Goal: Task Accomplishment & Management: Use online tool/utility

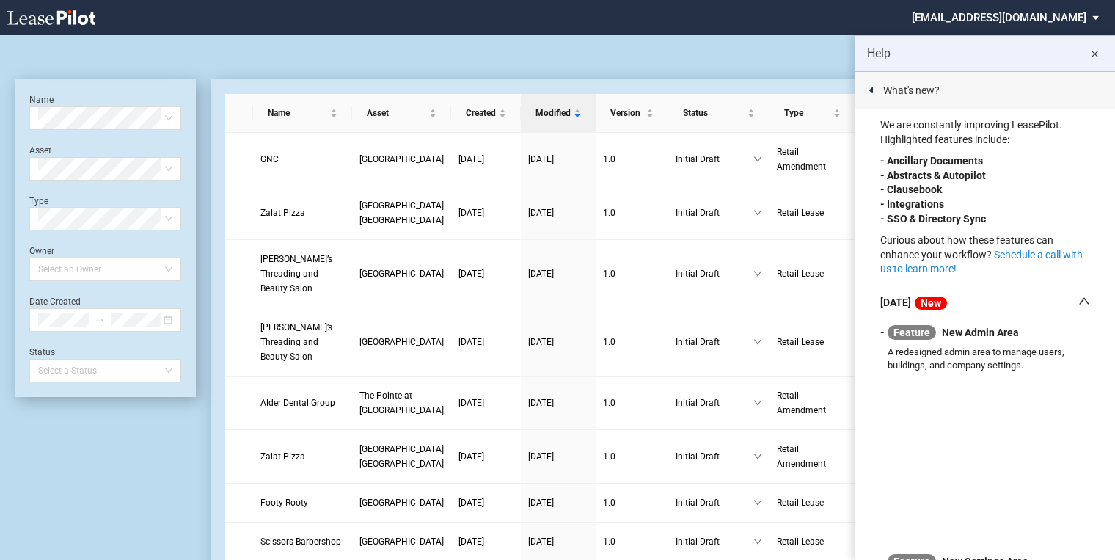
drag, startPoint x: 1094, startPoint y: 56, endPoint x: 919, endPoint y: 97, distance: 180.0
click at [1094, 56] on md-icon "close" at bounding box center [1095, 54] width 18 height 18
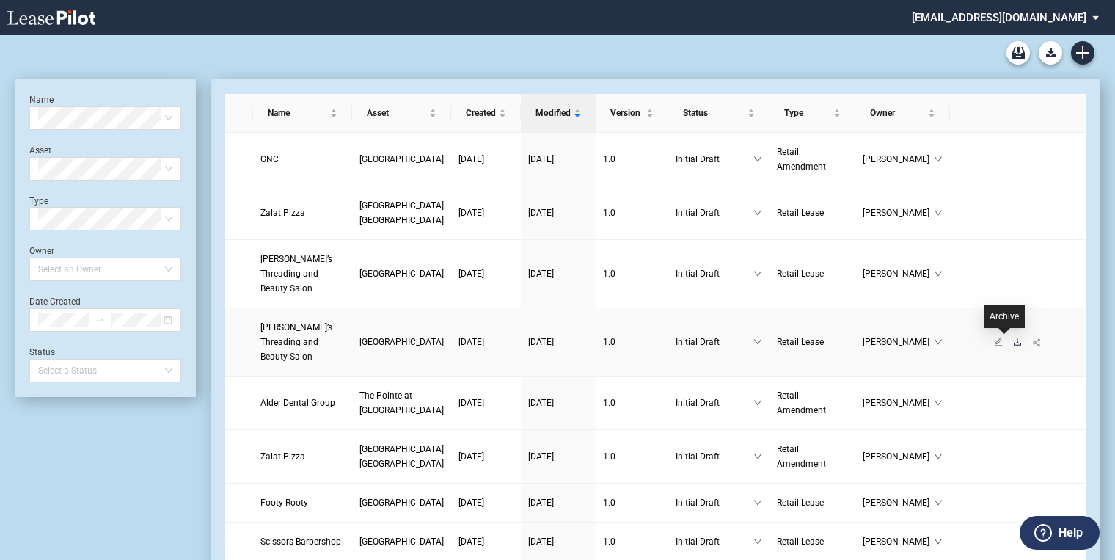
click at [1013, 342] on icon "download" at bounding box center [1017, 341] width 9 height 9
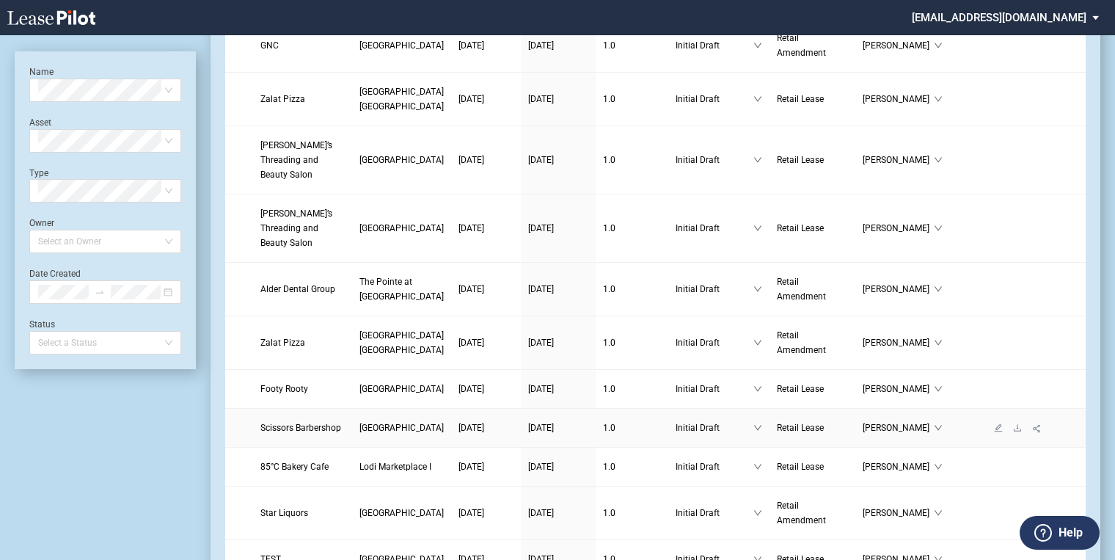
scroll to position [117, 0]
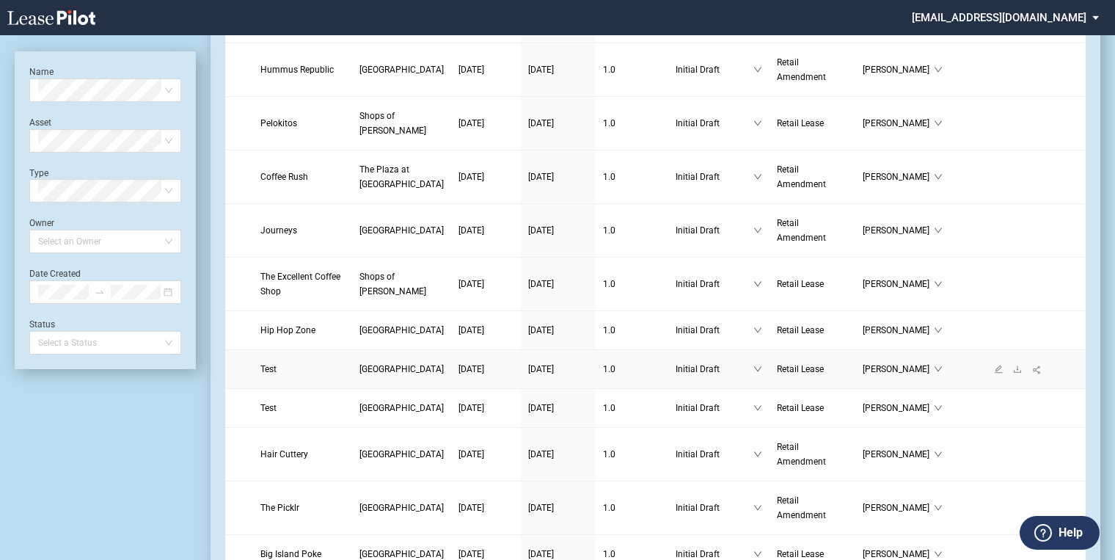
scroll to position [915, 0]
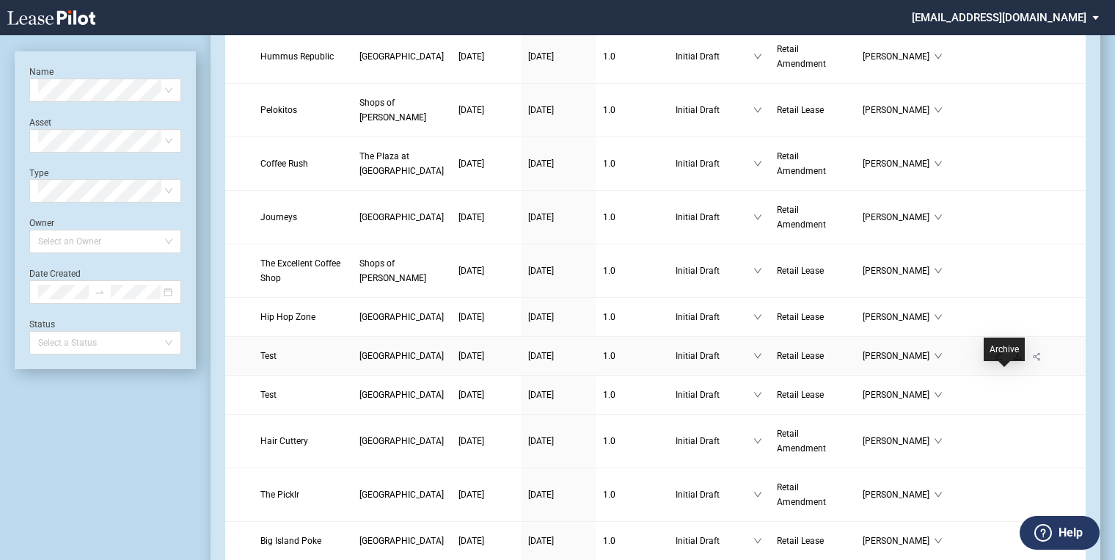
click at [1013, 360] on icon "download" at bounding box center [1017, 355] width 9 height 9
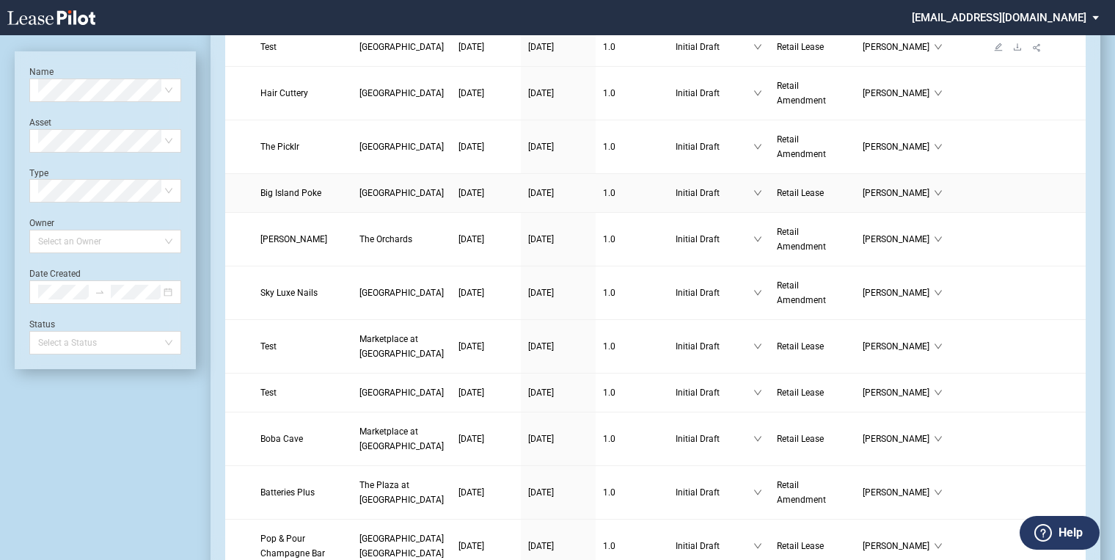
scroll to position [1267, 0]
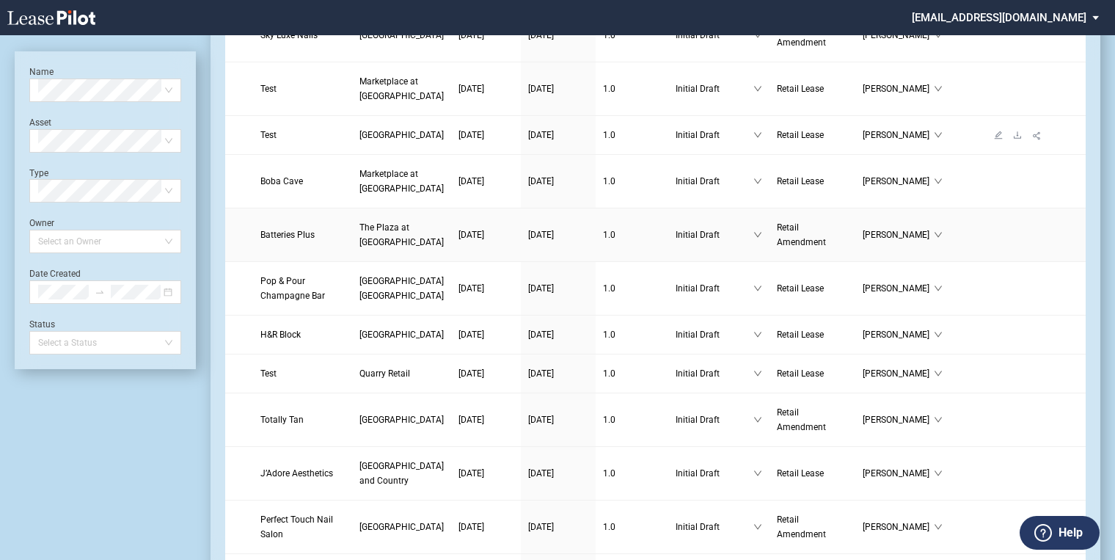
scroll to position [1502, 0]
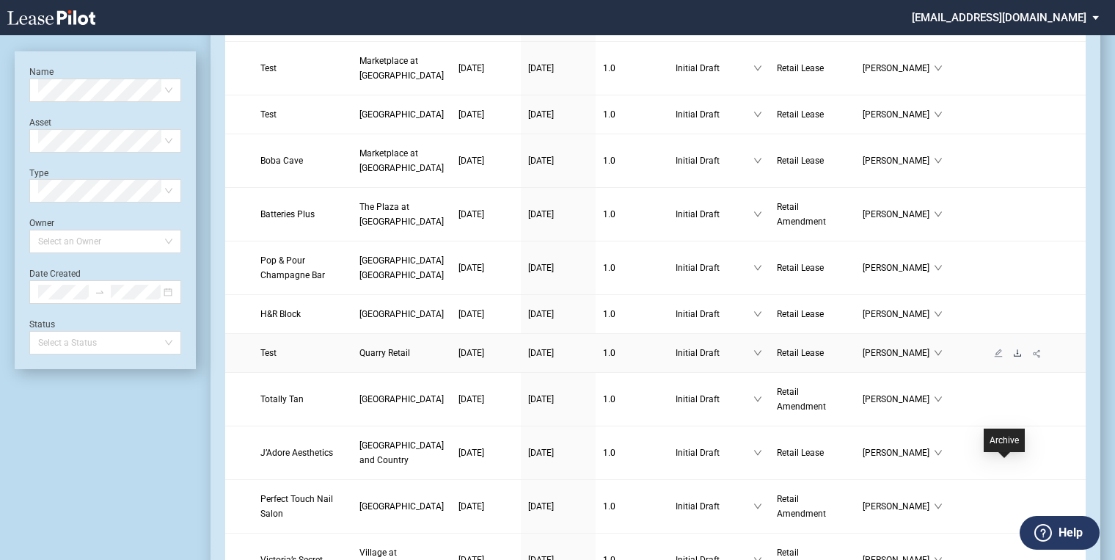
click at [1014, 356] on icon "download" at bounding box center [1017, 352] width 7 height 7
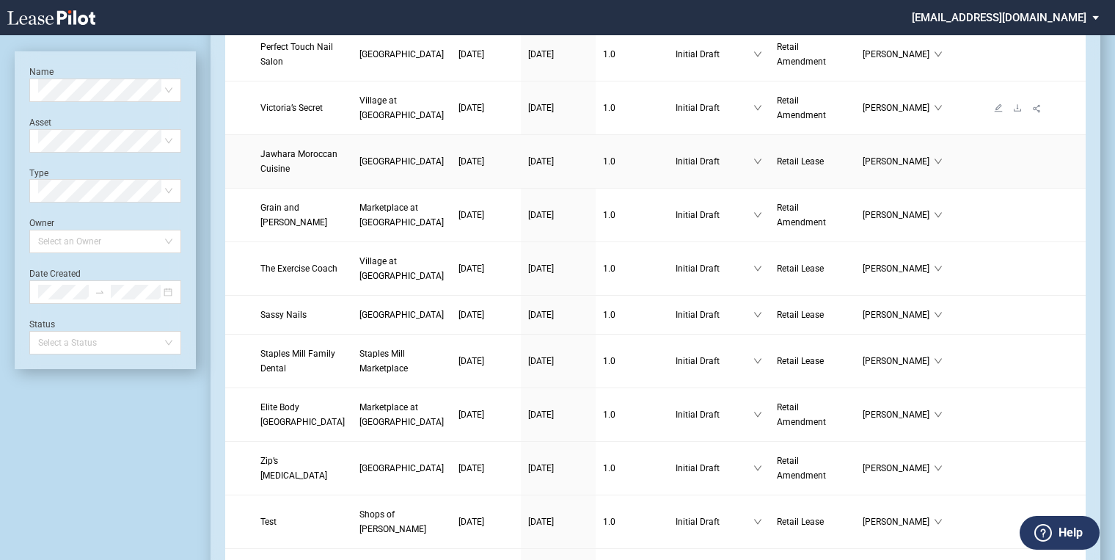
scroll to position [1972, 0]
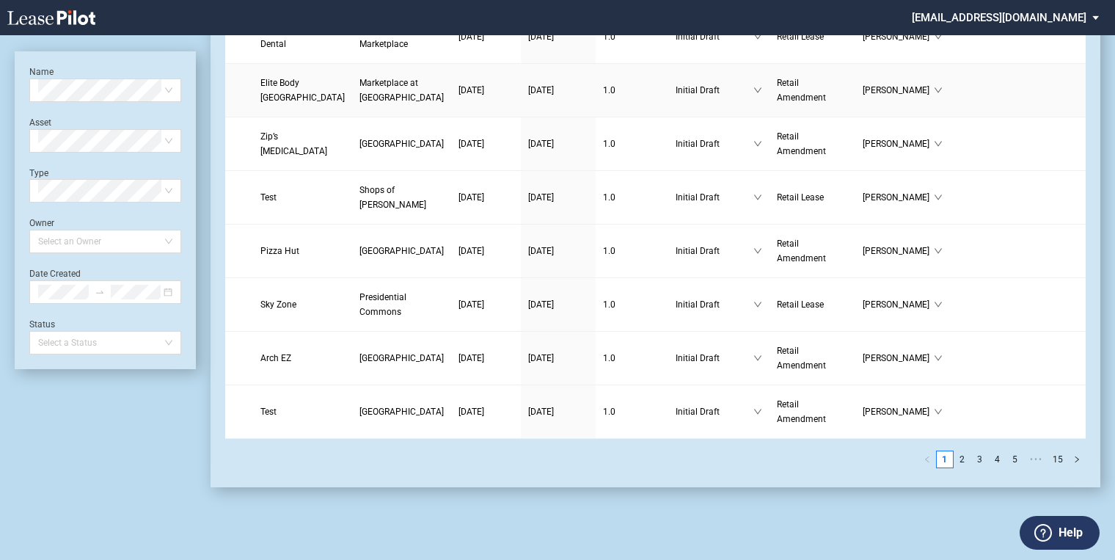
scroll to position [2265, 0]
click at [1013, 201] on icon "download" at bounding box center [1017, 196] width 9 height 9
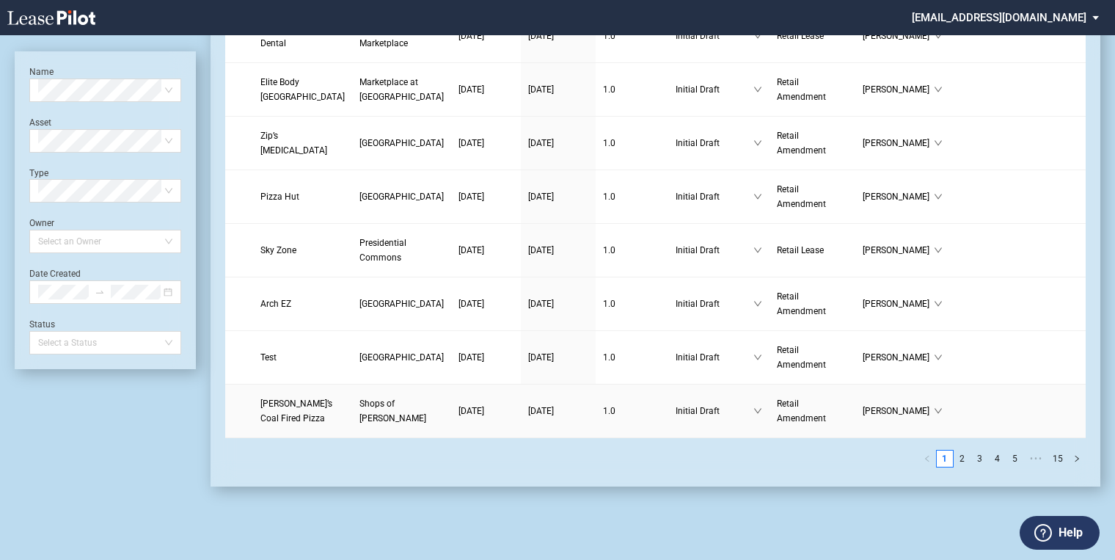
scroll to position [2438, 0]
click at [1013, 406] on icon "download" at bounding box center [1017, 410] width 9 height 9
click at [1013, 362] on icon "download" at bounding box center [1017, 357] width 9 height 9
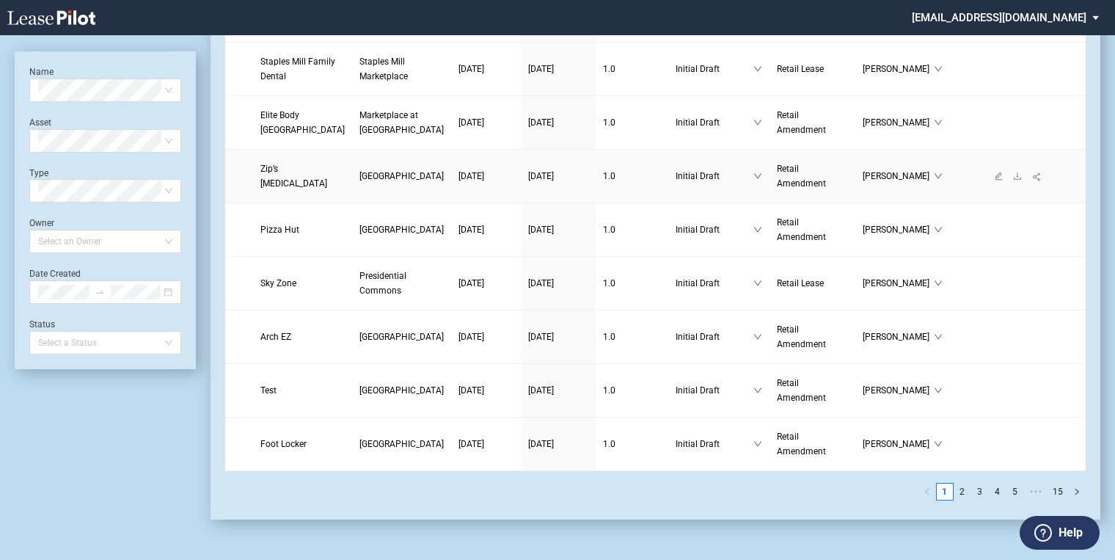
scroll to position [2130, 0]
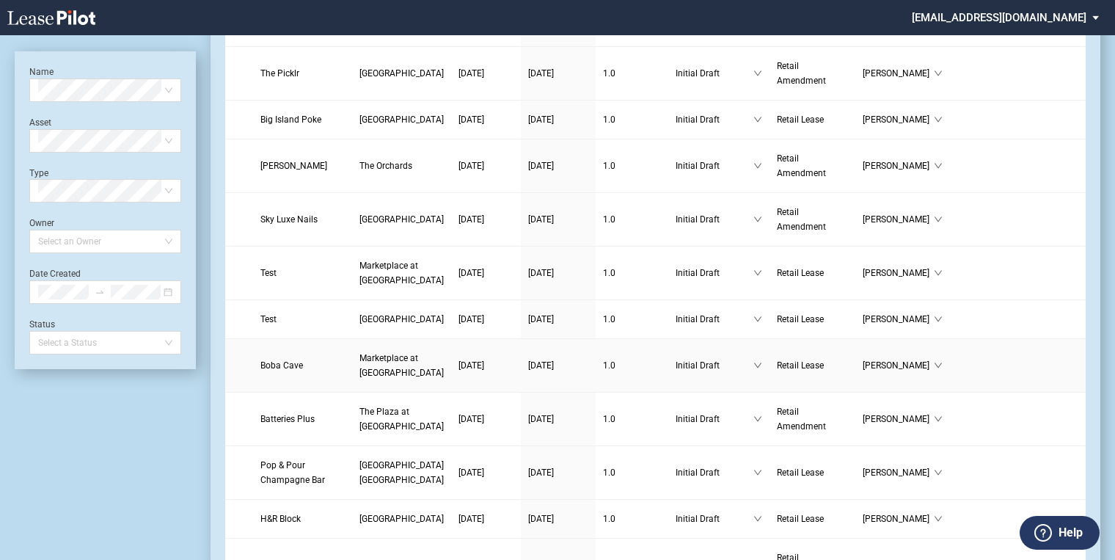
scroll to position [1293, 0]
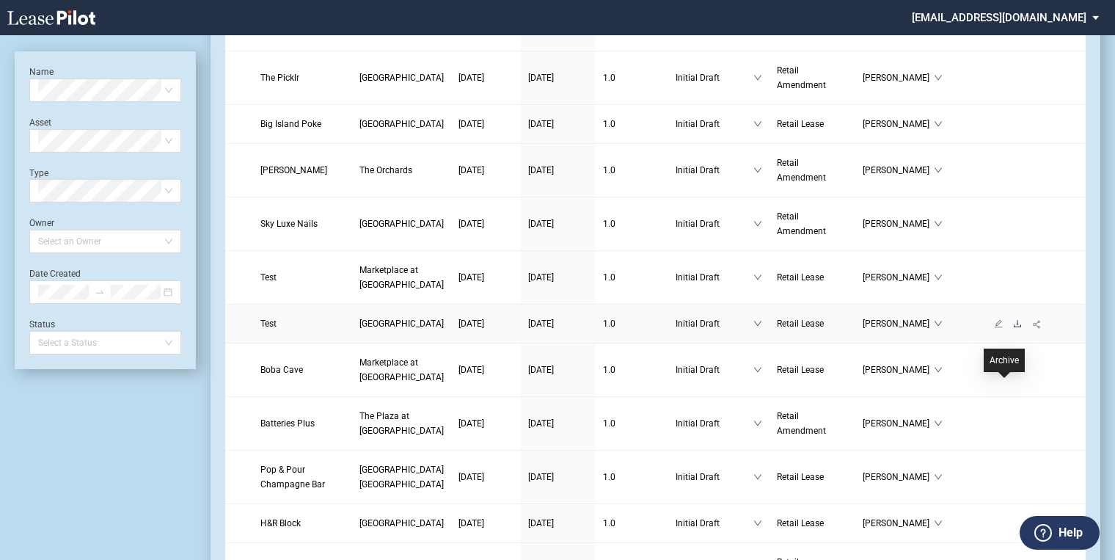
click at [1013, 328] on icon "download" at bounding box center [1017, 323] width 9 height 9
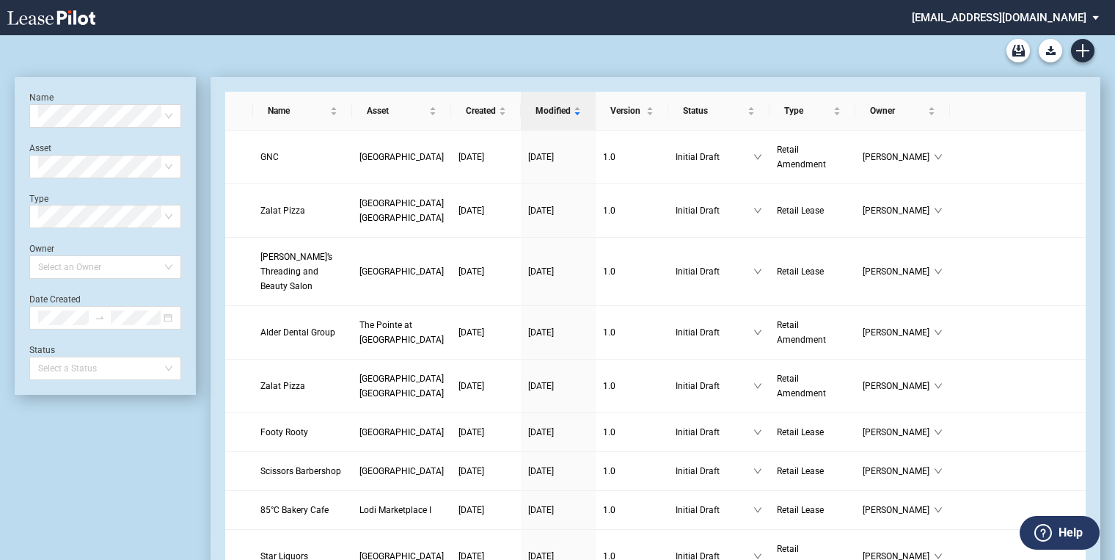
scroll to position [0, 0]
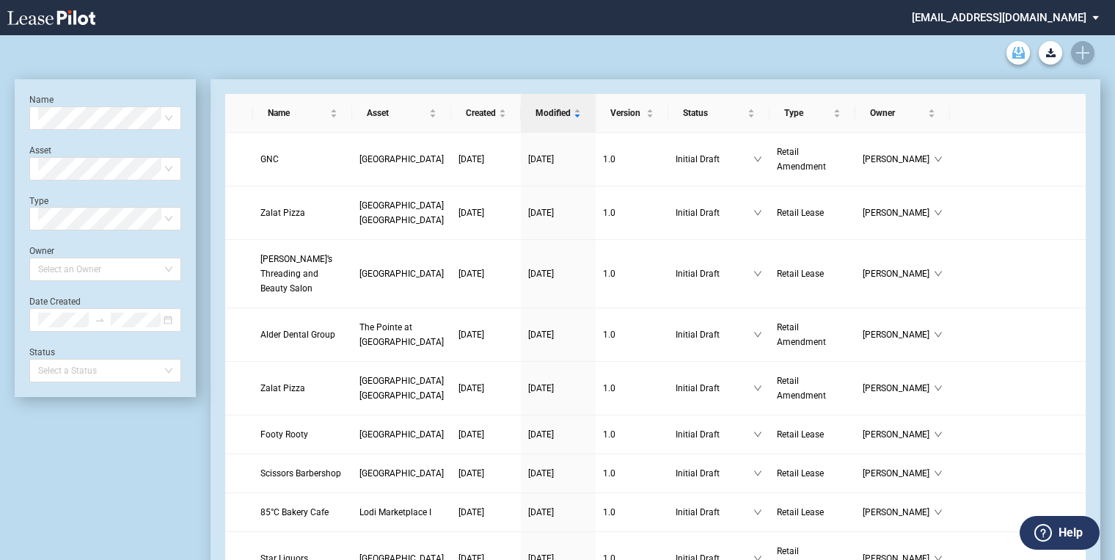
click at [1017, 55] on use "Archive" at bounding box center [1018, 53] width 12 height 12
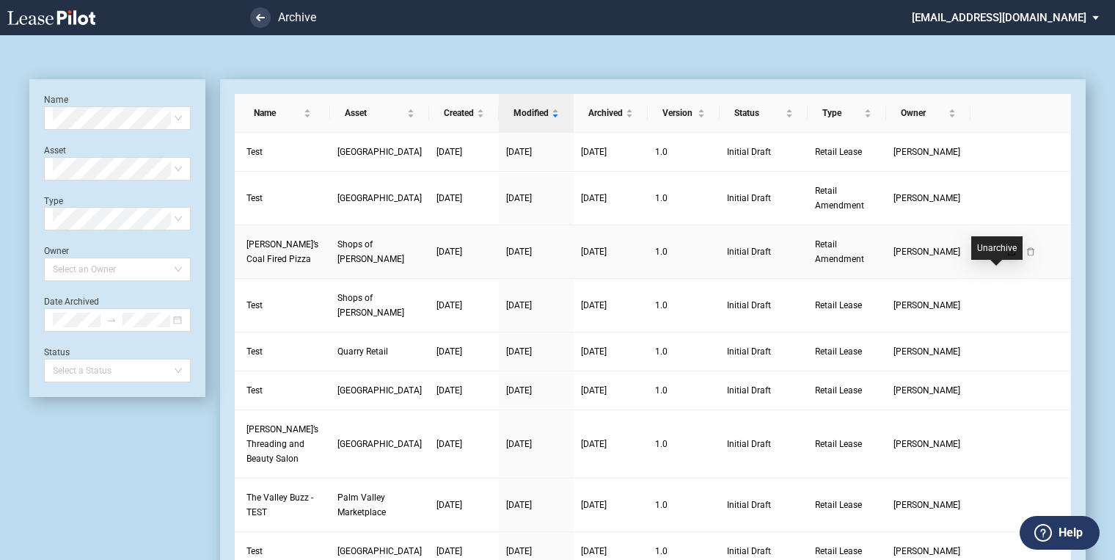
click at [1007, 256] on icon "upload" at bounding box center [1011, 251] width 9 height 9
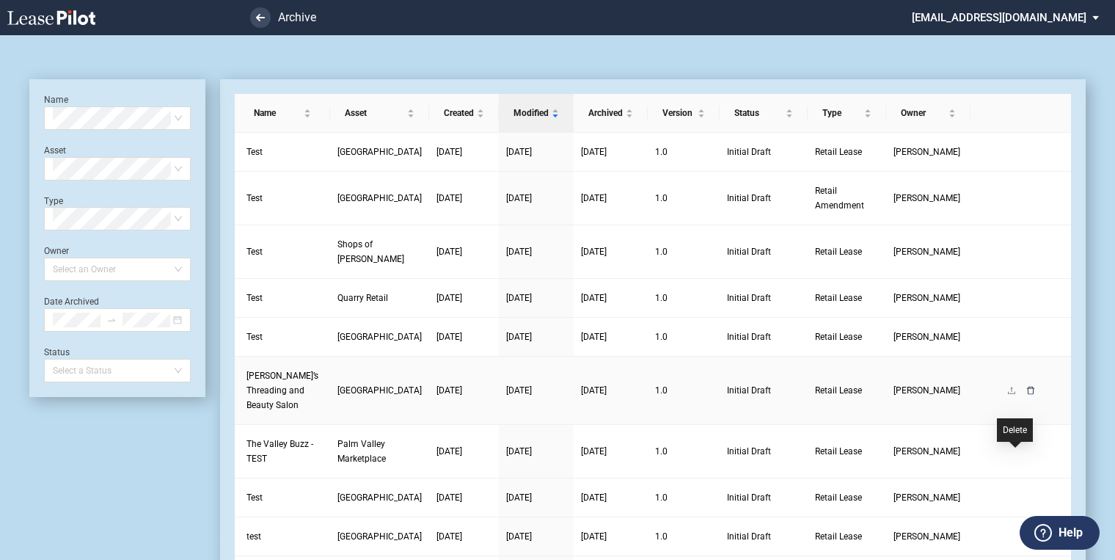
click at [1026, 394] on icon "delete" at bounding box center [1029, 390] width 7 height 8
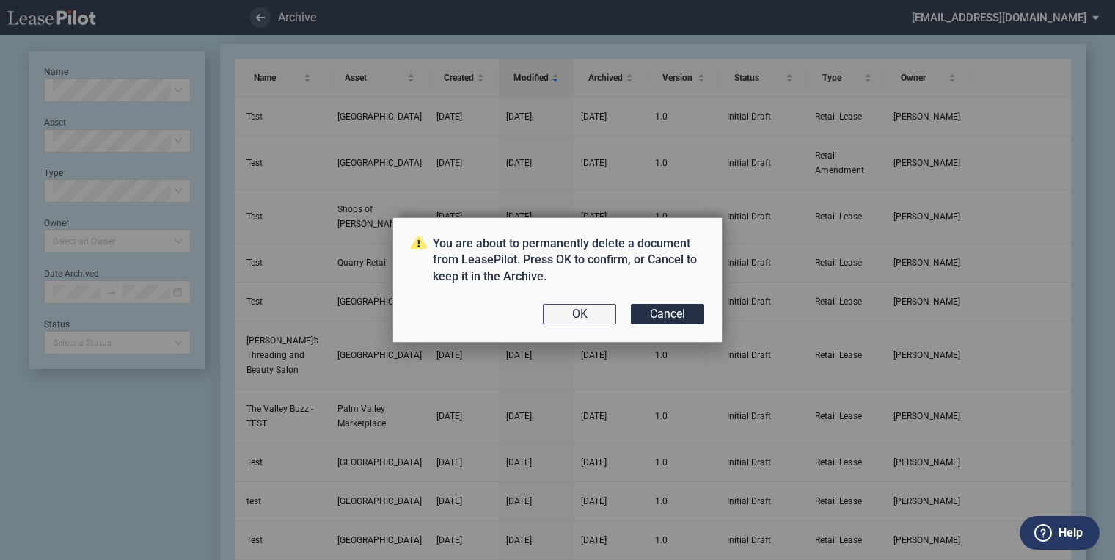
click at [582, 321] on button "OK" at bounding box center [579, 314] width 73 height 21
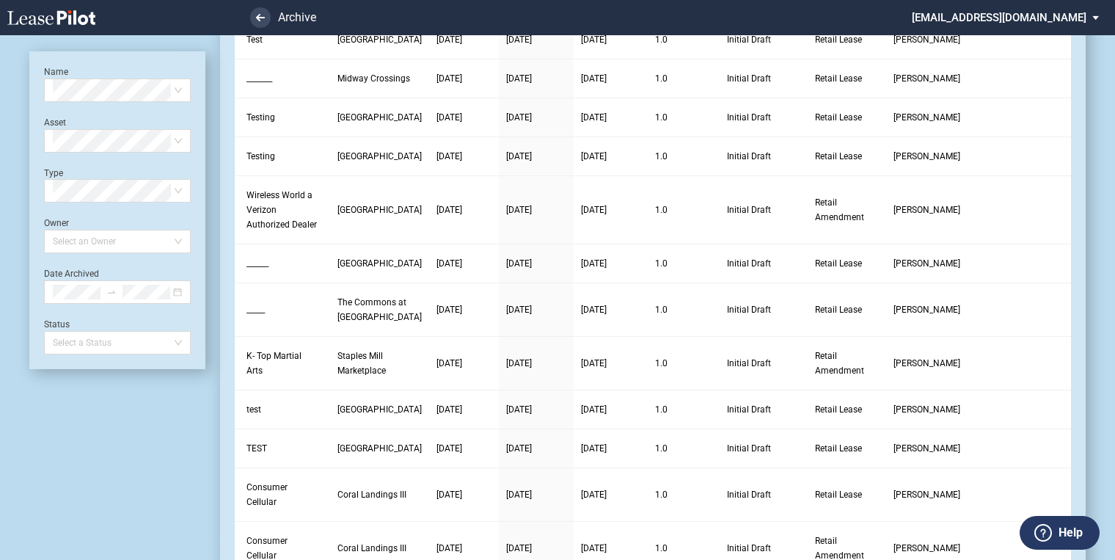
scroll to position [1209, 0]
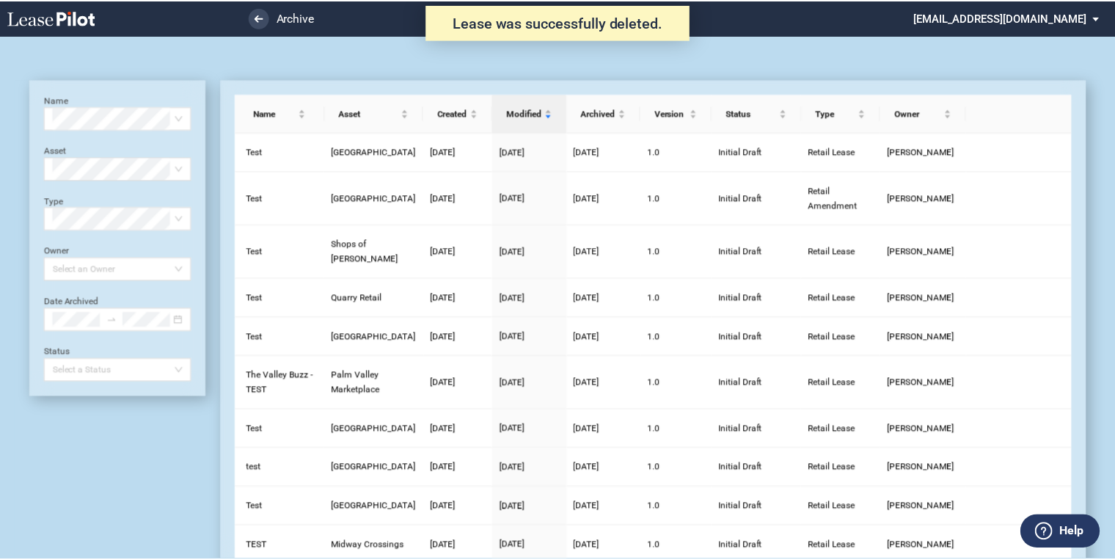
scroll to position [1209, 0]
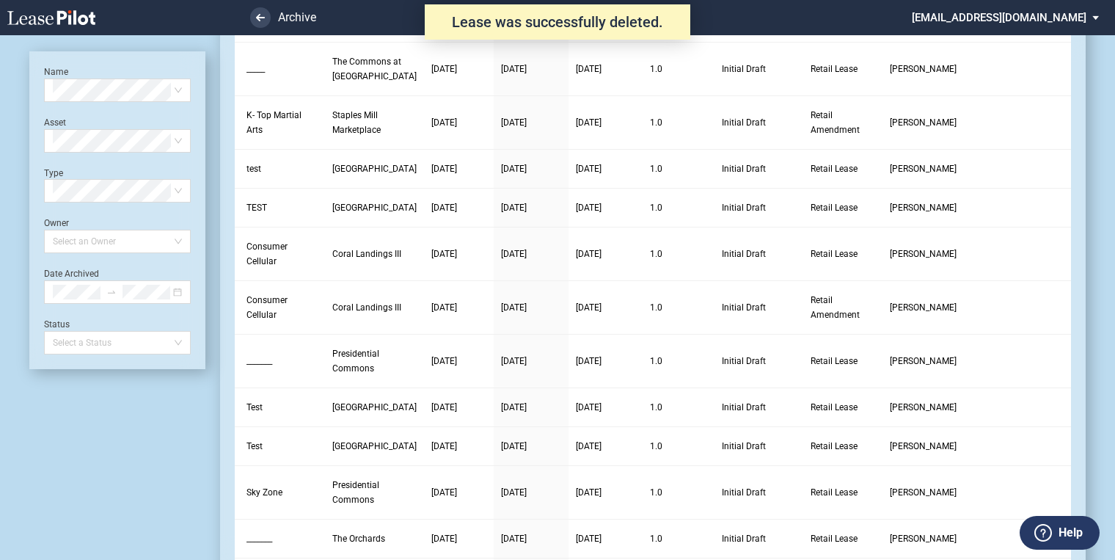
click at [92, 15] on use at bounding box center [51, 17] width 88 height 15
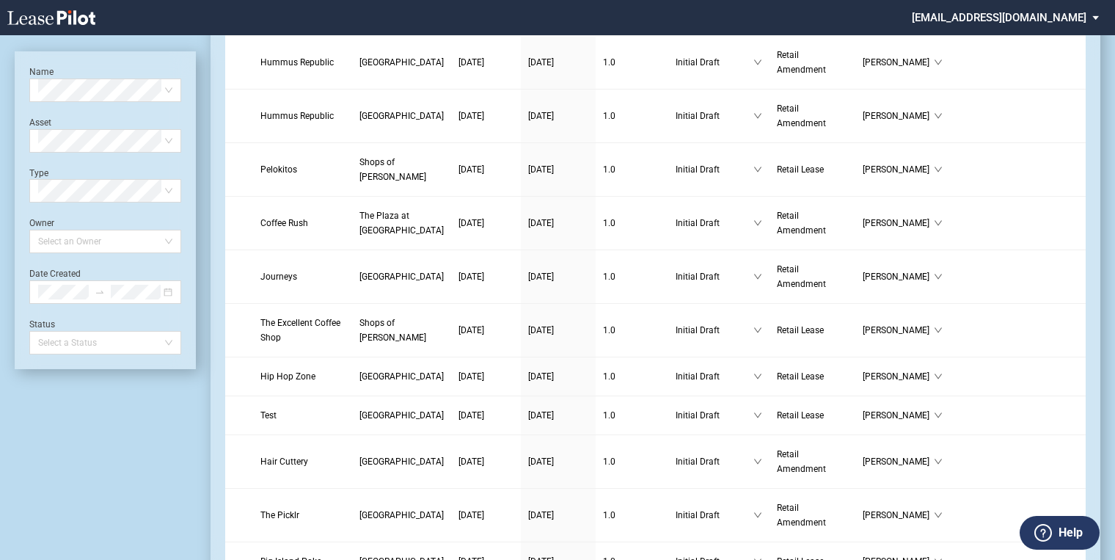
scroll to position [939, 0]
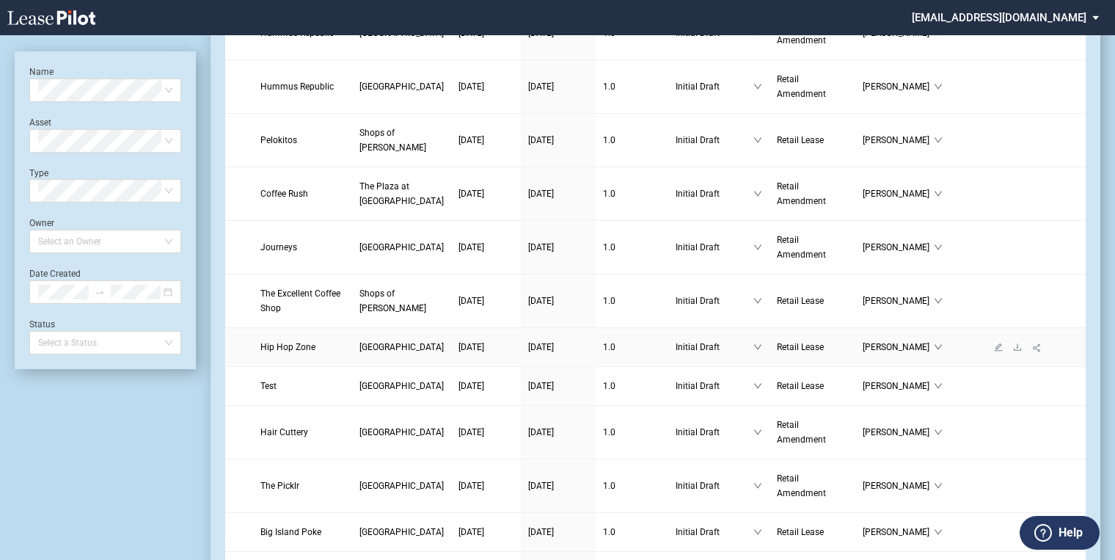
click at [359, 352] on span "[GEOGRAPHIC_DATA]" at bounding box center [401, 347] width 84 height 10
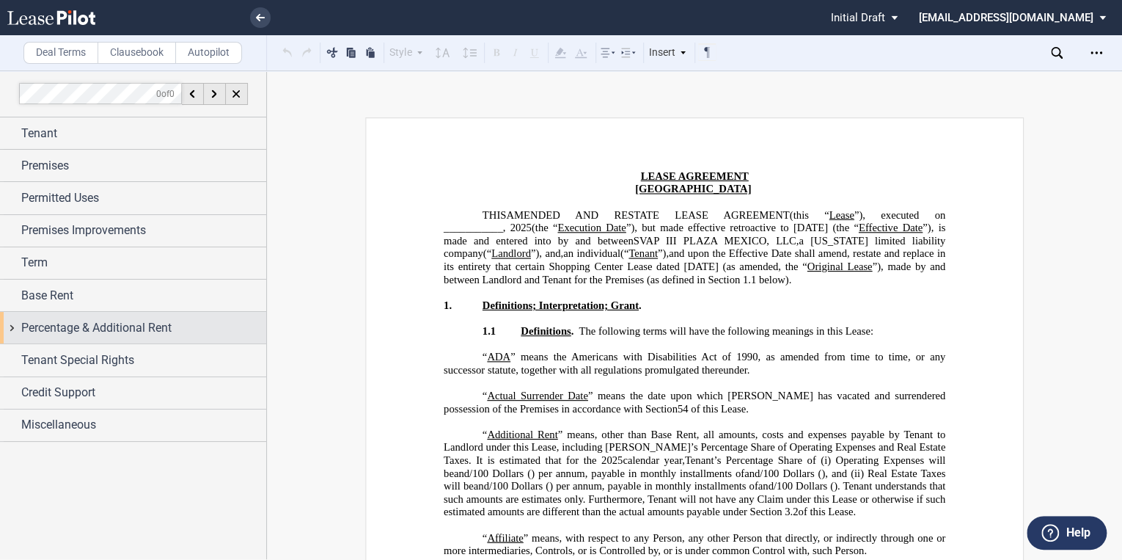
click at [34, 326] on span "Percentage & Additional Rent" at bounding box center [96, 328] width 150 height 18
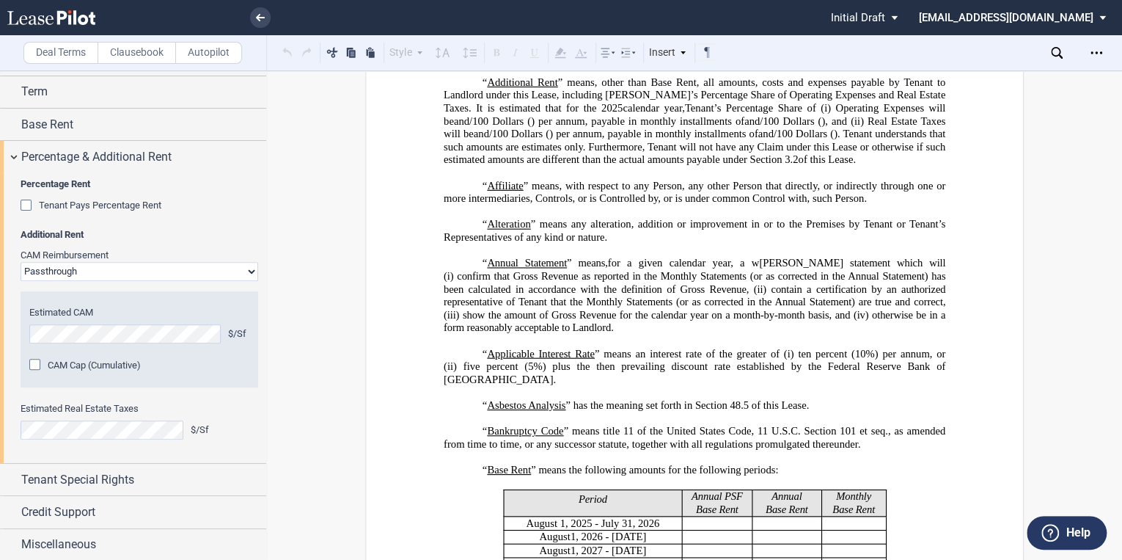
scroll to position [59, 0]
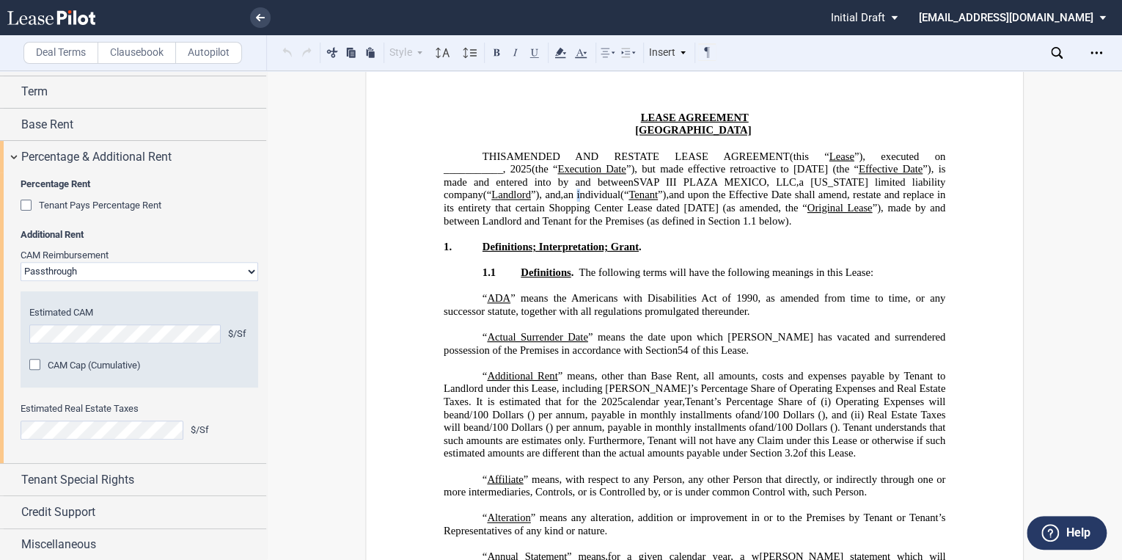
click at [600, 194] on span "an individual" at bounding box center [591, 194] width 57 height 12
click at [589, 194] on span "a married/unmarried individual" at bounding box center [634, 194] width 139 height 12
click at [715, 193] on span "(“" at bounding box center [711, 194] width 8 height 12
drag, startPoint x: 731, startPoint y: 194, endPoint x: 587, endPoint y: 194, distance: 144.5
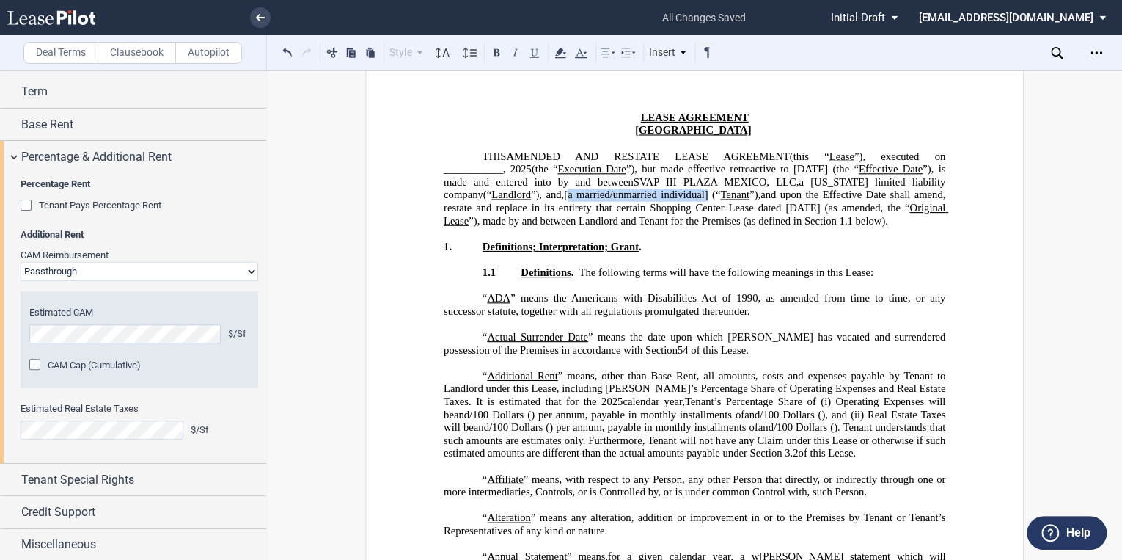
click at [587, 194] on p "THIS AMENDED AND RESTATE LEASE AGREEMENT DEED OF LEASE (this “ Lease ”), execut…" at bounding box center [695, 189] width 502 height 78
click at [562, 51] on use at bounding box center [559, 53] width 11 height 10
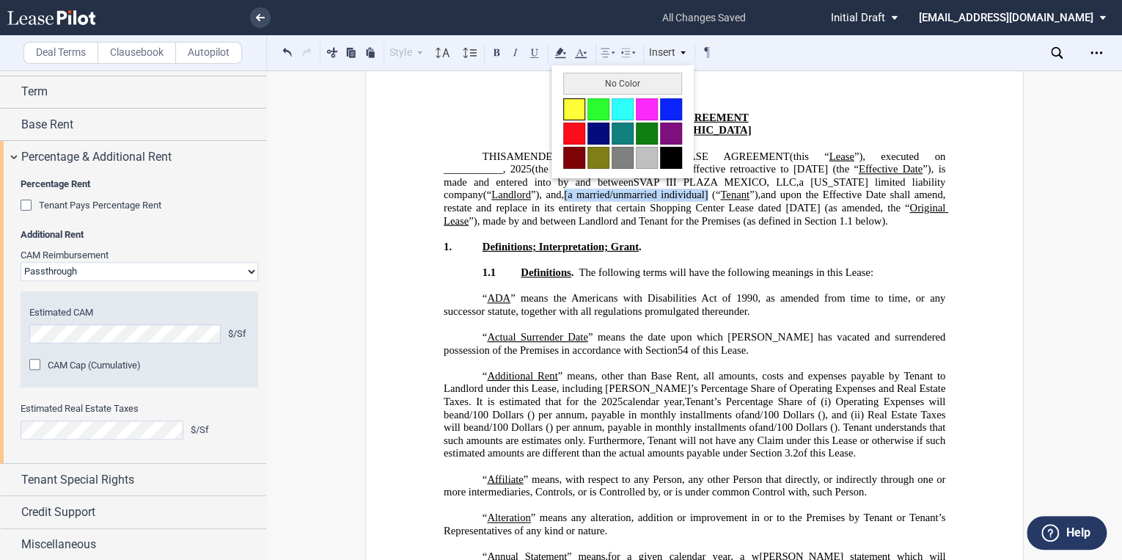
click at [578, 106] on button at bounding box center [574, 109] width 22 height 22
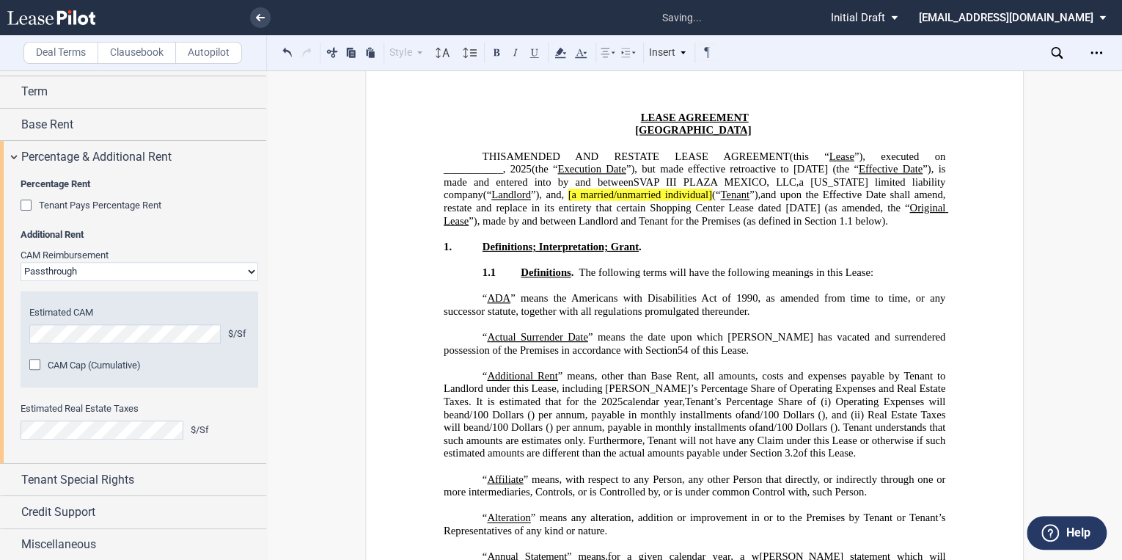
click at [720, 199] on span "] (“" at bounding box center [715, 194] width 12 height 12
drag, startPoint x: 731, startPoint y: 195, endPoint x: 587, endPoint y: 194, distance: 144.5
click at [587, 194] on p "THIS AMENDED AND RESTATE LEASE AGREEMENT DEED OF LEASE (this “ Lease ”), execut…" at bounding box center [695, 189] width 502 height 78
drag, startPoint x: 587, startPoint y: 194, endPoint x: 595, endPoint y: 194, distance: 8.1
drag, startPoint x: 595, startPoint y: 194, endPoint x: 604, endPoint y: 192, distance: 8.9
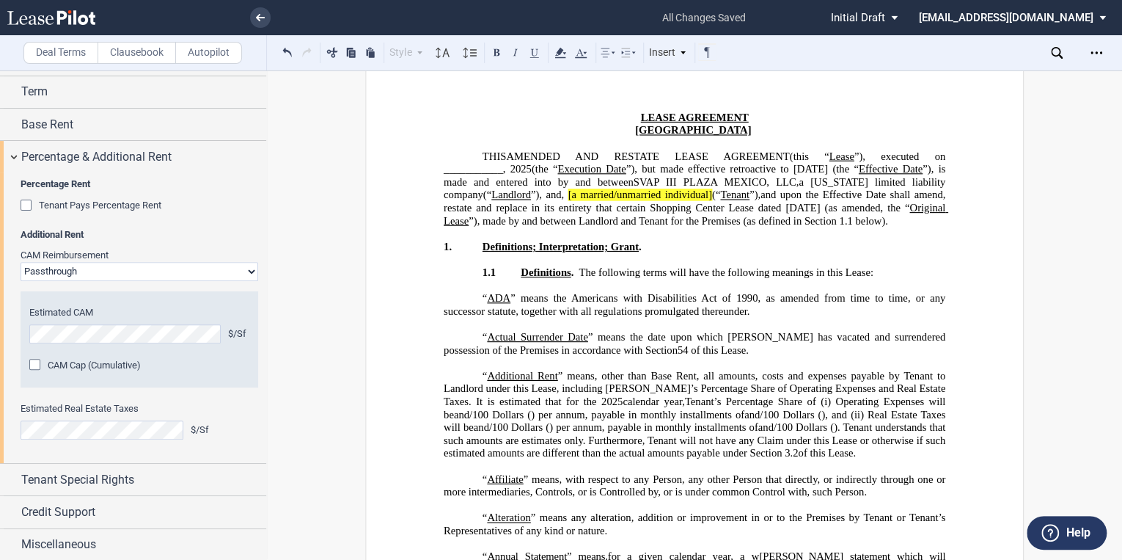
click at [596, 189] on span "[a married/unmarried individual" at bounding box center [638, 194] width 140 height 12
drag, startPoint x: 732, startPoint y: 195, endPoint x: 585, endPoint y: 193, distance: 146.7
click at [585, 193] on p "THIS AMENDED AND RESTATE LEASE AGREEMENT DEED OF LEASE (this “ Lease ”), execut…" at bounding box center [695, 189] width 502 height 78
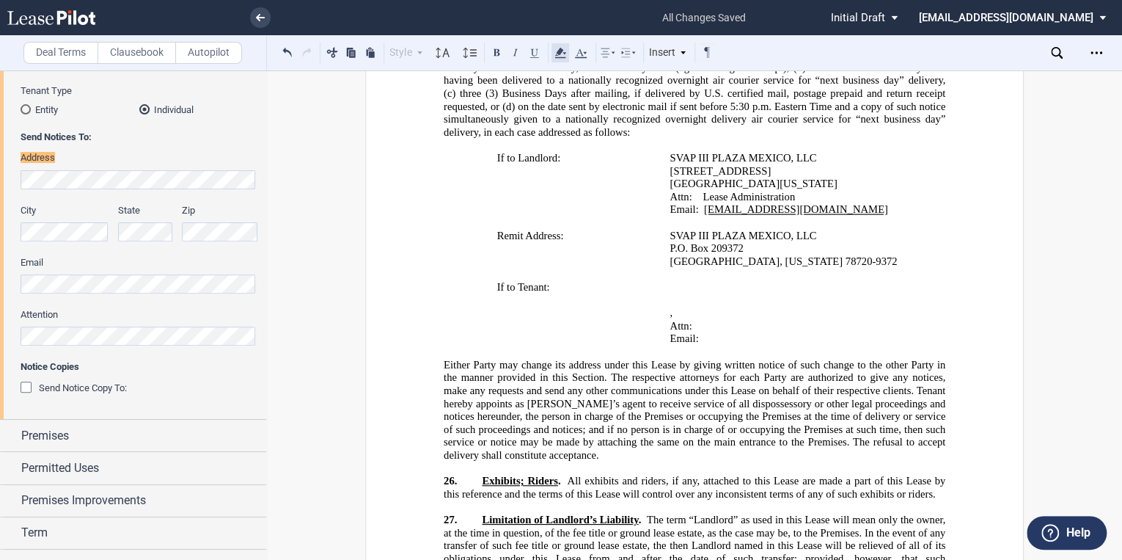
scroll to position [37, 0]
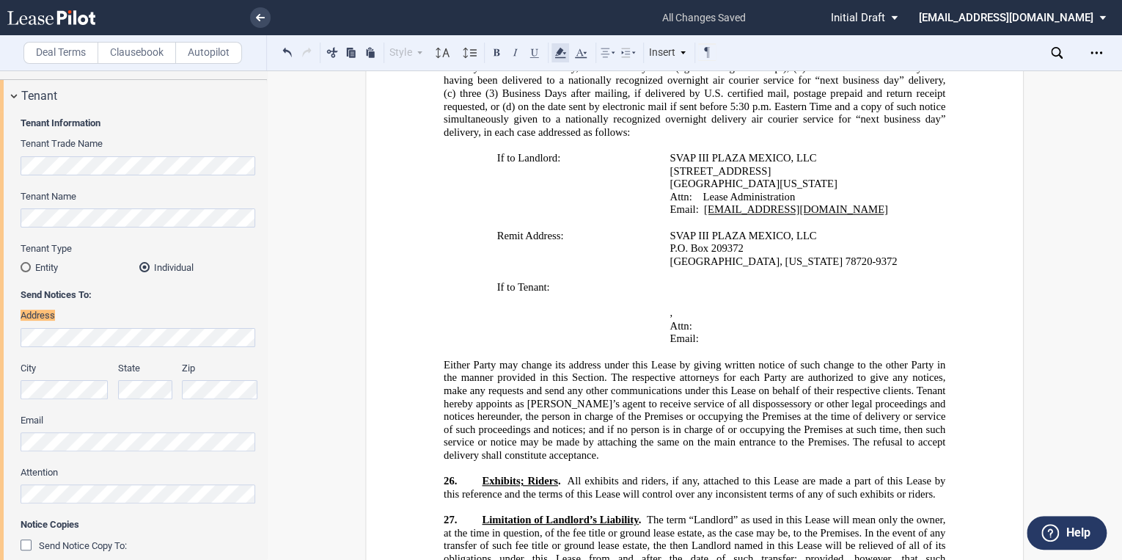
click at [560, 56] on icon at bounding box center [561, 53] width 18 height 18
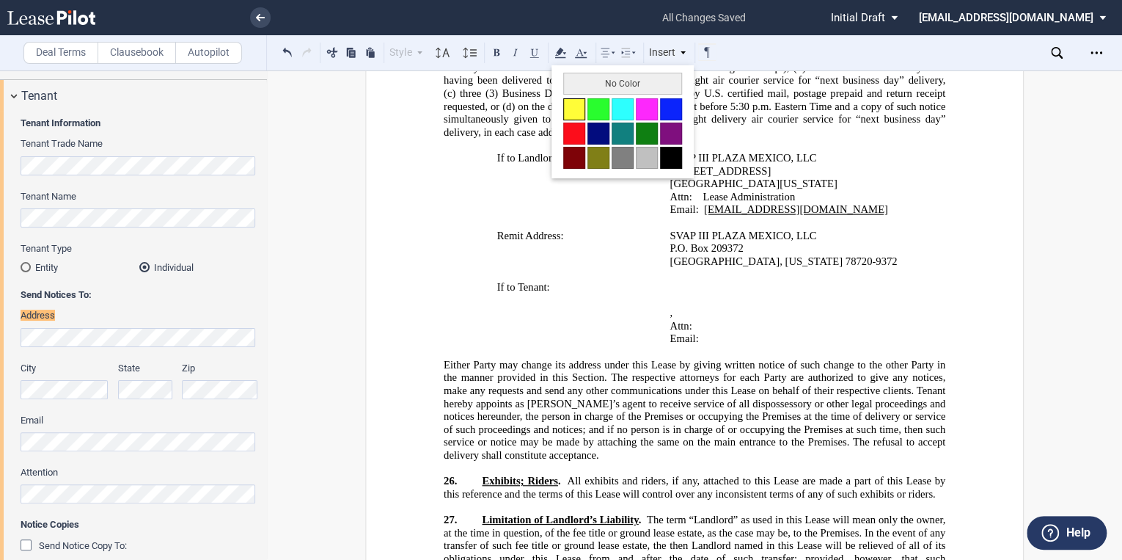
click at [571, 106] on button at bounding box center [574, 109] width 22 height 22
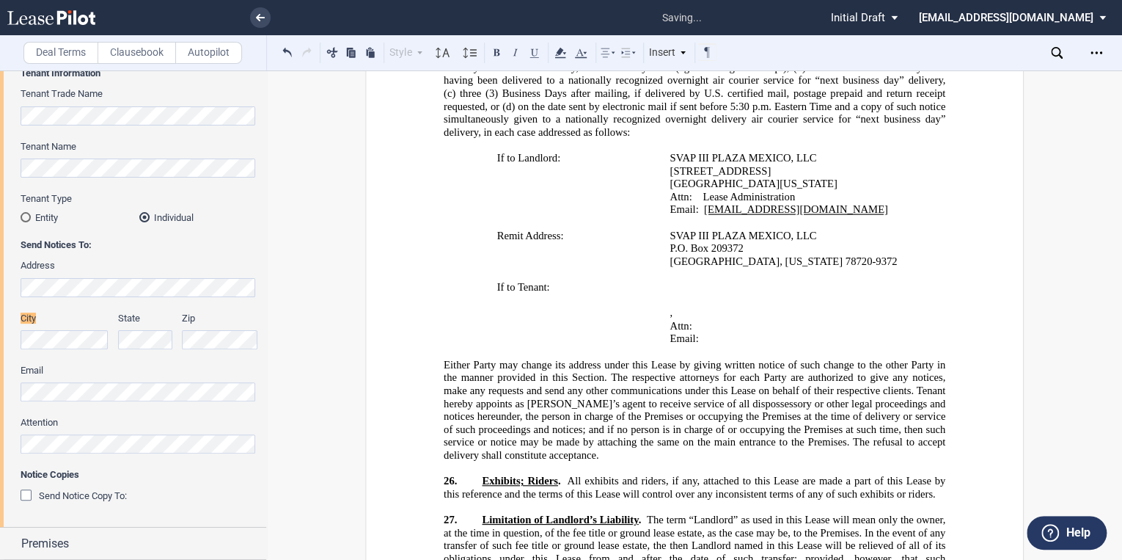
scroll to position [90, 0]
click at [563, 53] on use at bounding box center [559, 53] width 11 height 10
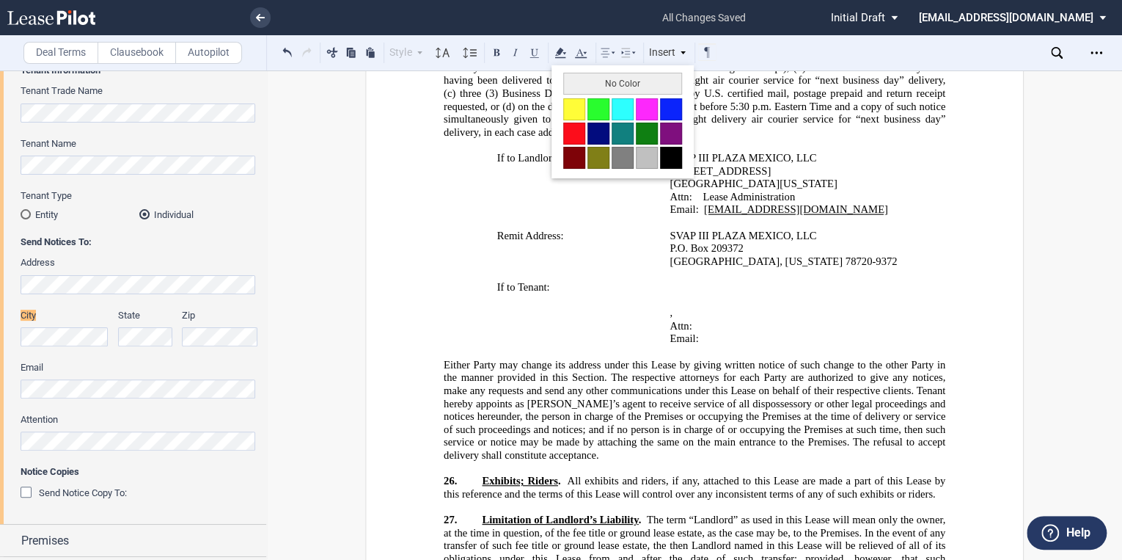
drag, startPoint x: 569, startPoint y: 100, endPoint x: 613, endPoint y: 124, distance: 50.2
click at [569, 100] on button at bounding box center [574, 109] width 22 height 22
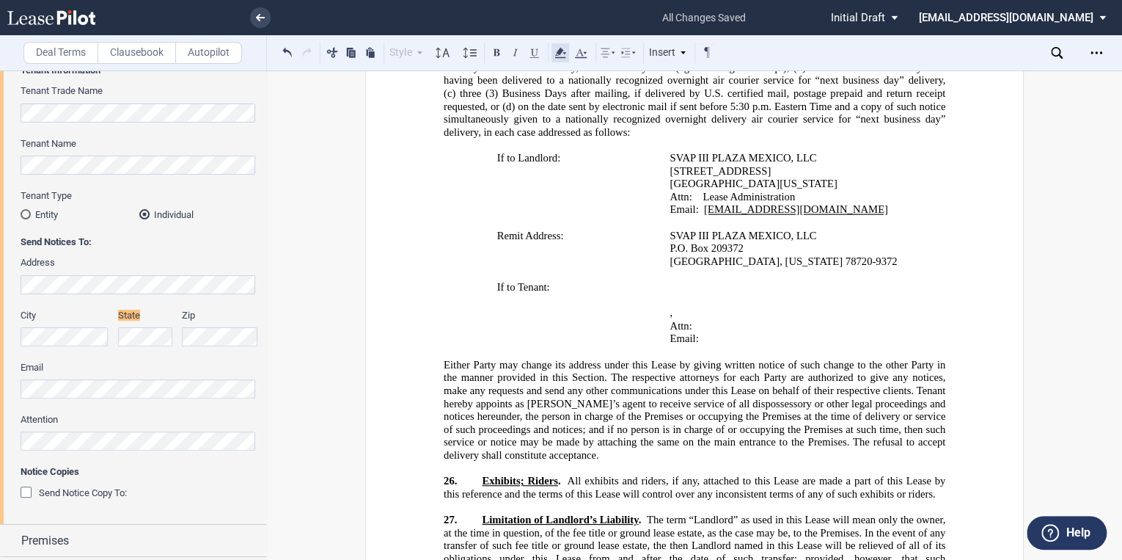
click at [561, 58] on use at bounding box center [559, 53] width 11 height 10
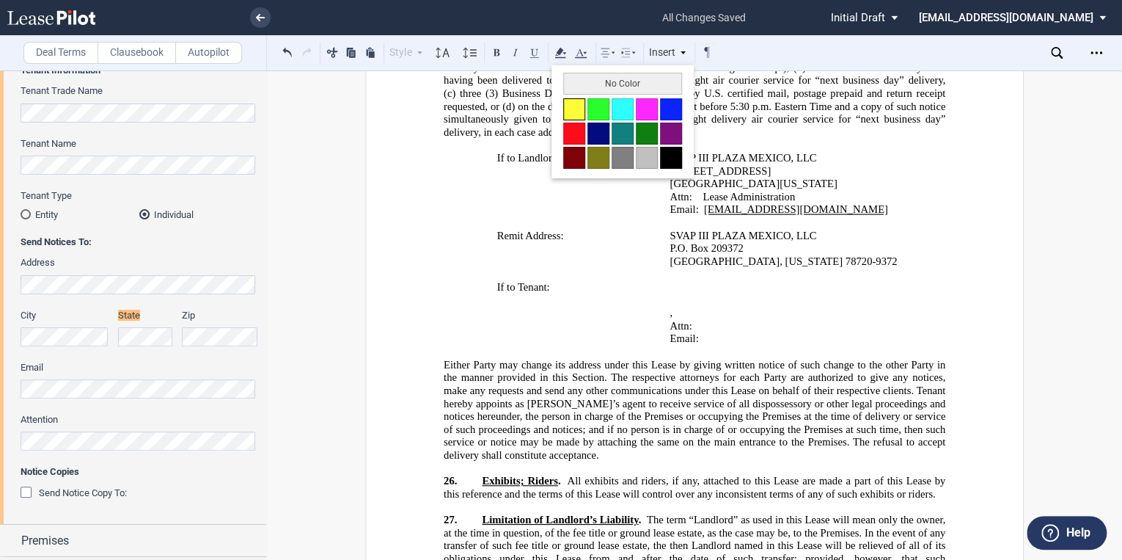
click at [568, 100] on button at bounding box center [574, 109] width 22 height 22
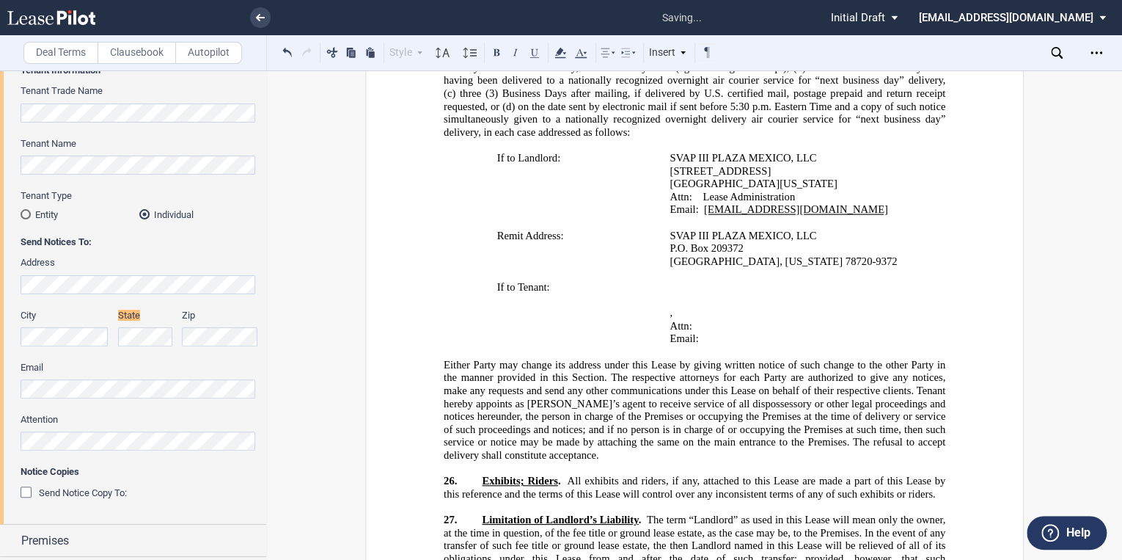
click at [799, 293] on p "﻿ ﻿" at bounding box center [794, 299] width 248 height 13
click at [563, 57] on use at bounding box center [559, 53] width 11 height 10
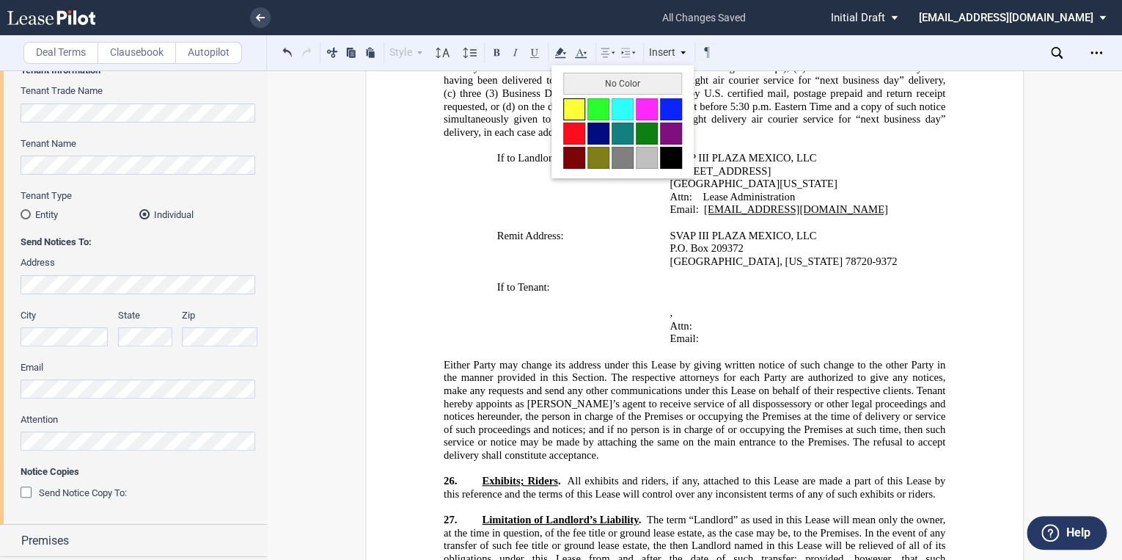
click at [569, 101] on button at bounding box center [574, 109] width 22 height 22
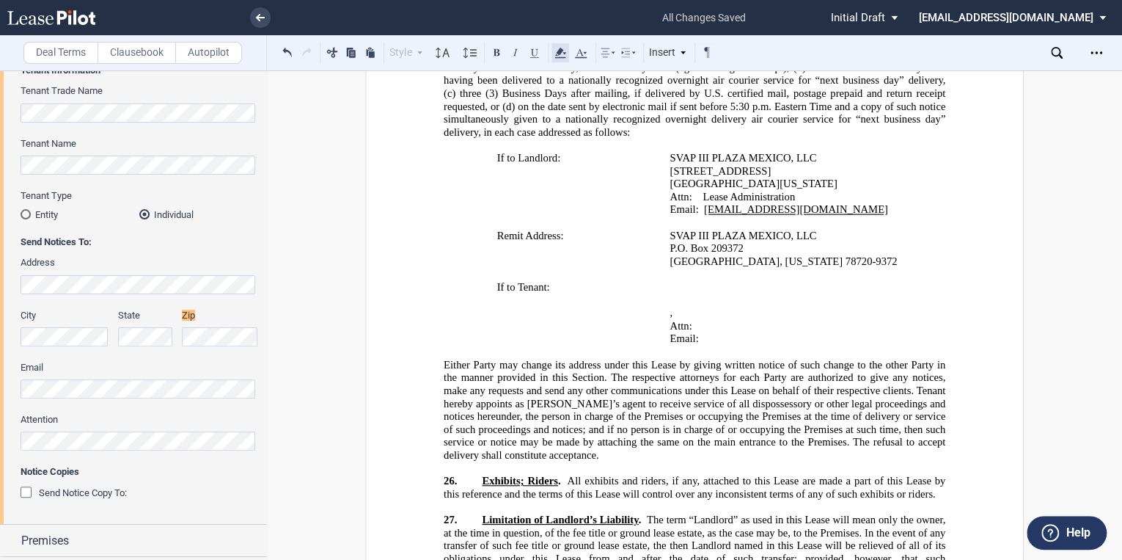
click at [558, 56] on icon at bounding box center [561, 53] width 18 height 18
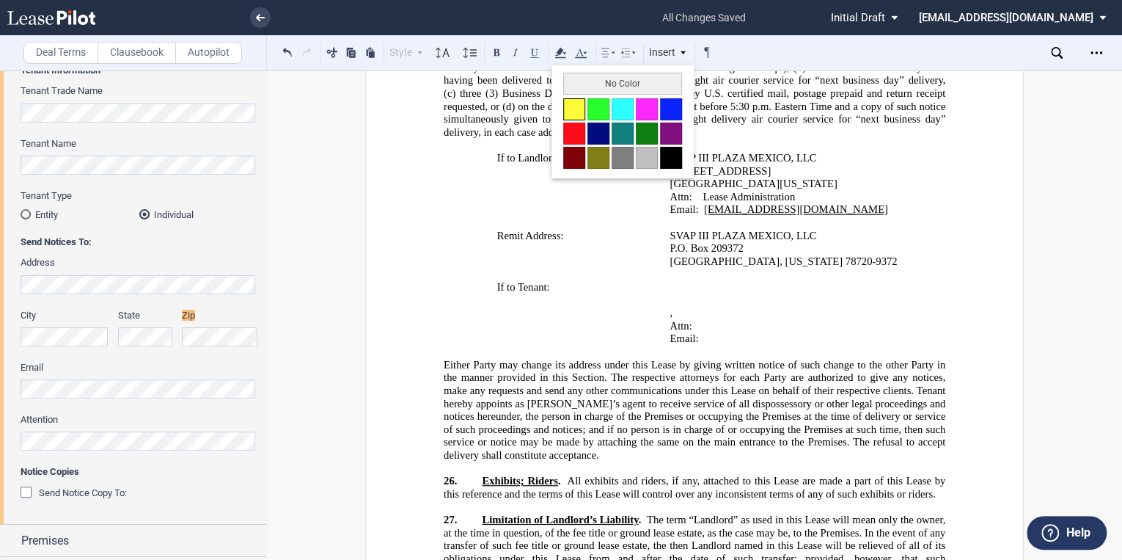
click at [575, 106] on button at bounding box center [574, 109] width 22 height 22
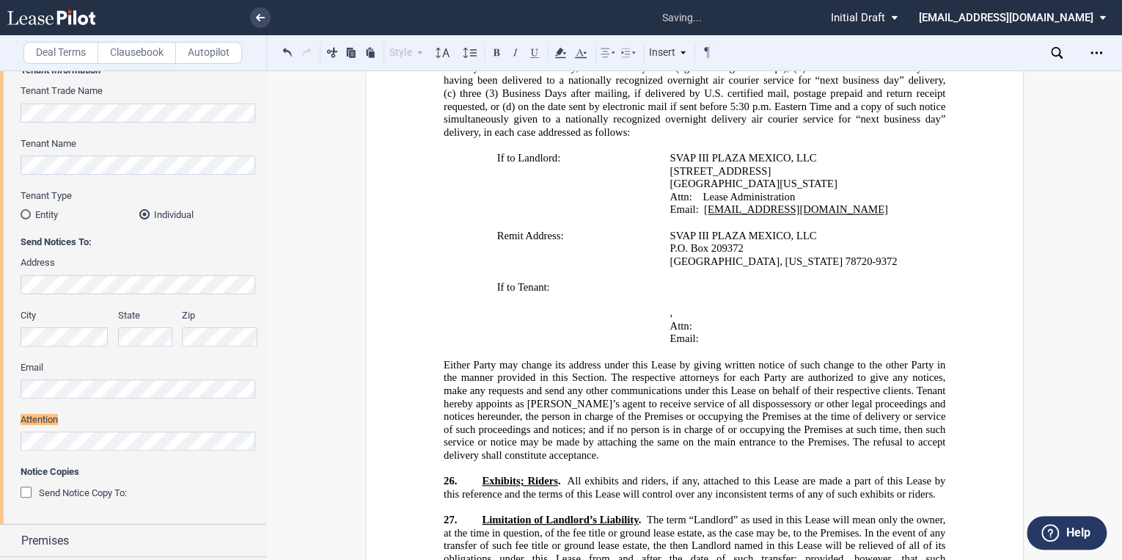
scroll to position [194, 0]
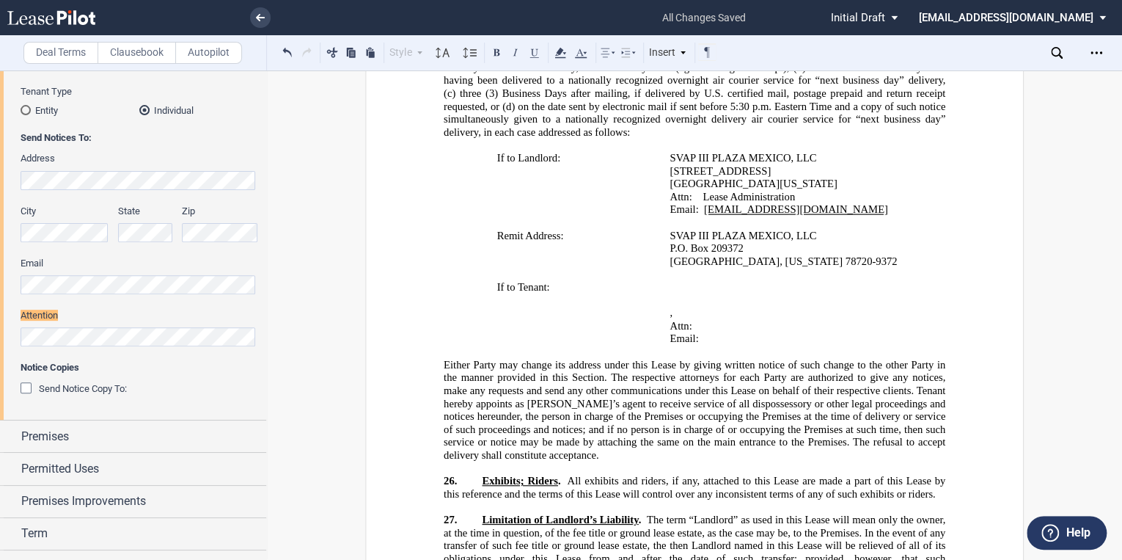
drag, startPoint x: 777, startPoint y: 182, endPoint x: 662, endPoint y: 182, distance: 115.9
click at [664, 281] on td "﻿ ﻿ ﻿ ﻿ ﻿ ﻿ , ﻿ ﻿ ﻿ ﻿ Attn: ﻿ ﻿ Email: ﻿ ﻿ ﻿" at bounding box center [793, 320] width 259 height 78
click at [770, 281] on td "﻿ ﻿ ﻿ ﻿ ﻿ ﻿ , ﻿ ﻿ ﻿ ﻿ Attn: ﻿ ﻿ Email: ﻿ ﻿ ﻿" at bounding box center [793, 320] width 259 height 78
click at [333, 54] on button at bounding box center [332, 52] width 18 height 18
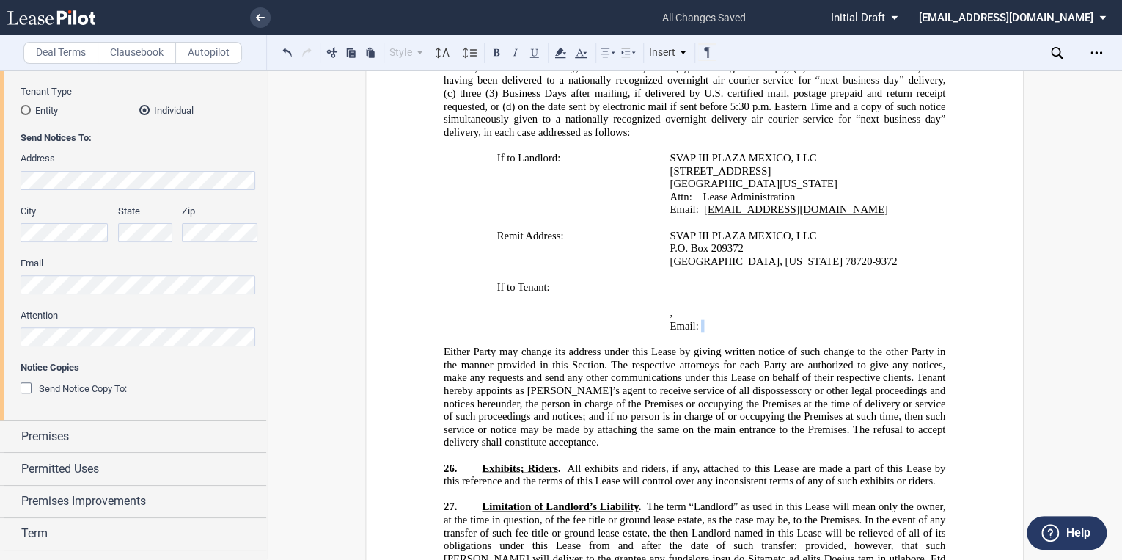
drag, startPoint x: 781, startPoint y: 181, endPoint x: 698, endPoint y: 180, distance: 82.9
click at [698, 319] on p "Email: ﻿ ﻿" at bounding box center [794, 325] width 248 height 13
click at [559, 51] on use at bounding box center [559, 53] width 11 height 10
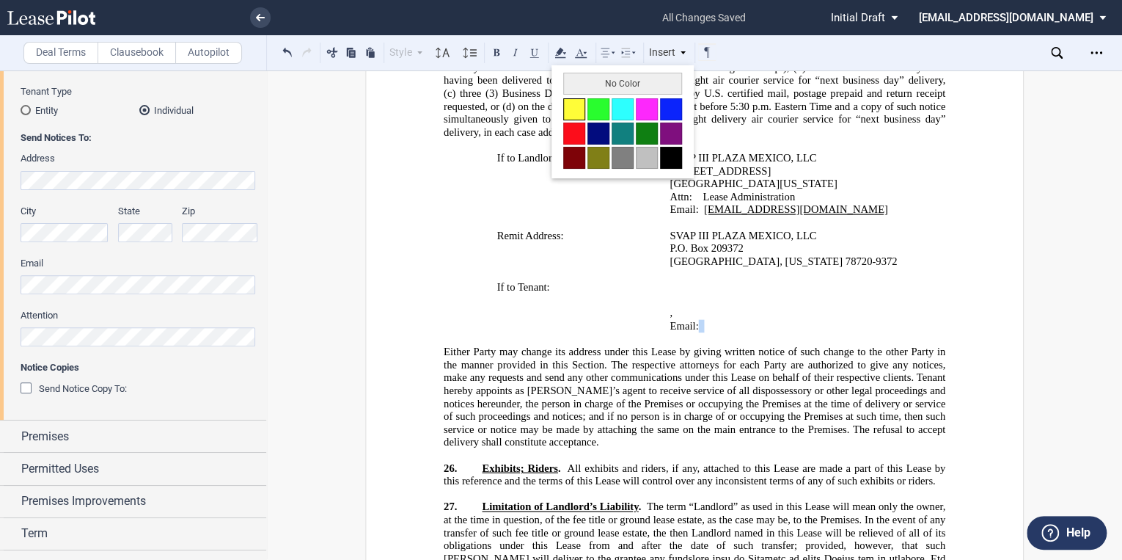
click at [578, 102] on button at bounding box center [574, 109] width 22 height 22
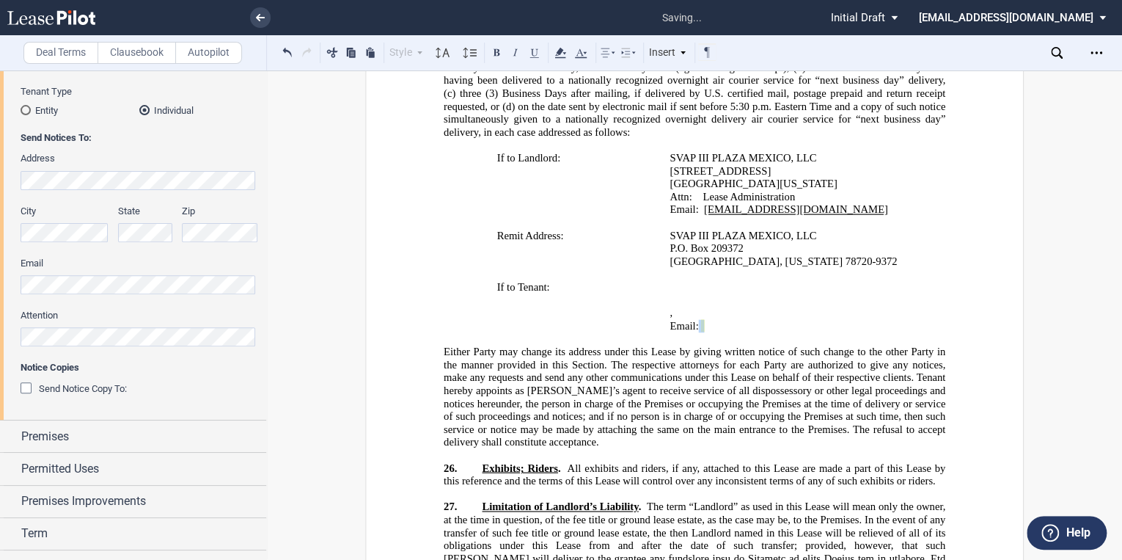
click at [802, 345] on span "Either Party may change its address under this Lease by giving written notice o…" at bounding box center [696, 396] width 505 height 103
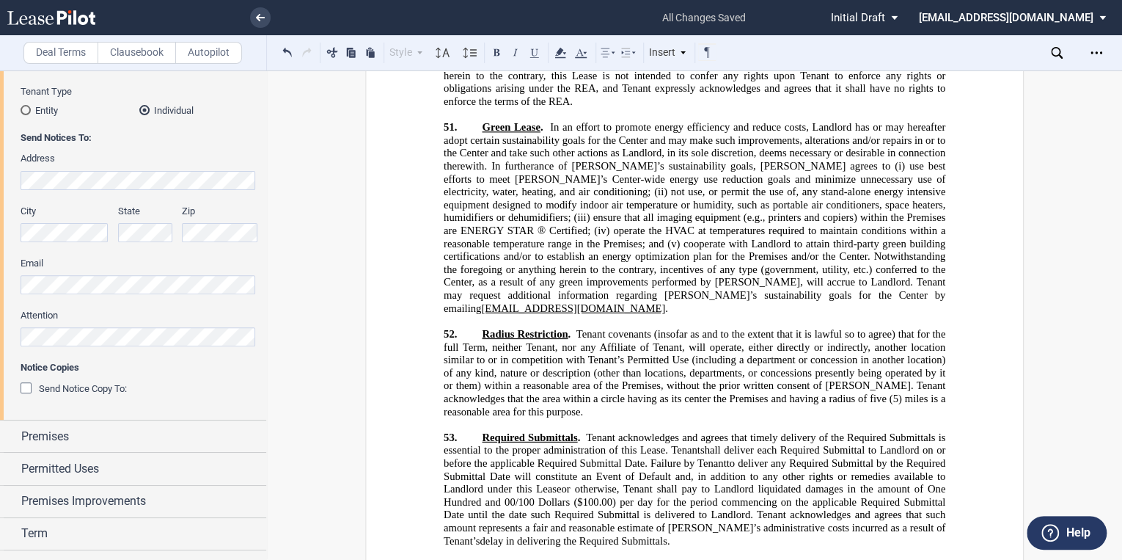
scroll to position [22711, 0]
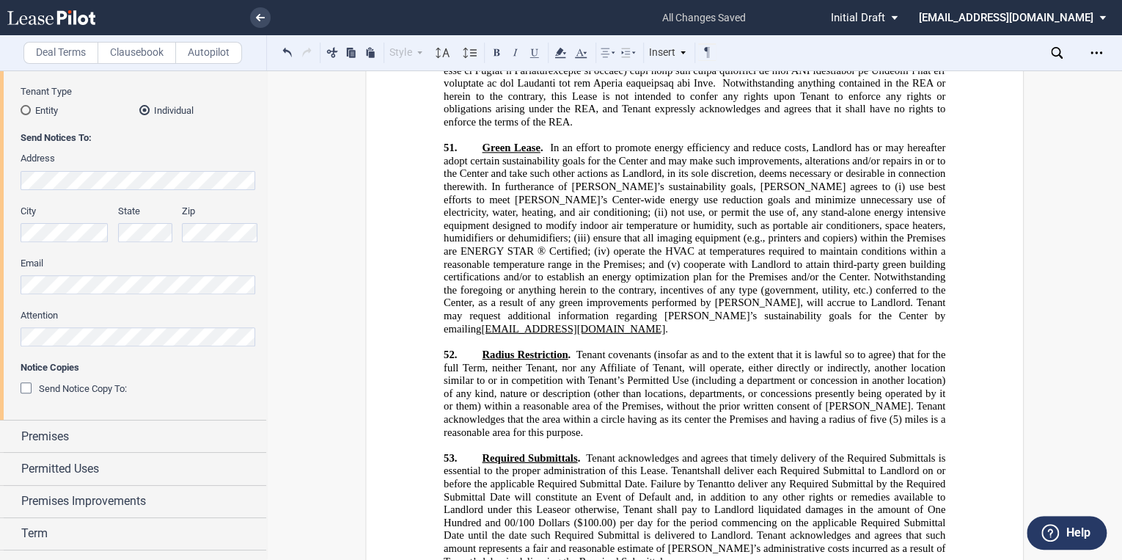
drag, startPoint x: 834, startPoint y: 373, endPoint x: 623, endPoint y: 301, distance: 222.9
click at [329, 51] on button at bounding box center [332, 52] width 18 height 18
click at [136, 49] on label "Clausebook" at bounding box center [137, 53] width 78 height 22
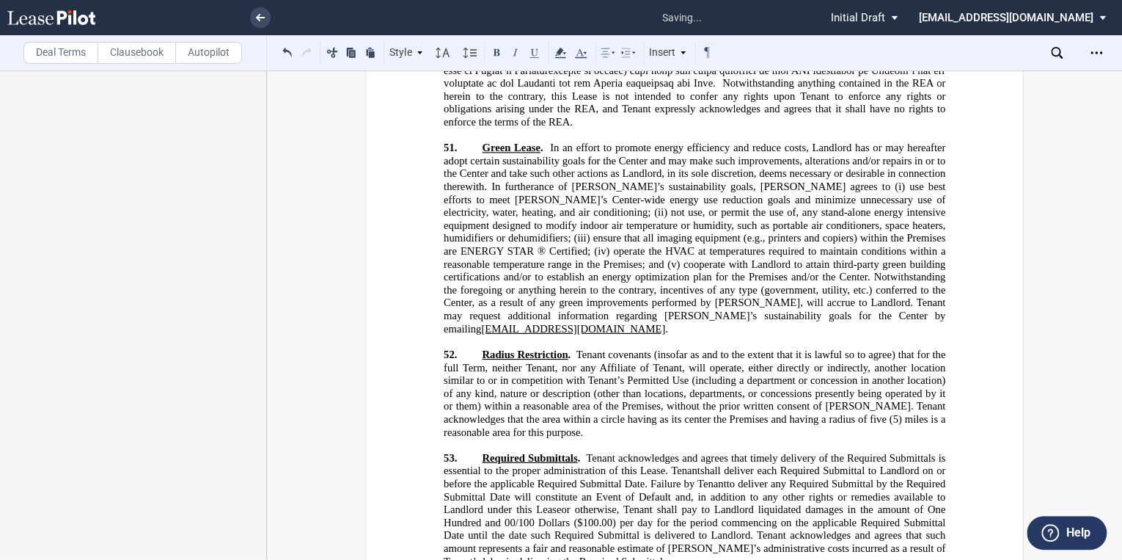
scroll to position [0, 0]
click at [78, 56] on label "Deal Terms" at bounding box center [60, 53] width 75 height 22
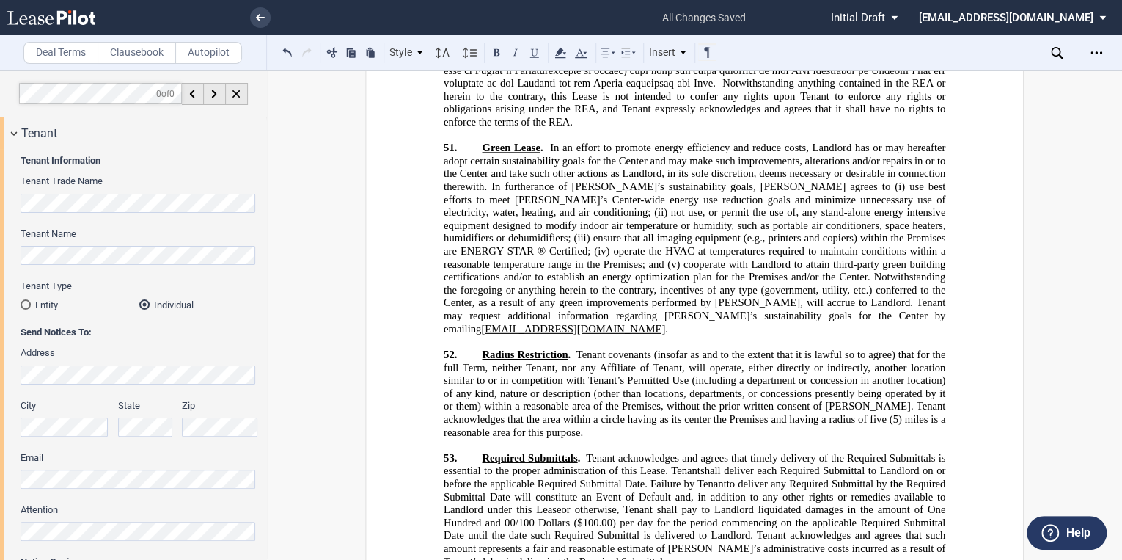
click at [134, 55] on label "Clausebook" at bounding box center [137, 53] width 78 height 22
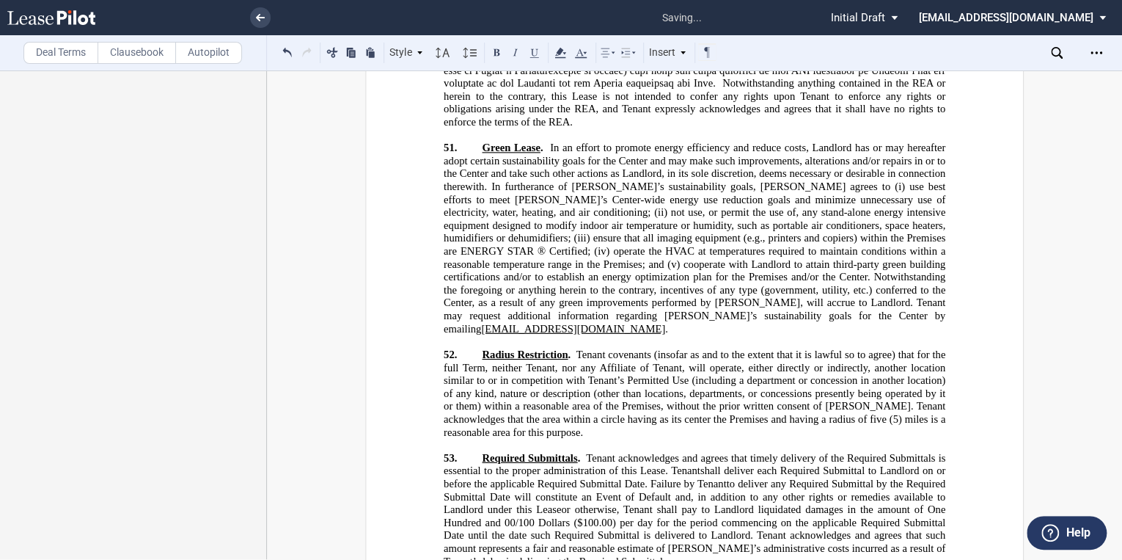
drag, startPoint x: 637, startPoint y: 299, endPoint x: 510, endPoint y: 299, distance: 126.2
drag, startPoint x: 475, startPoint y: 298, endPoint x: 621, endPoint y: 299, distance: 145.2
click at [329, 49] on button at bounding box center [332, 52] width 18 height 18
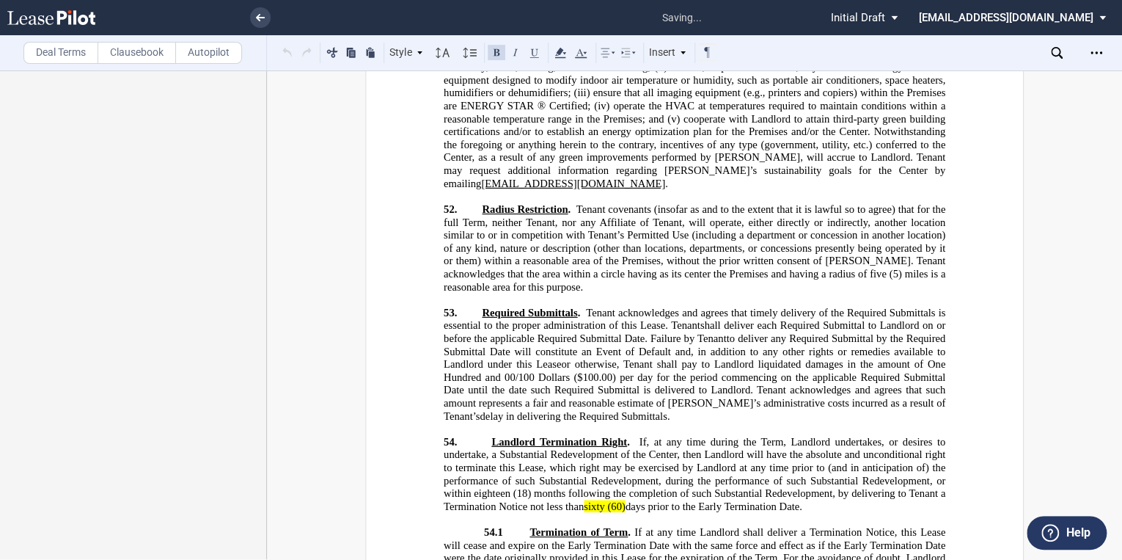
scroll to position [22887, 0]
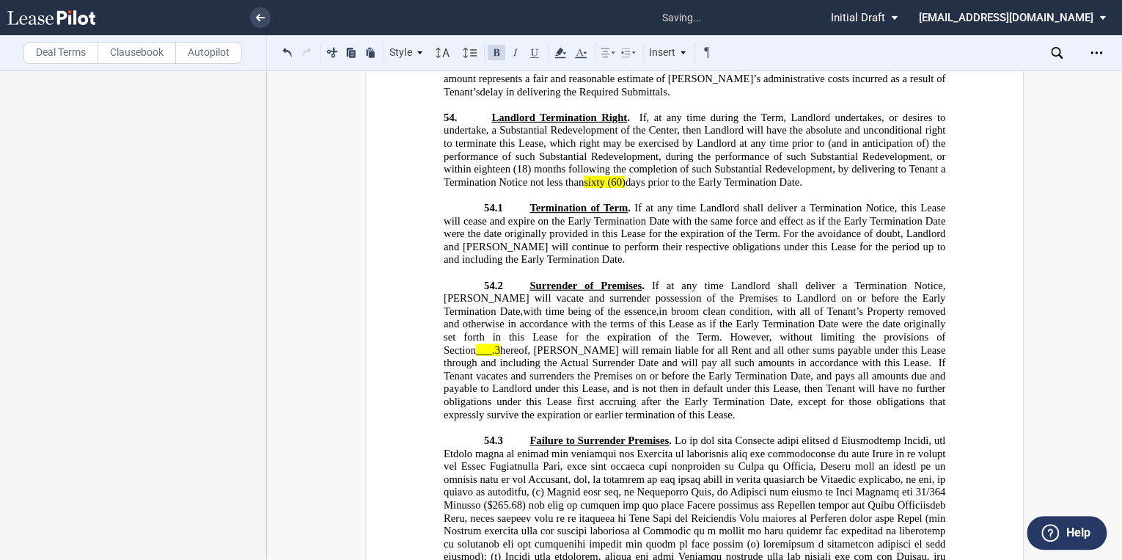
scroll to position [23180, 0]
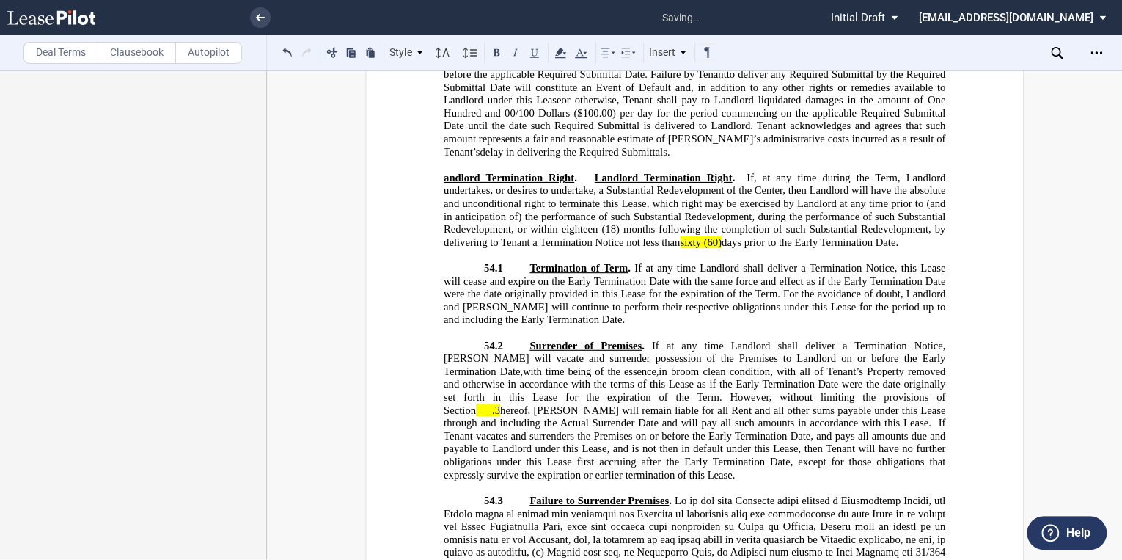
scroll to position [23004, 0]
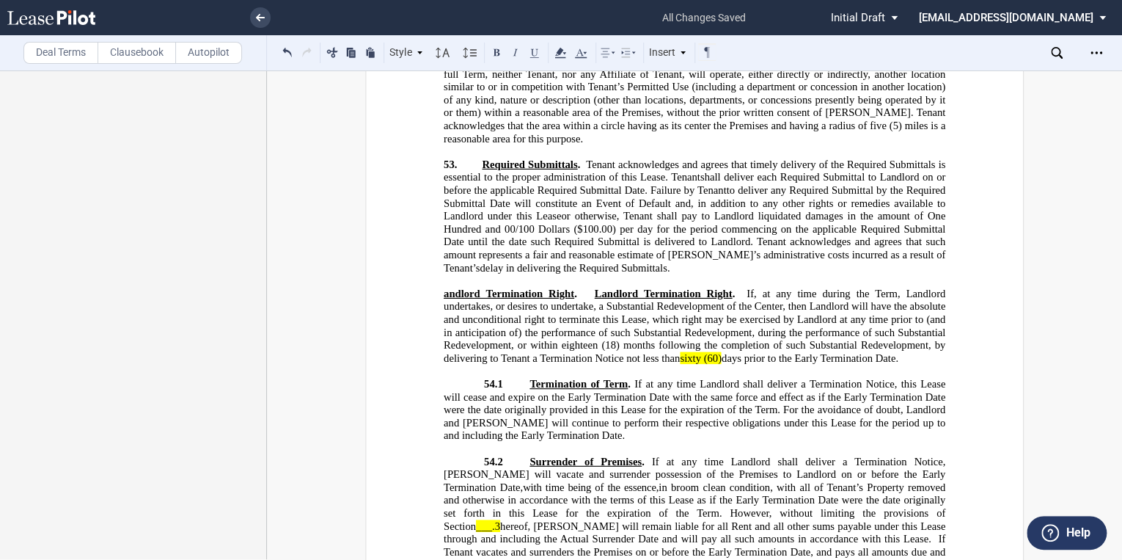
click at [500, 519] on span "___.3" at bounding box center [488, 525] width 24 height 12
click at [824, 519] on span "hereof, [PERSON_NAME] will remain liable for all Rent and all other sums payabl…" at bounding box center [696, 531] width 505 height 25
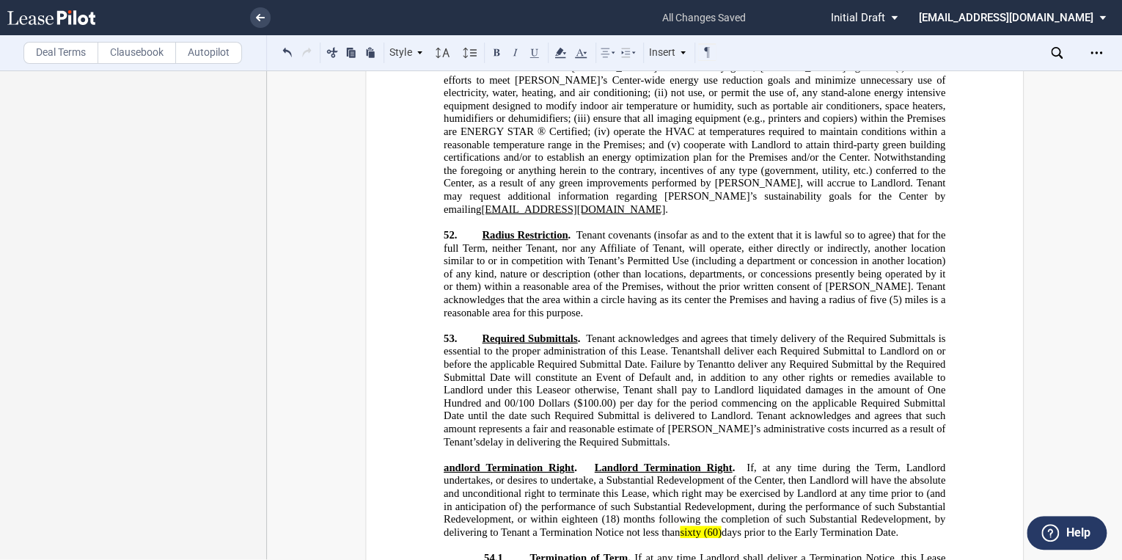
scroll to position [22828, 0]
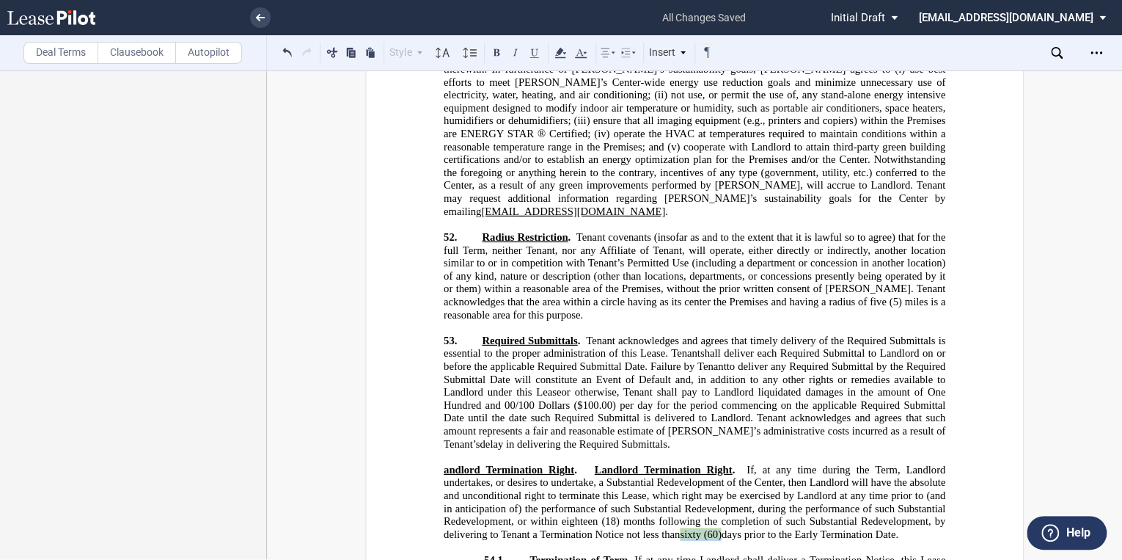
drag, startPoint x: 721, startPoint y: 247, endPoint x: 678, endPoint y: 246, distance: 42.5
click at [678, 463] on span "Landlord Termination Right . If, at any time during the Term, Landlord undertak…" at bounding box center [696, 501] width 505 height 77
click at [559, 54] on use at bounding box center [559, 53] width 11 height 10
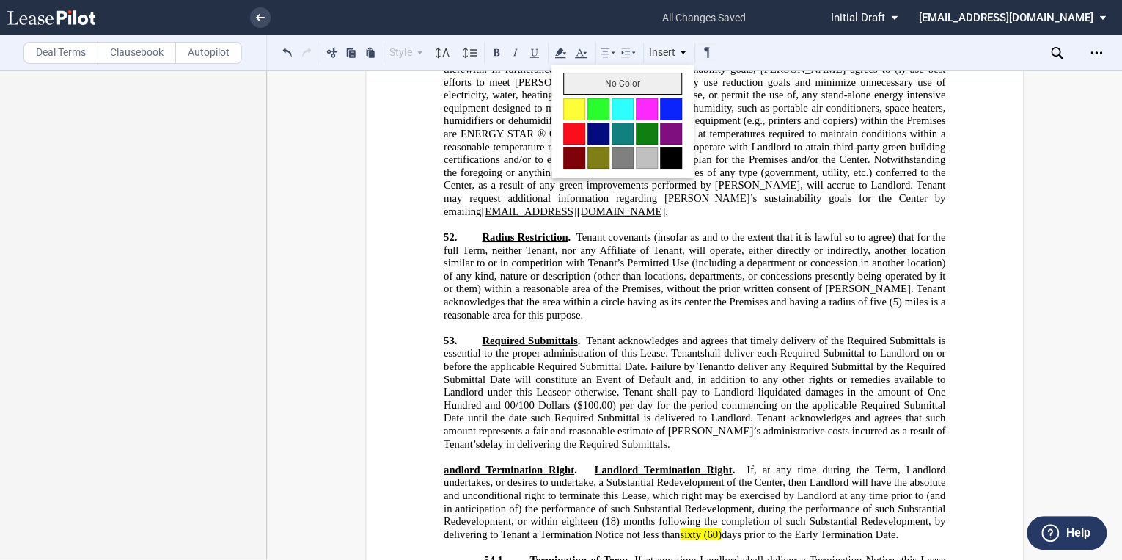
click at [586, 88] on button "No Color" at bounding box center [622, 84] width 119 height 22
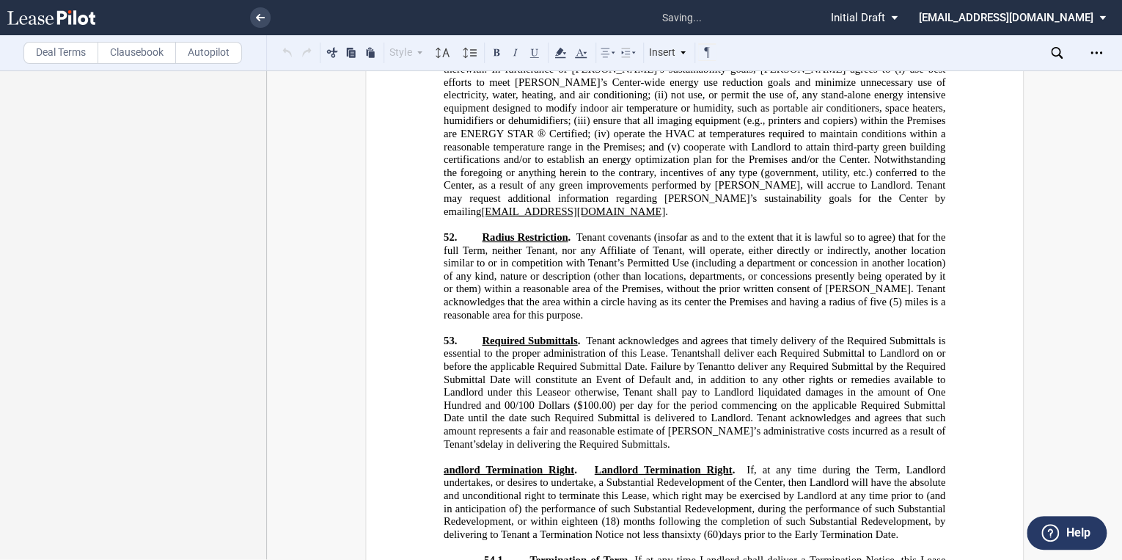
click at [698, 527] on span "sixty (60)" at bounding box center [701, 533] width 42 height 12
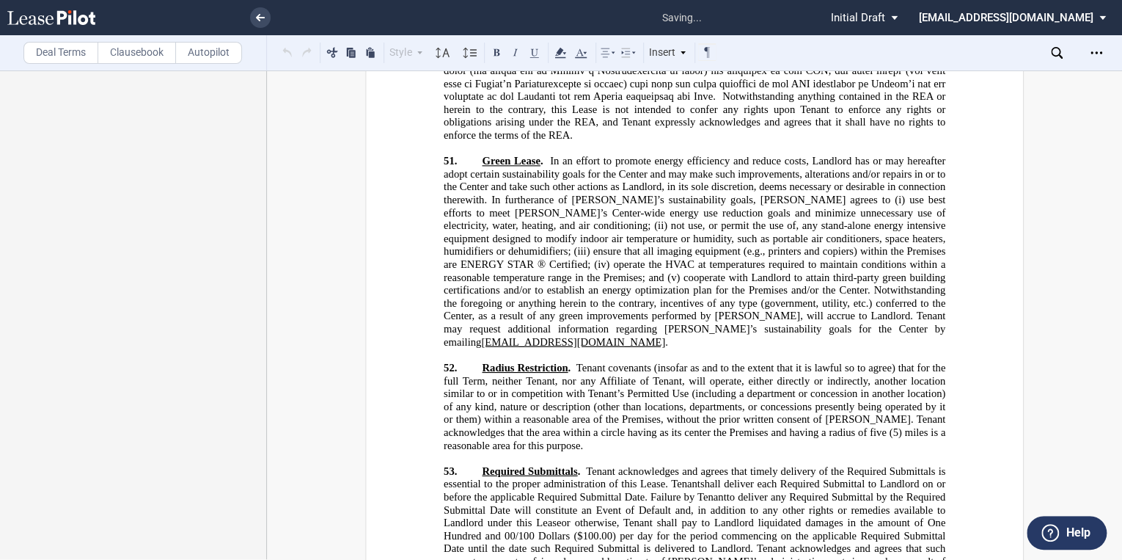
scroll to position [22652, 0]
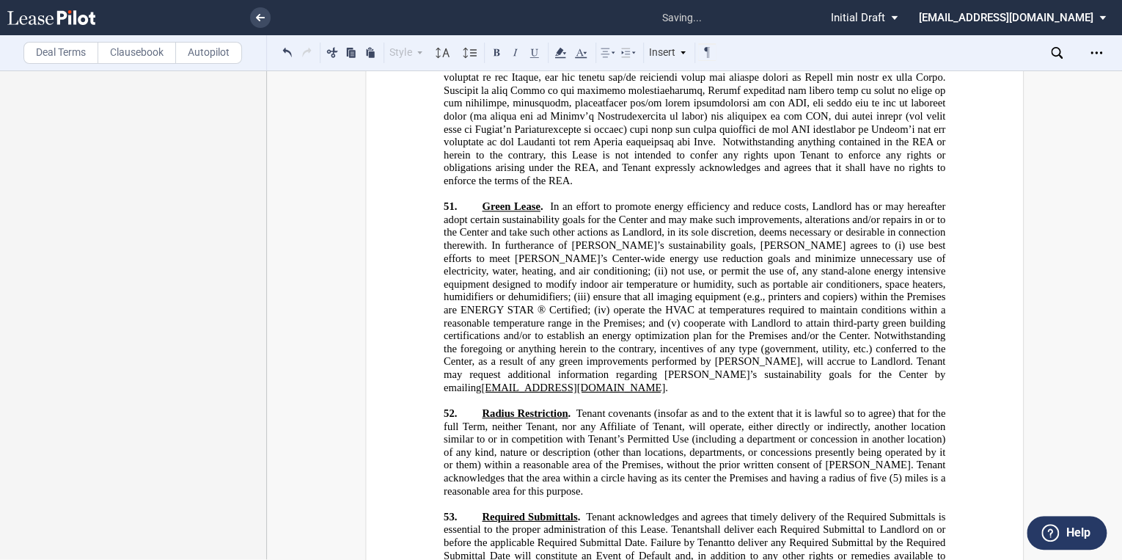
click at [654, 510] on p "53. Required Submittals . [PERSON_NAME] acknowledges and agrees that timely del…" at bounding box center [695, 568] width 502 height 116
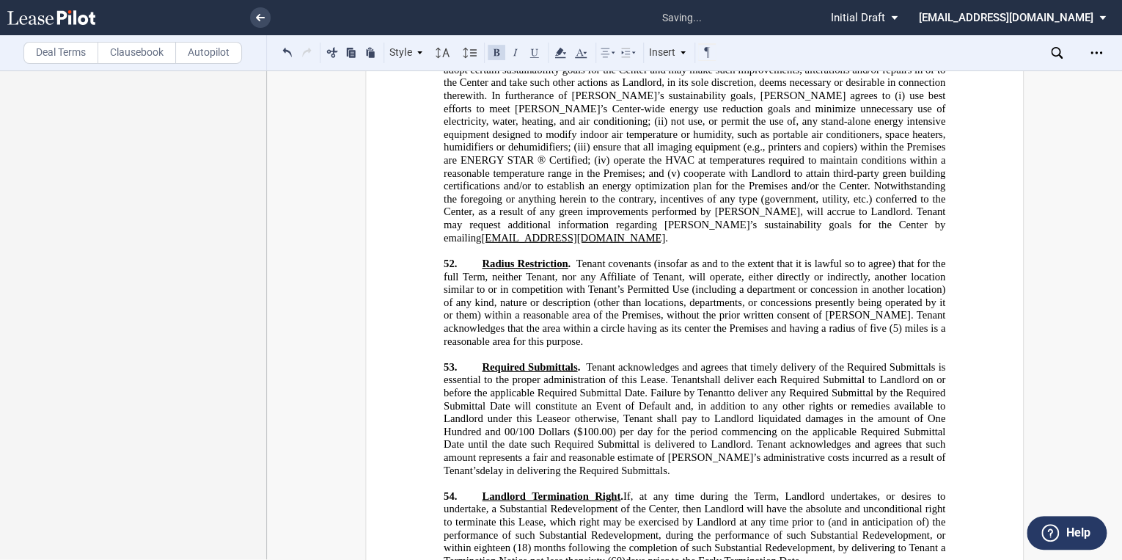
scroll to position [22828, 0]
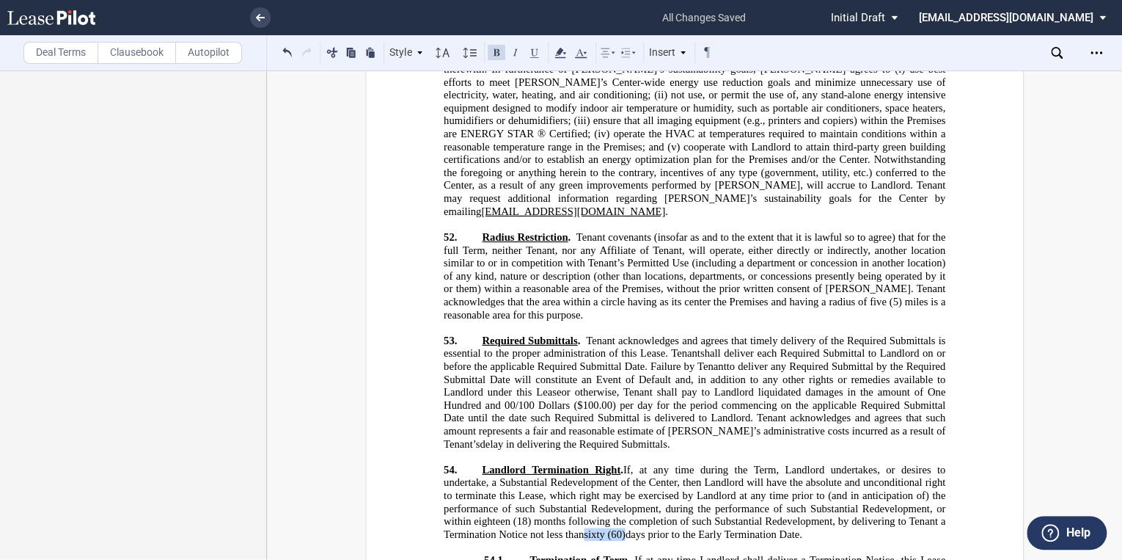
drag, startPoint x: 625, startPoint y: 246, endPoint x: 579, endPoint y: 244, distance: 46.3
click at [584, 463] on span "Landlord Termination Right . If, at any time during the Term, Landlord undertak…" at bounding box center [696, 501] width 505 height 77
click at [559, 51] on use at bounding box center [559, 53] width 11 height 10
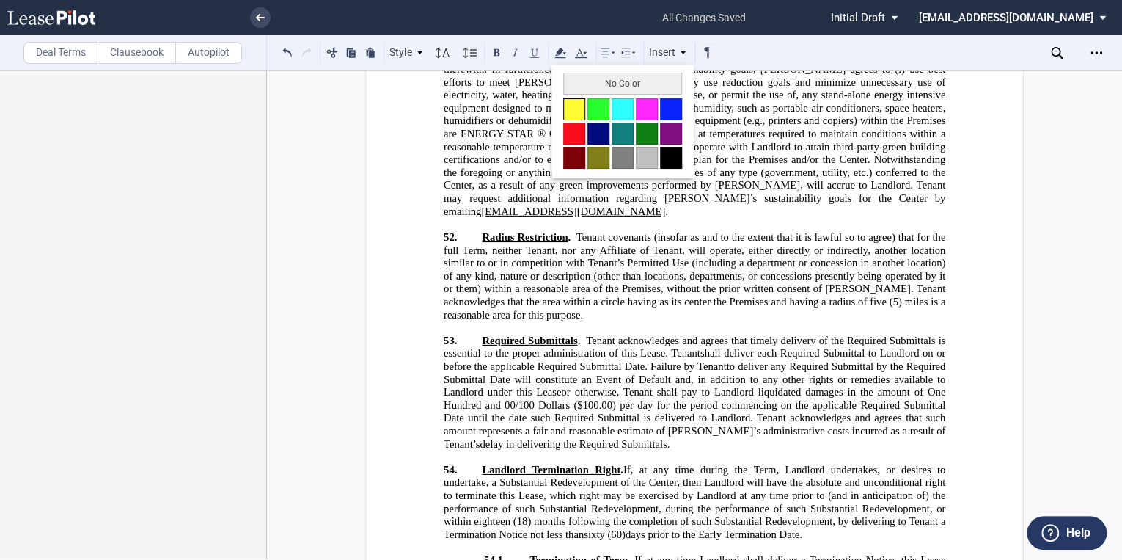
click at [574, 114] on button at bounding box center [574, 109] width 22 height 22
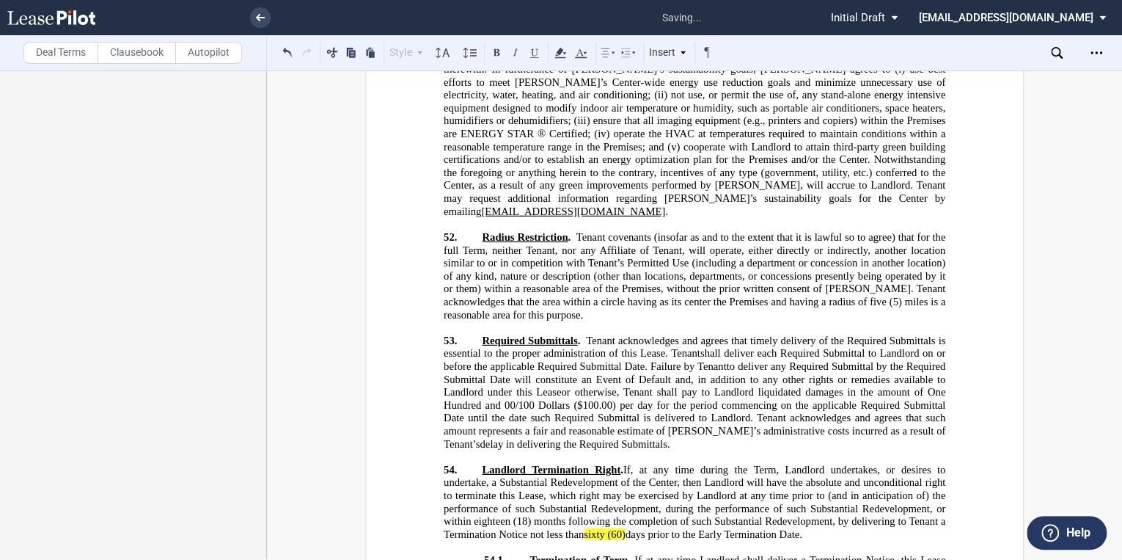
click at [837, 463] on p "54. ﻿ ﻿ ﻿ ﻿ ﻿ Landlord Termination Right . If, at any time during the Term, Lan…" at bounding box center [695, 502] width 502 height 78
drag, startPoint x: 939, startPoint y: 246, endPoint x: 810, endPoint y: 252, distance: 129.2
click at [810, 527] on span "[Leasing to confirm 60 days.]" at bounding box center [869, 533] width 128 height 12
drag, startPoint x: 632, startPoint y: 244, endPoint x: 580, endPoint y: 246, distance: 51.4
click at [580, 463] on span "Landlord Termination Right . If, at any time during the Term, Landlord undertak…" at bounding box center [696, 501] width 505 height 77
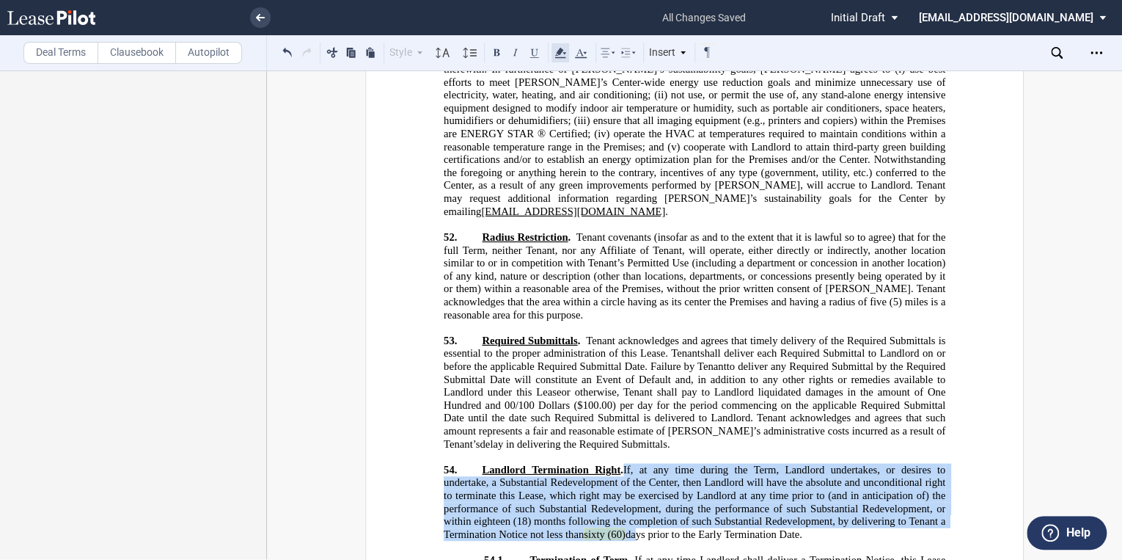
click at [561, 53] on icon at bounding box center [561, 53] width 18 height 18
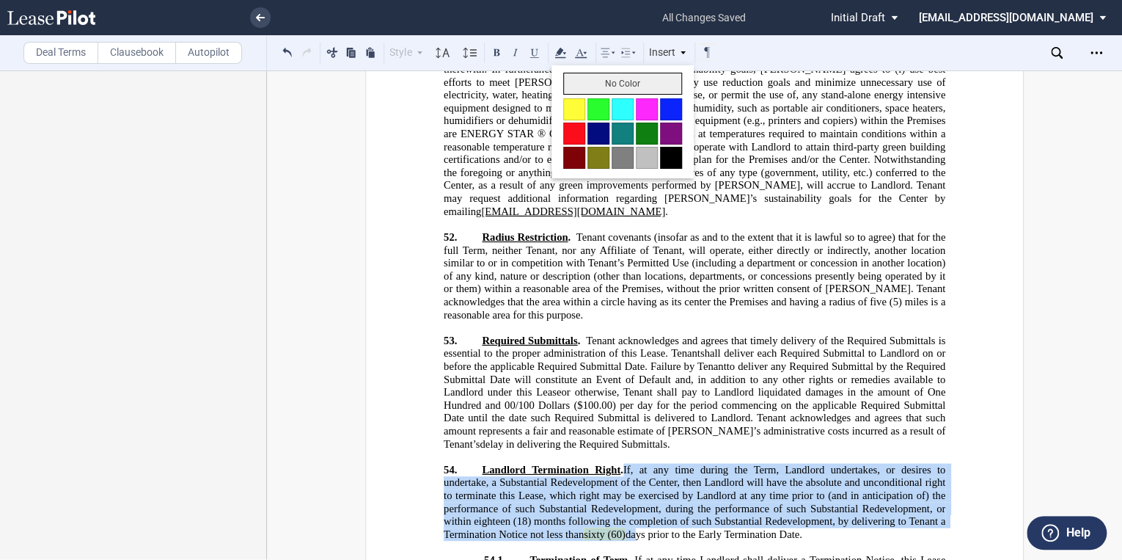
click at [611, 84] on button "No Color" at bounding box center [622, 84] width 119 height 22
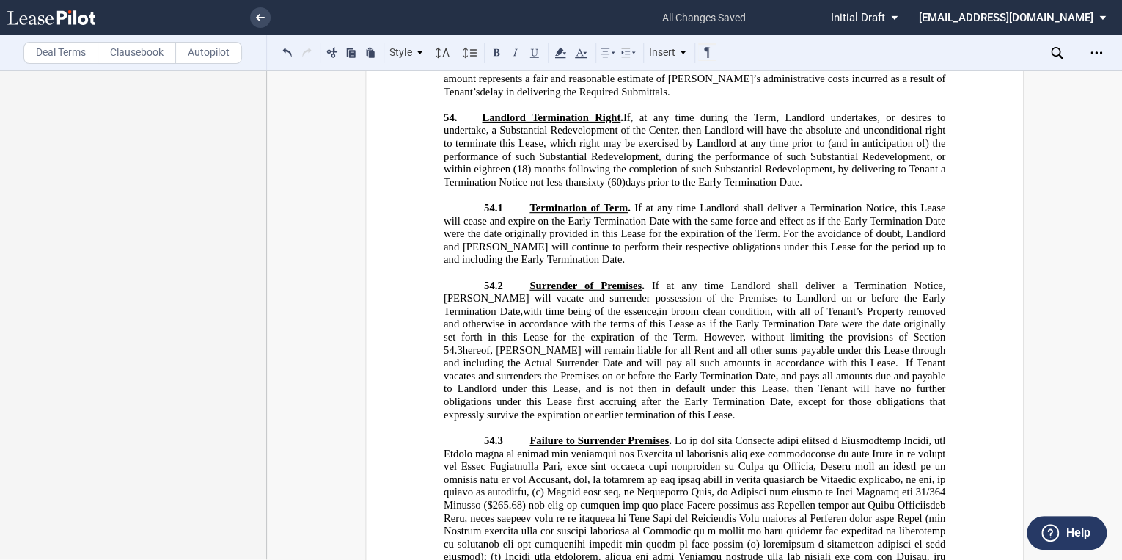
scroll to position [23356, 0]
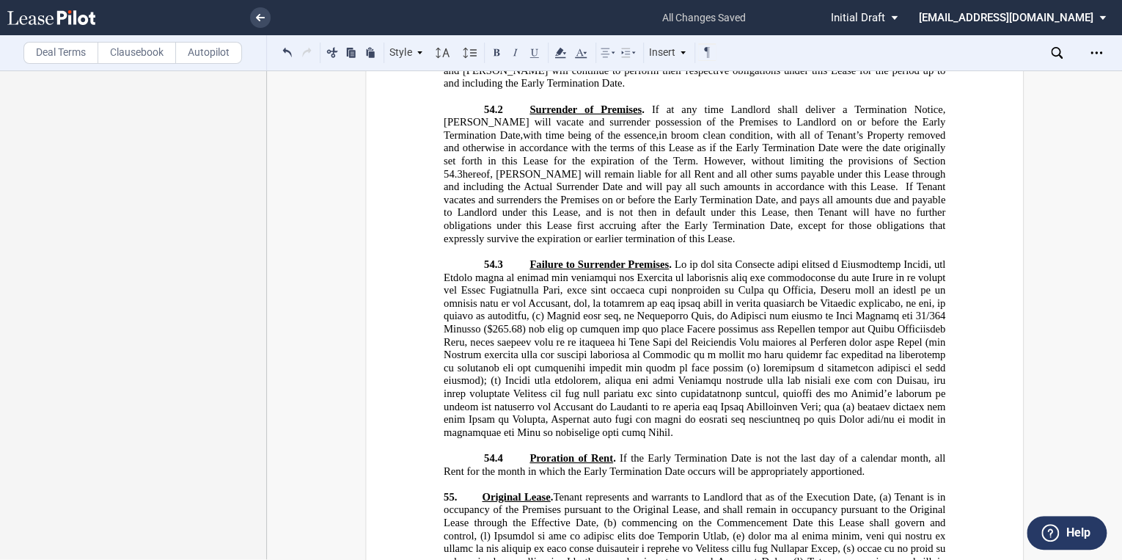
click at [50, 55] on label "Deal Terms" at bounding box center [60, 53] width 75 height 22
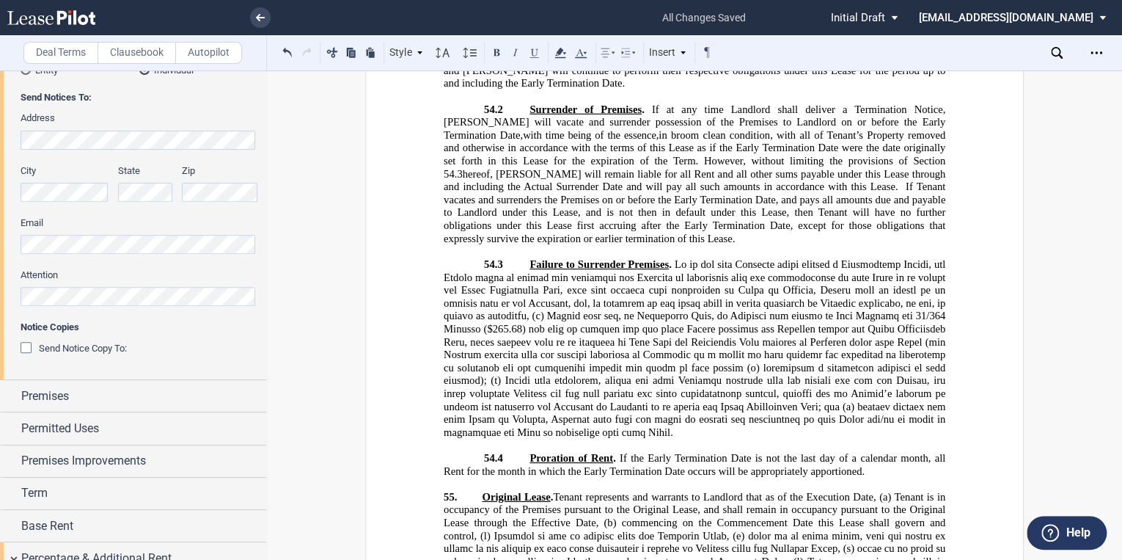
scroll to position [352, 0]
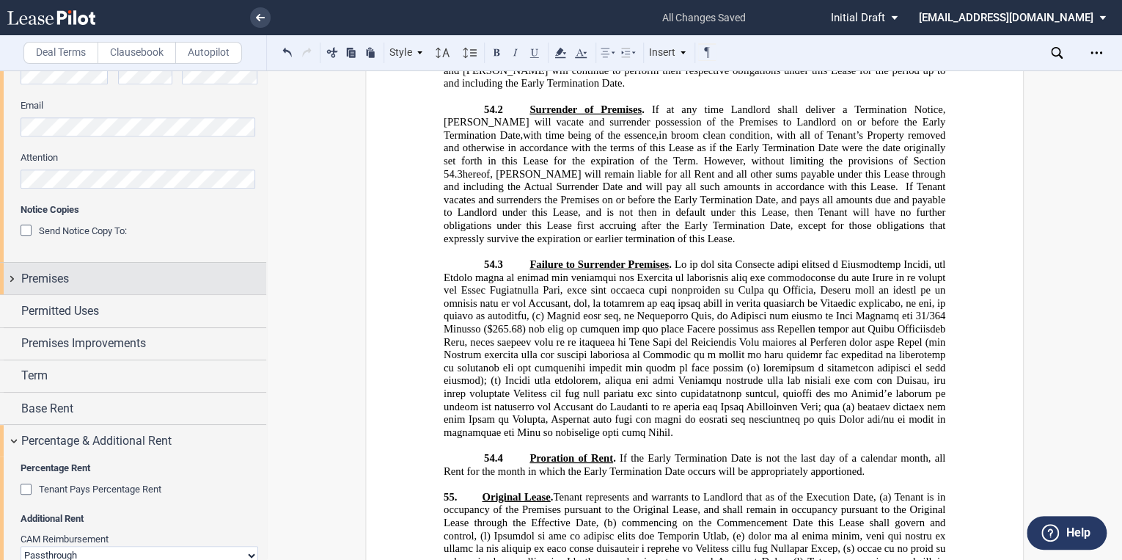
click at [50, 279] on span "Premises" at bounding box center [45, 279] width 48 height 18
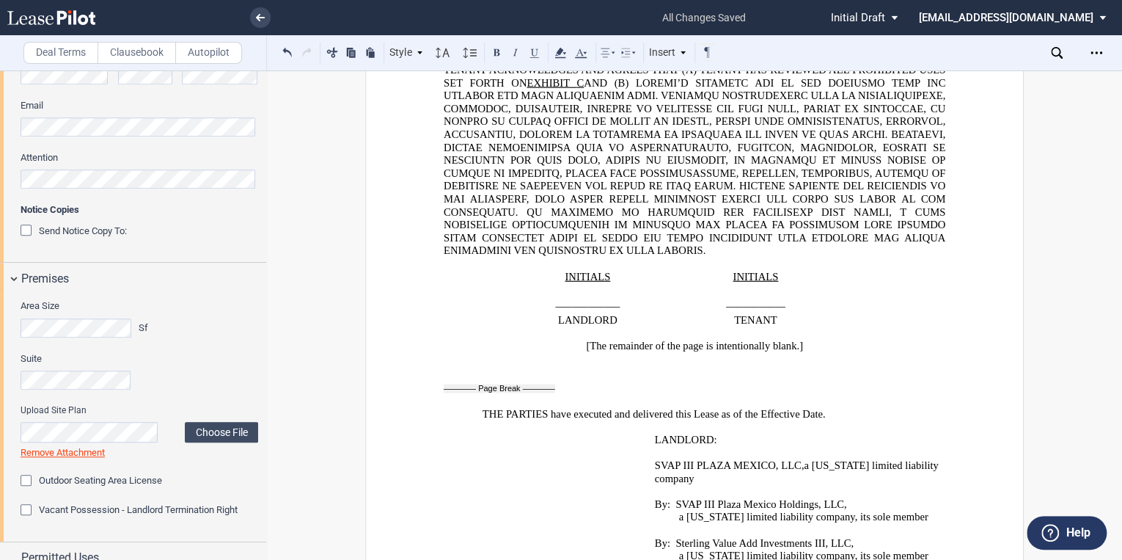
scroll to position [25527, 0]
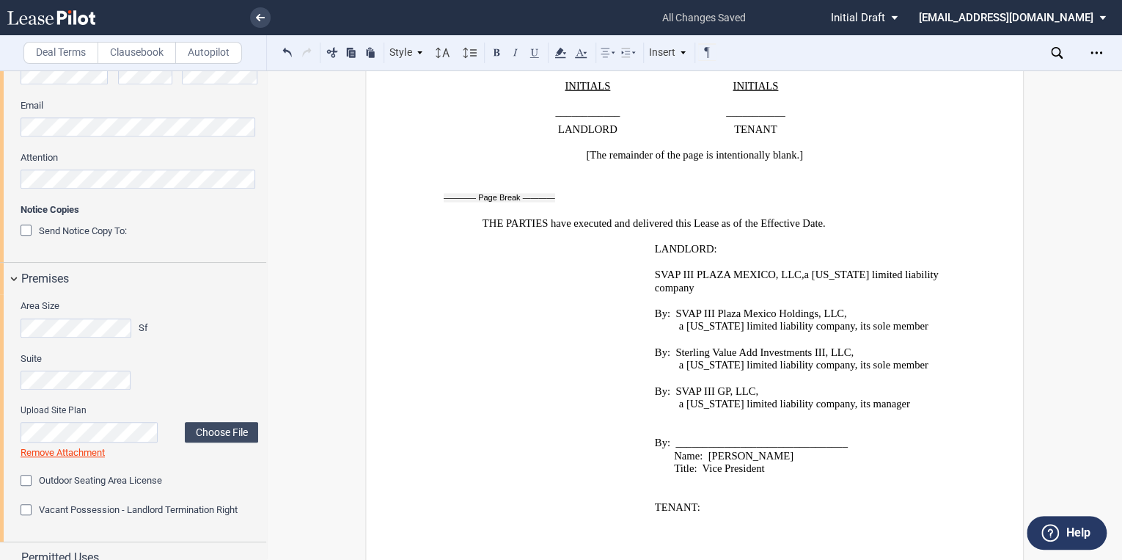
drag, startPoint x: 859, startPoint y: 272, endPoint x: 713, endPoint y: 273, distance: 146.0
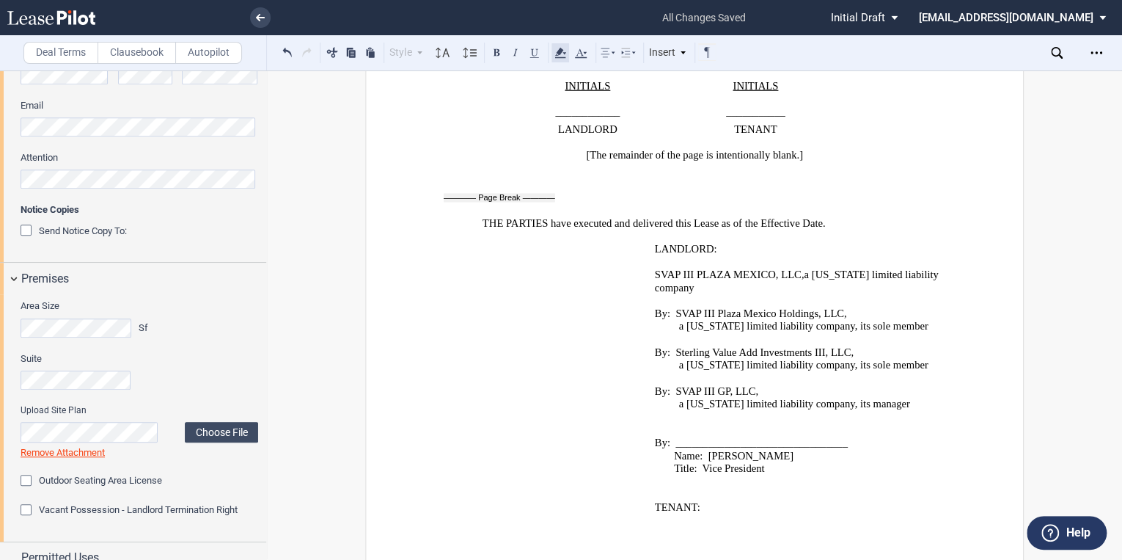
click at [555, 52] on icon at bounding box center [561, 53] width 18 height 18
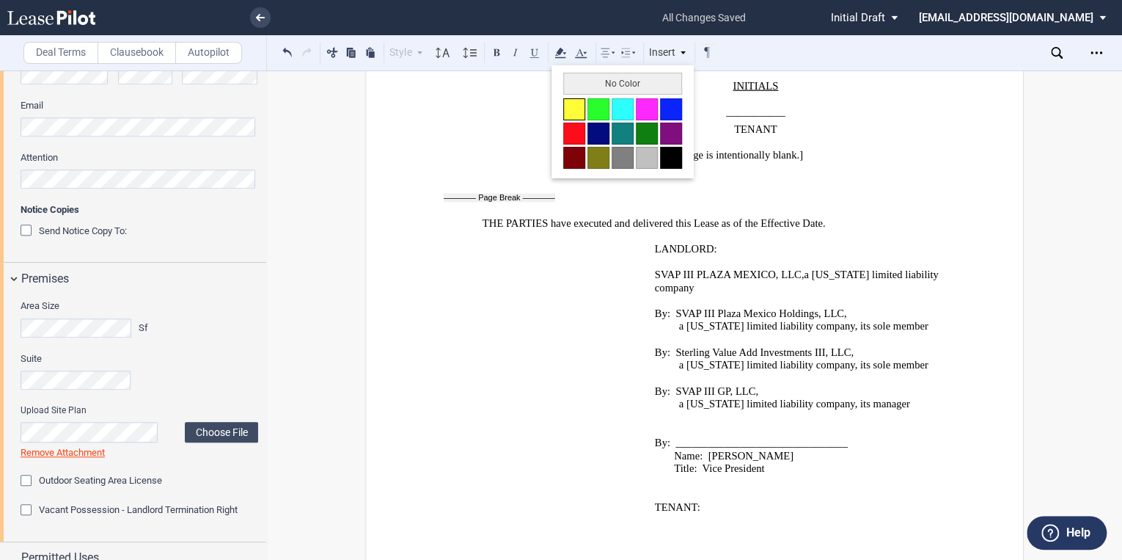
click at [576, 103] on button at bounding box center [574, 109] width 22 height 22
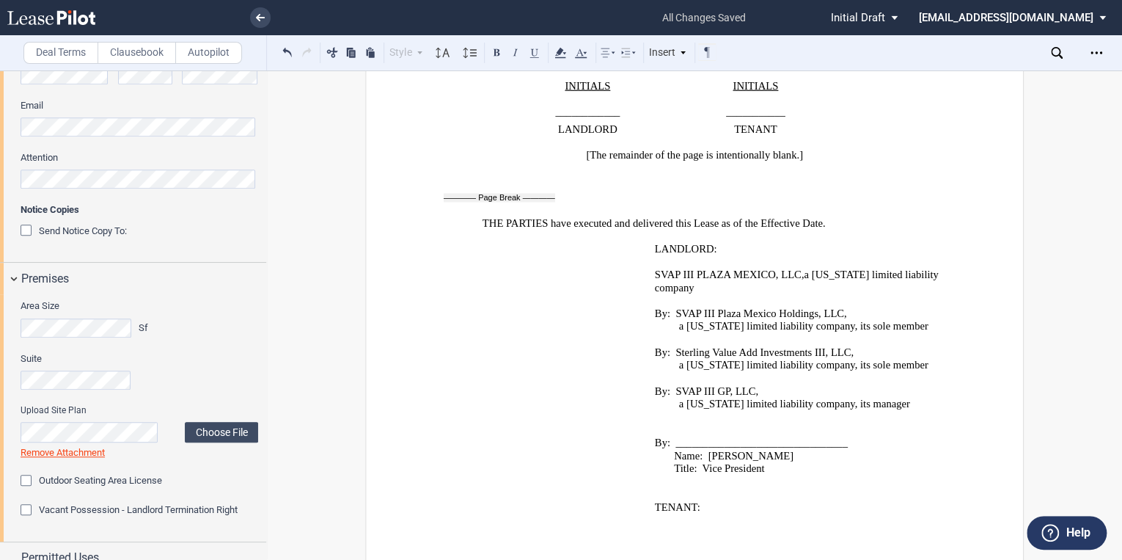
drag, startPoint x: 871, startPoint y: 274, endPoint x: 710, endPoint y: 273, distance: 161.4
drag, startPoint x: 710, startPoint y: 273, endPoint x: 726, endPoint y: 271, distance: 16.2
copy span "[an unmarried/married individual]"
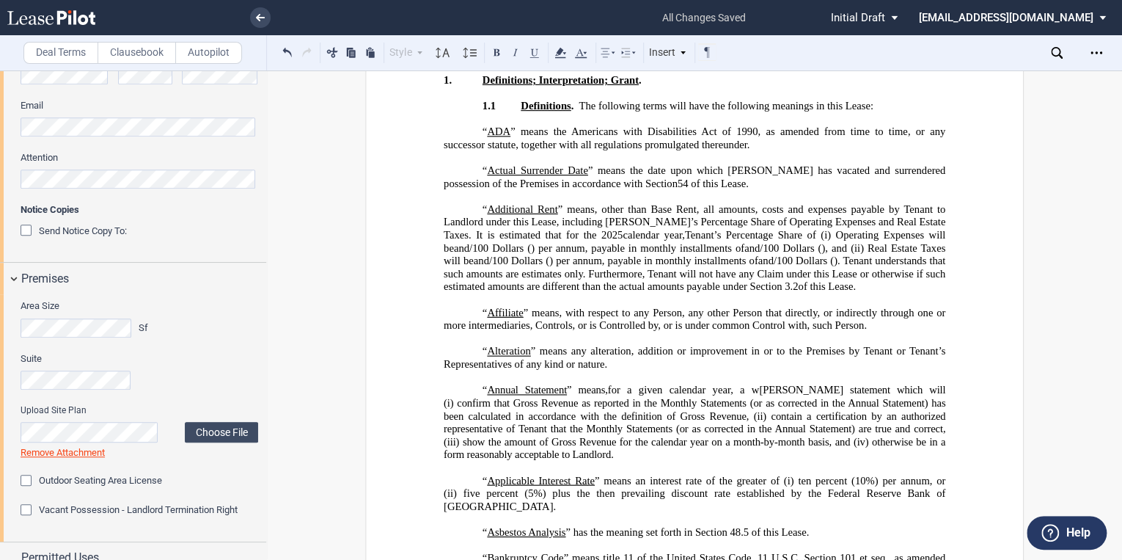
scroll to position [0, 0]
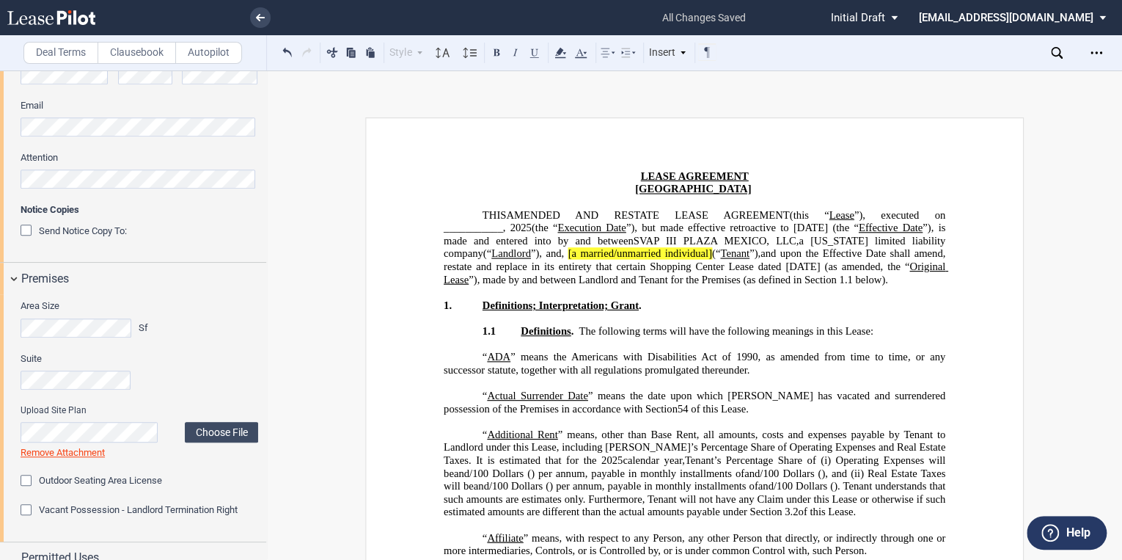
click at [587, 252] on span "[a married/unmarried individual" at bounding box center [638, 253] width 140 height 12
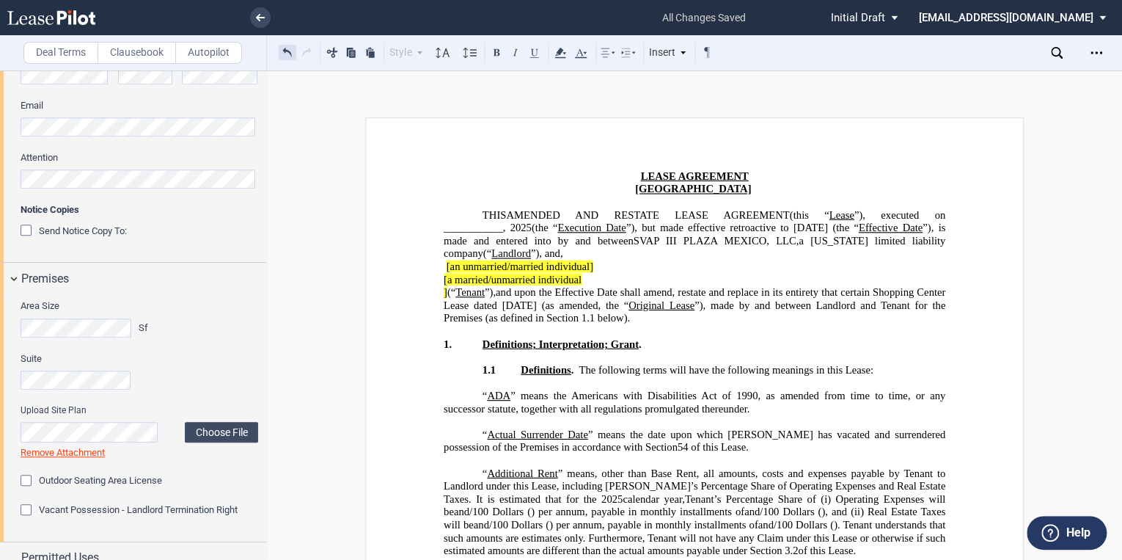
click at [285, 51] on button at bounding box center [288, 52] width 18 height 18
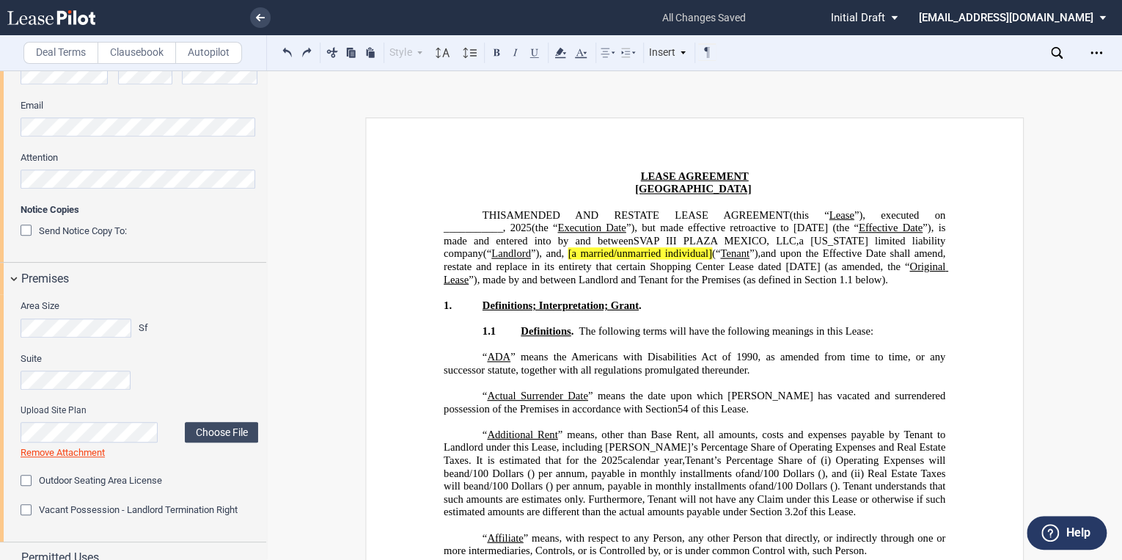
click at [482, 293] on p "﻿" at bounding box center [695, 292] width 502 height 13
drag, startPoint x: 481, startPoint y: 293, endPoint x: 461, endPoint y: 293, distance: 20.5
click at [461, 293] on p "﻿" at bounding box center [695, 292] width 502 height 13
click at [458, 293] on p "﻿" at bounding box center [695, 292] width 502 height 13
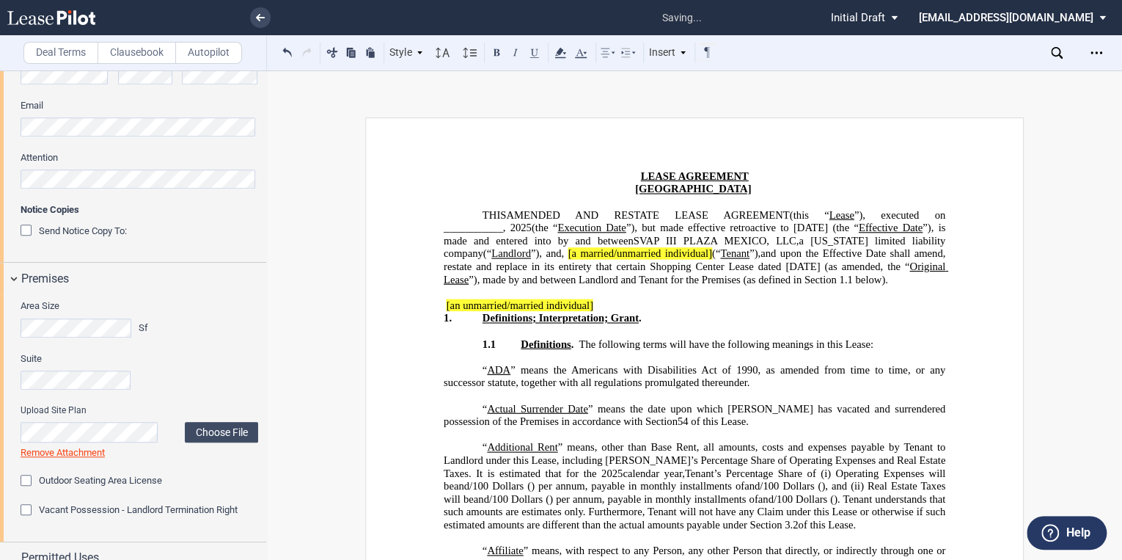
click at [640, 253] on span "[a married/unmarried individual" at bounding box center [638, 253] width 140 height 12
click at [637, 251] on span "[a married/unmarried individual" at bounding box center [638, 253] width 140 height 12
click at [647, 252] on span "[an unmarried individual" at bounding box center [622, 253] width 109 height 12
drag, startPoint x: 596, startPoint y: 303, endPoint x: 439, endPoint y: 303, distance: 157.0
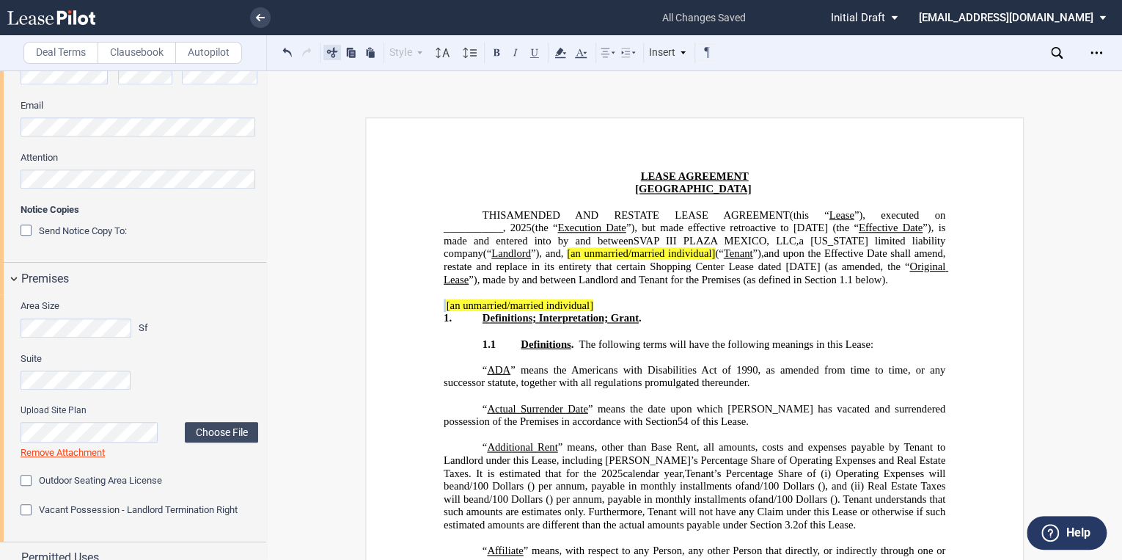
click at [337, 49] on button at bounding box center [332, 52] width 18 height 18
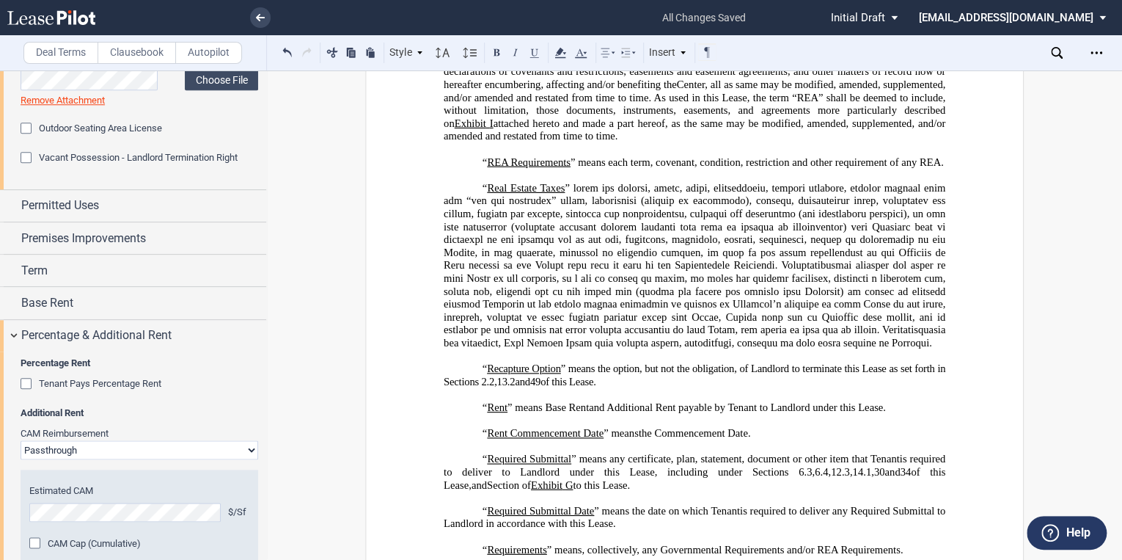
scroll to position [4342, 0]
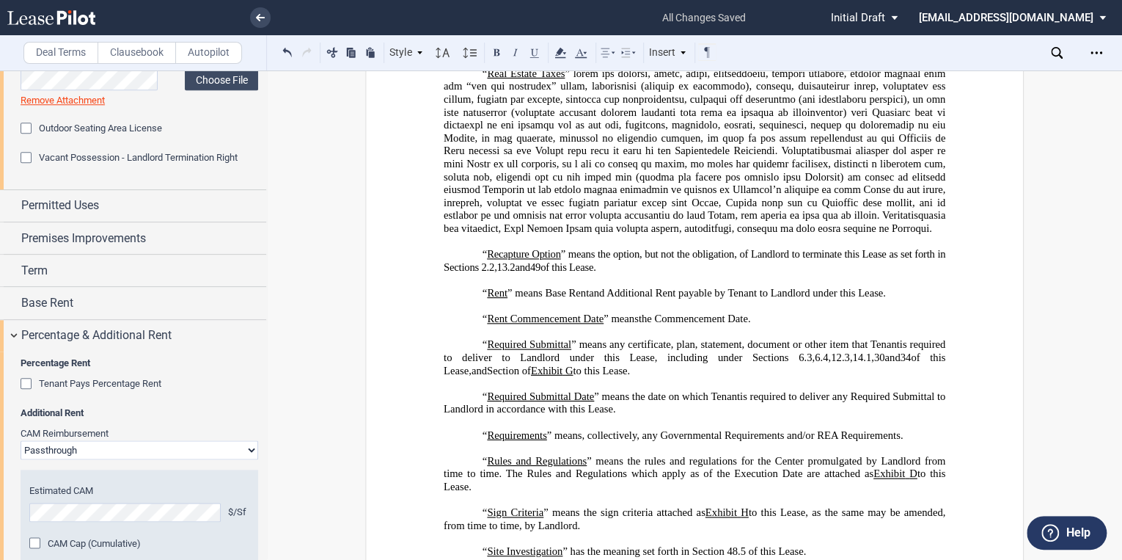
click at [475, 300] on p "“ Rent ” means Base Rent , Percentage Rent and Additional Rent payable by Tenan…" at bounding box center [695, 293] width 502 height 13
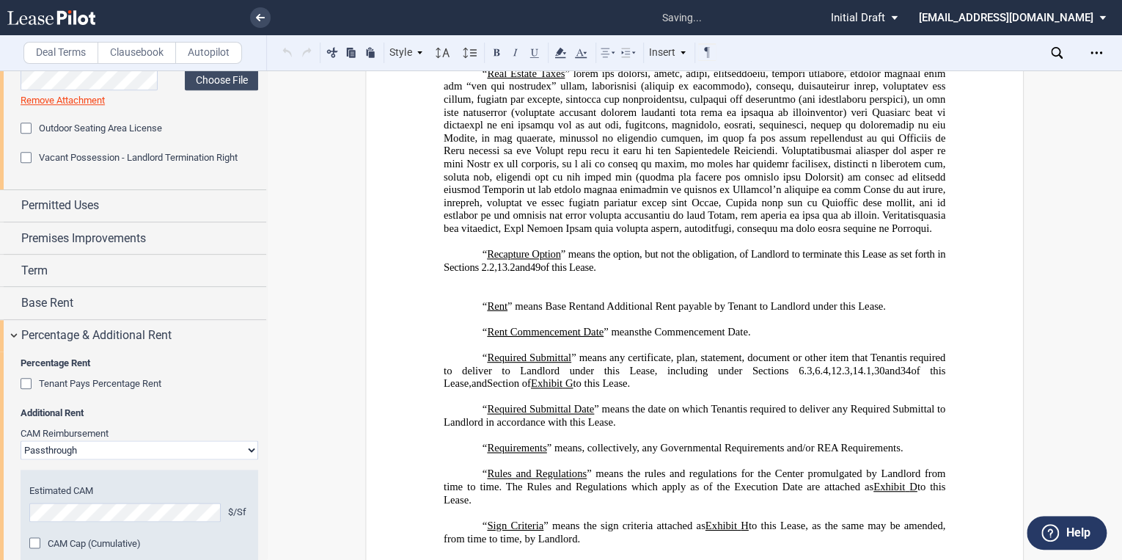
click at [478, 300] on p "﻿" at bounding box center [695, 293] width 502 height 13
click at [495, 300] on p "﻿" at bounding box center [695, 293] width 502 height 13
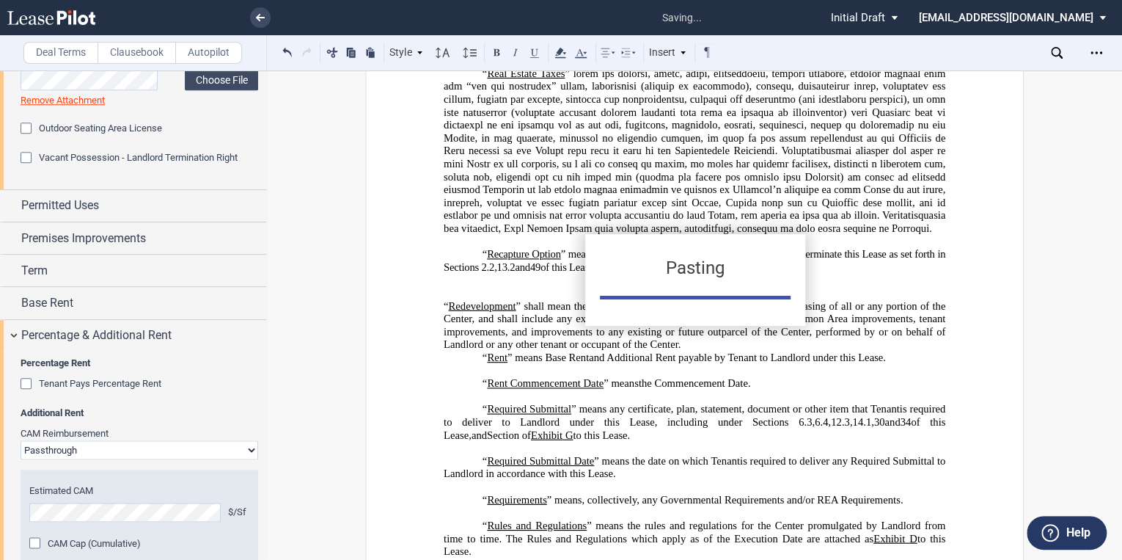
click at [479, 300] on p "﻿" at bounding box center [695, 293] width 502 height 13
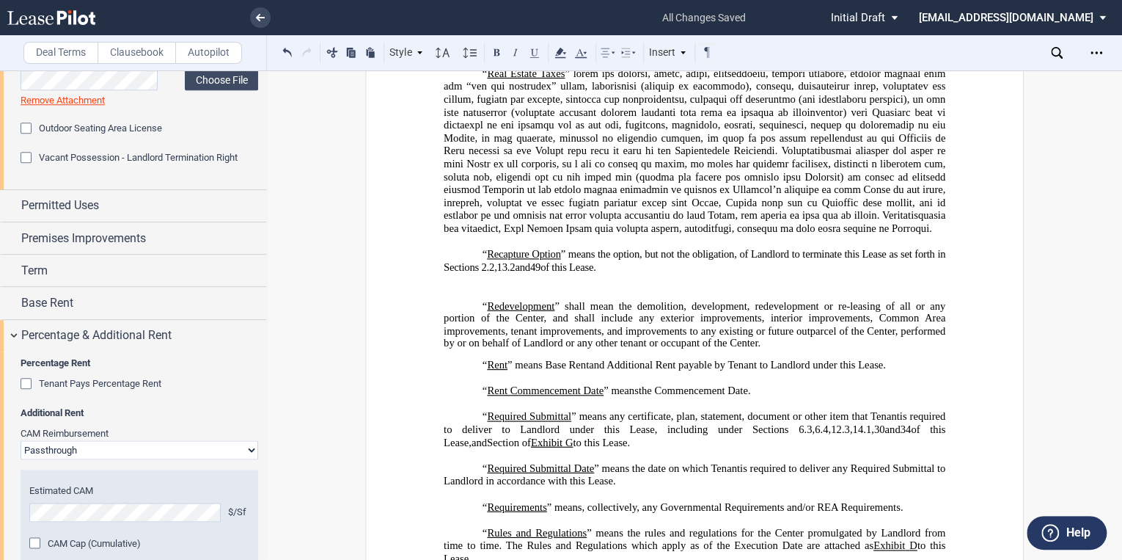
click at [771, 350] on p "“ Redevelopment ” shall mean the demolition, development, redevelopment or re-l…" at bounding box center [695, 325] width 502 height 50
click at [535, 300] on p "﻿" at bounding box center [695, 293] width 502 height 13
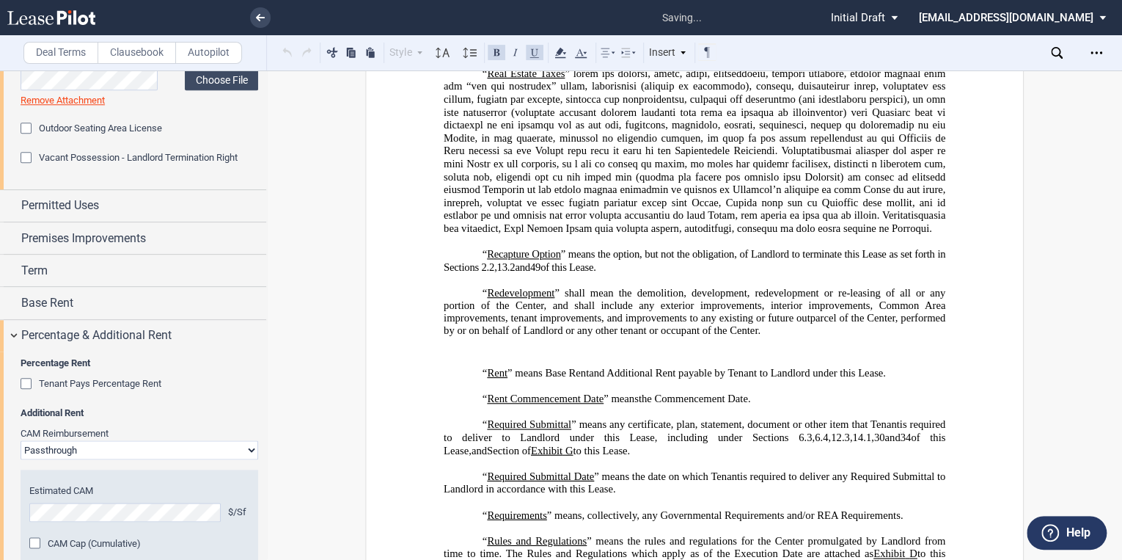
click at [489, 358] on p "﻿" at bounding box center [695, 351] width 502 height 12
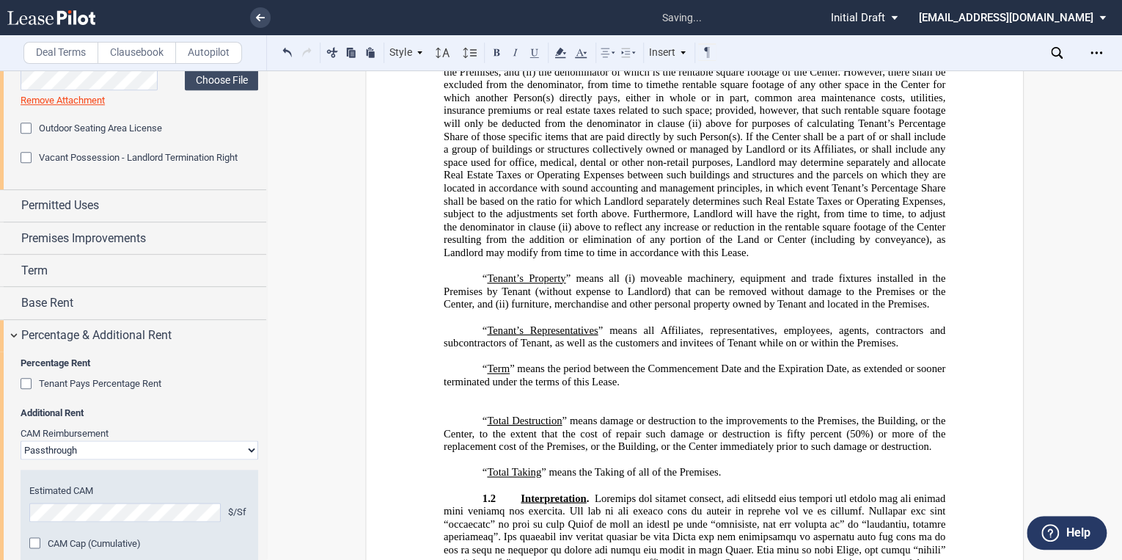
scroll to position [5326, 0]
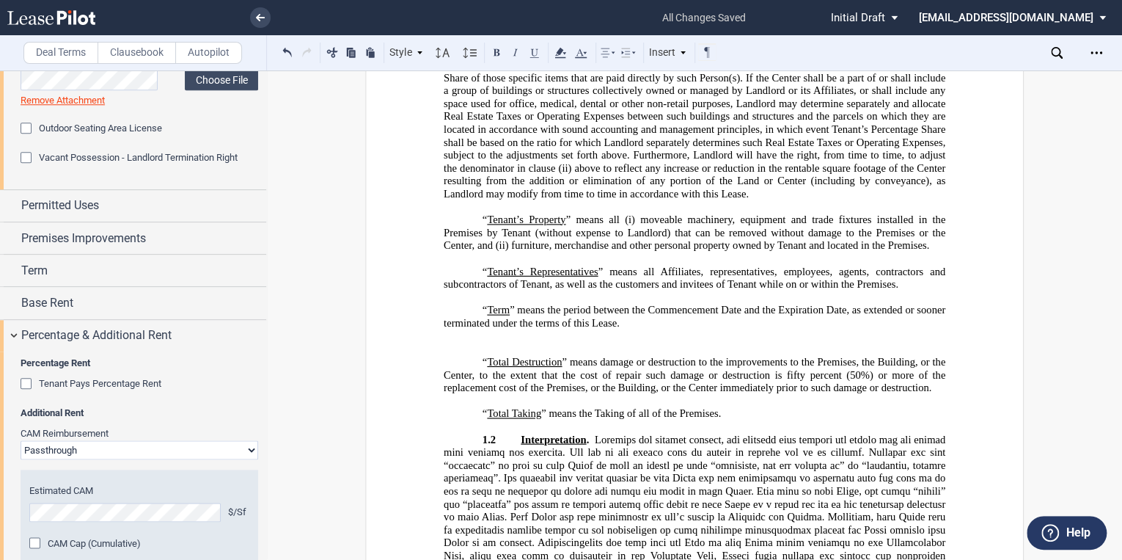
click at [469, 356] on p "﻿" at bounding box center [695, 349] width 502 height 13
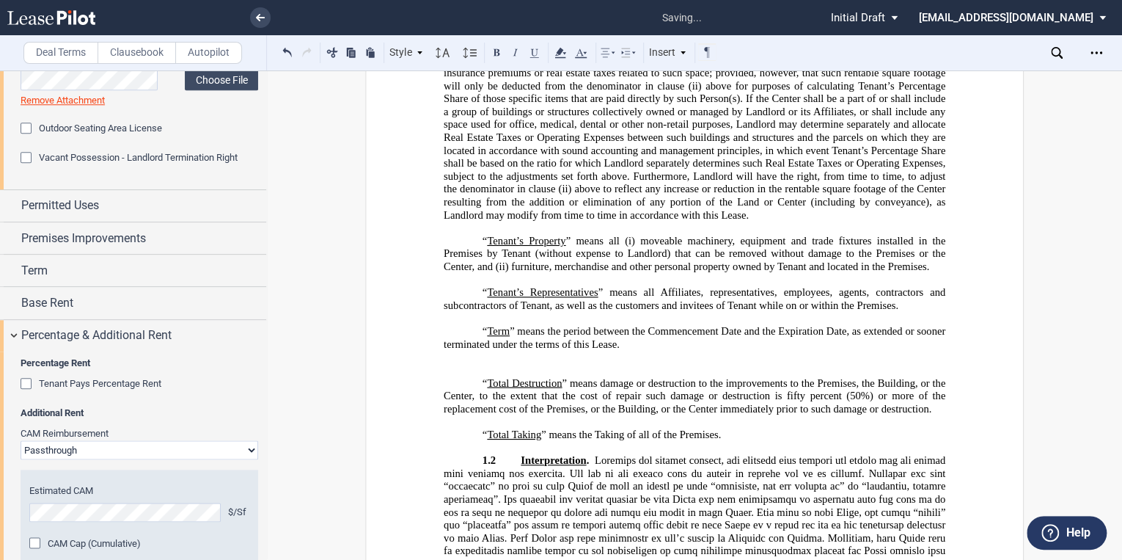
scroll to position [5347, 0]
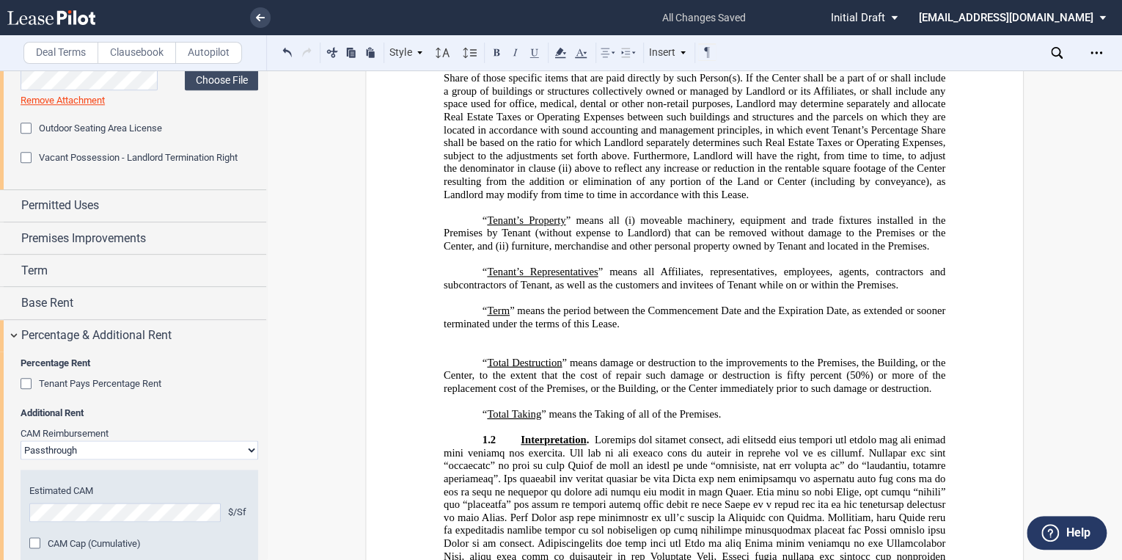
click at [486, 343] on p "﻿" at bounding box center [695, 336] width 502 height 13
click at [486, 356] on p "﻿" at bounding box center [695, 349] width 502 height 13
click at [486, 343] on p "﻿" at bounding box center [695, 336] width 502 height 13
click at [478, 356] on p "﻿" at bounding box center [695, 349] width 502 height 13
click at [475, 356] on p "﻿" at bounding box center [695, 349] width 502 height 13
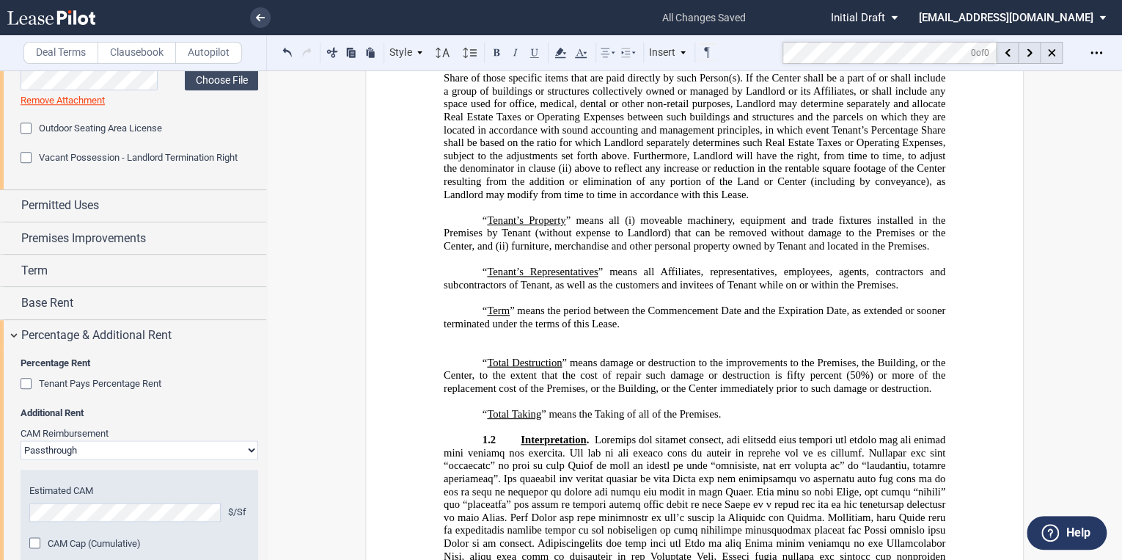
click at [475, 356] on p "﻿" at bounding box center [695, 349] width 502 height 13
click at [466, 343] on p "﻿" at bounding box center [695, 336] width 502 height 13
click at [483, 356] on p "﻿" at bounding box center [695, 349] width 502 height 13
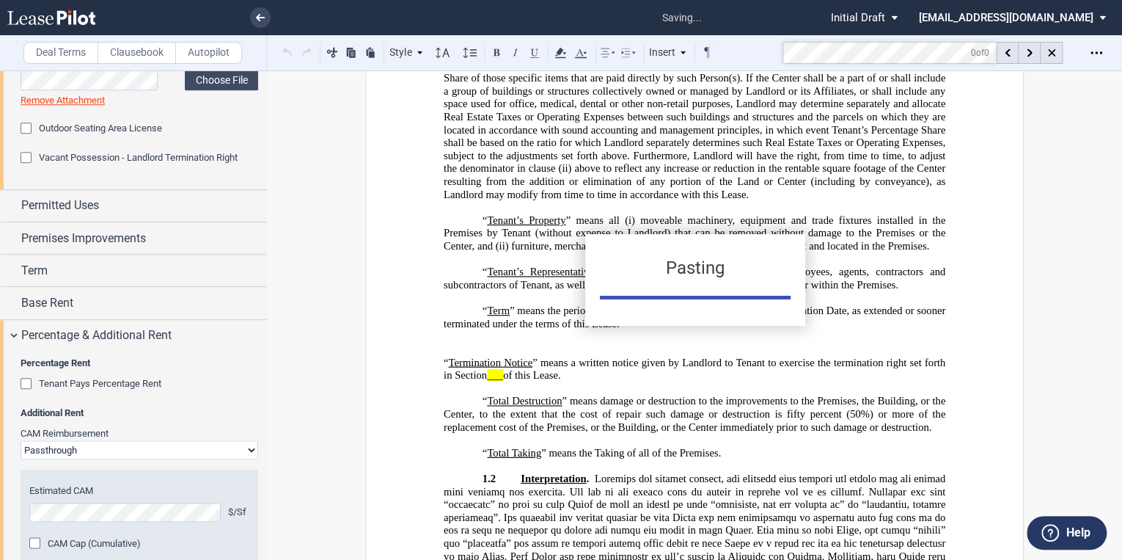
click at [478, 378] on div "Pasting" at bounding box center [561, 280] width 1122 height 560
click at [483, 356] on p "﻿" at bounding box center [695, 349] width 502 height 13
click at [490, 356] on p "﻿" at bounding box center [695, 349] width 502 height 13
click at [480, 356] on p "﻿" at bounding box center [695, 349] width 502 height 13
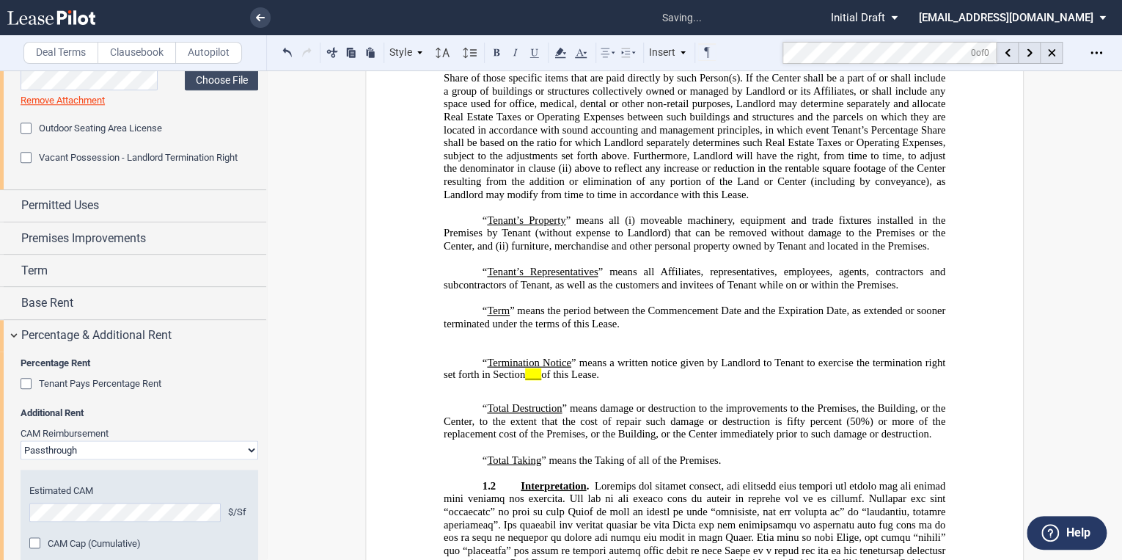
click at [482, 356] on p "﻿" at bounding box center [695, 349] width 502 height 13
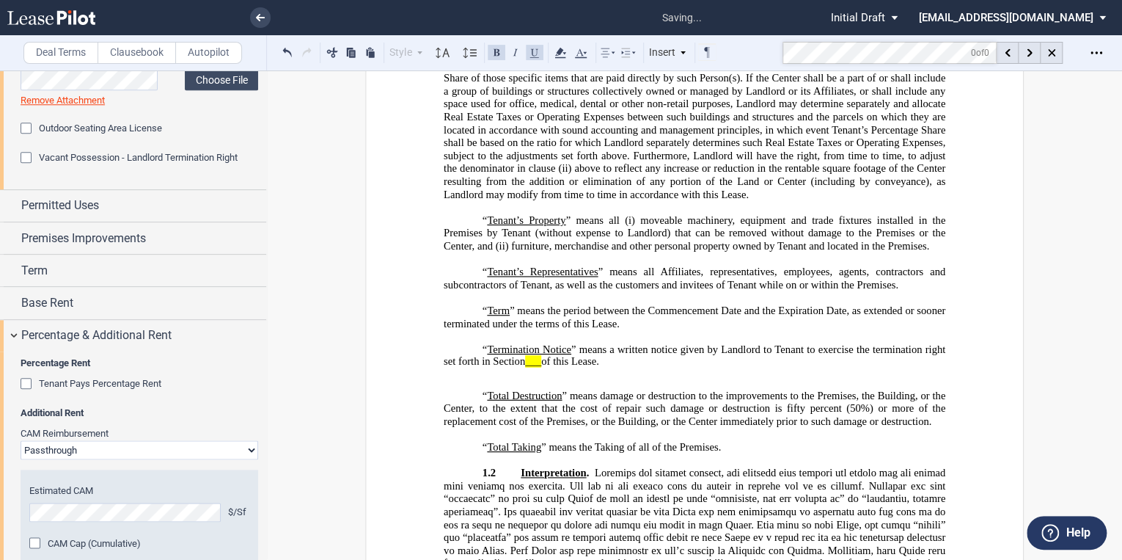
click at [498, 389] on p "﻿" at bounding box center [695, 382] width 502 height 13
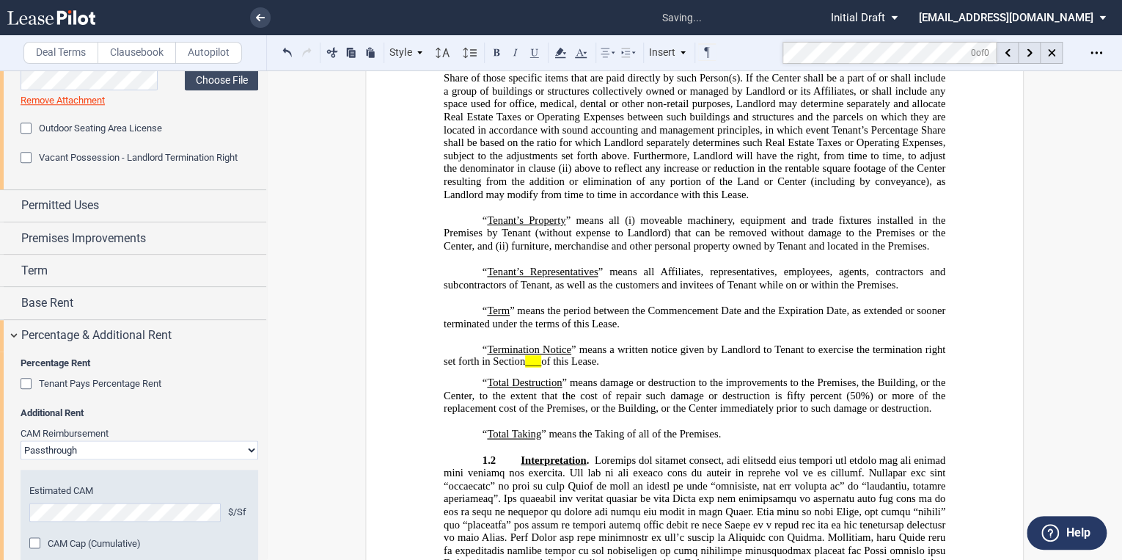
click at [539, 367] on span "___" at bounding box center [533, 361] width 16 height 12
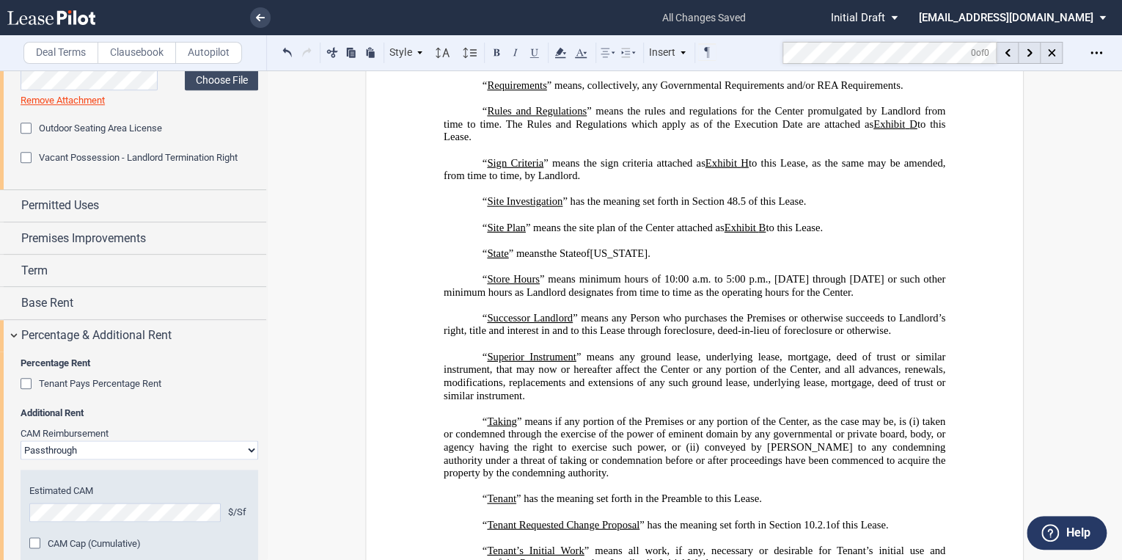
scroll to position [4760, 0]
click at [478, 336] on p "“ Successor Landlord ” means any Person who purchases the Premises or otherwise…" at bounding box center [695, 323] width 502 height 26
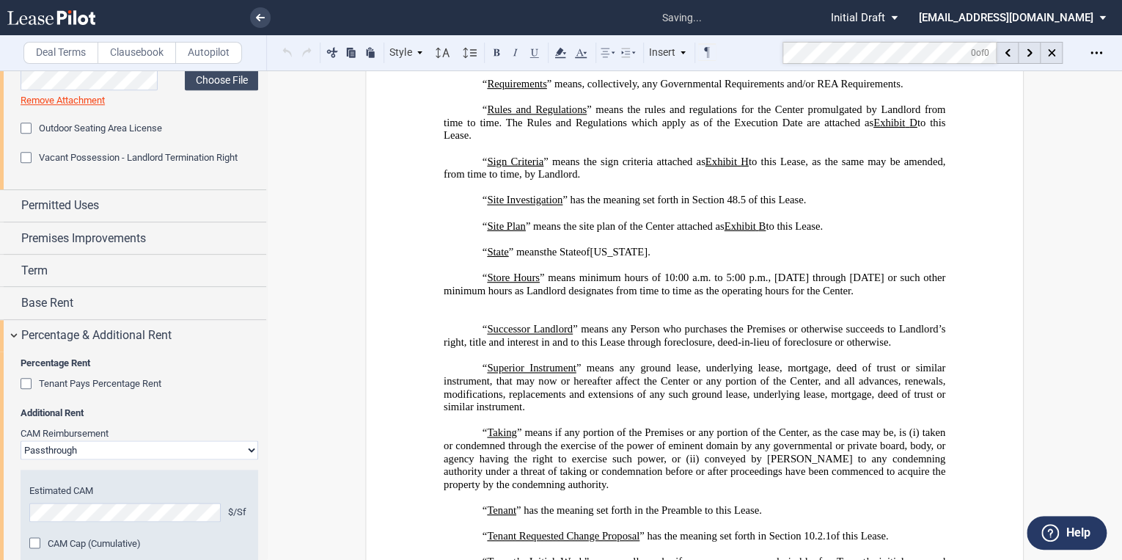
click at [483, 310] on p "﻿" at bounding box center [695, 303] width 502 height 13
click at [477, 323] on p "﻿" at bounding box center [695, 316] width 502 height 13
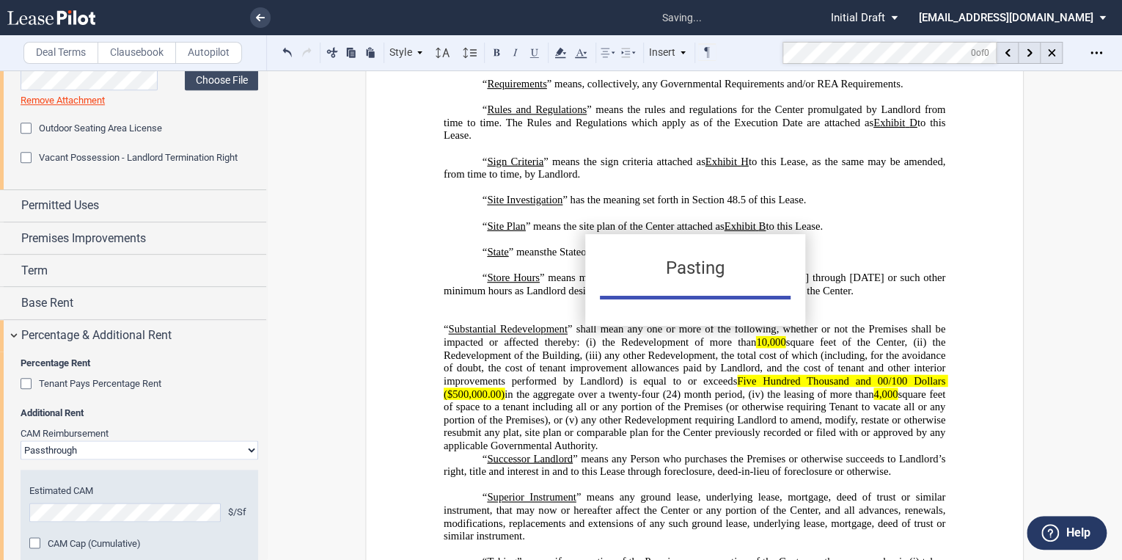
click at [484, 323] on p "﻿" at bounding box center [695, 316] width 502 height 13
click at [496, 323] on p "﻿" at bounding box center [695, 316] width 502 height 13
click at [491, 310] on p "﻿" at bounding box center [695, 303] width 502 height 13
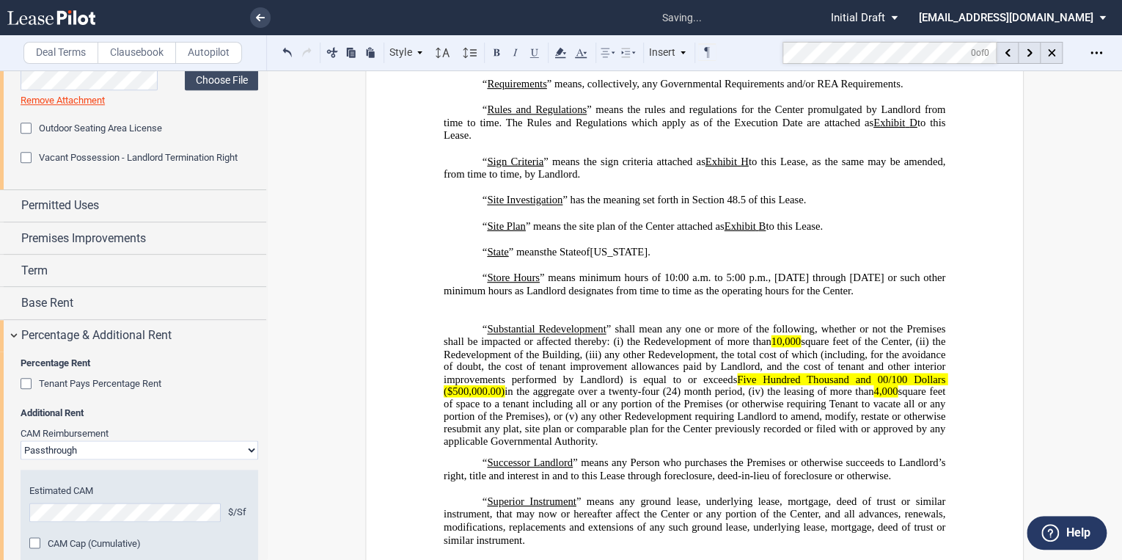
click at [468, 323] on p "﻿" at bounding box center [695, 316] width 502 height 13
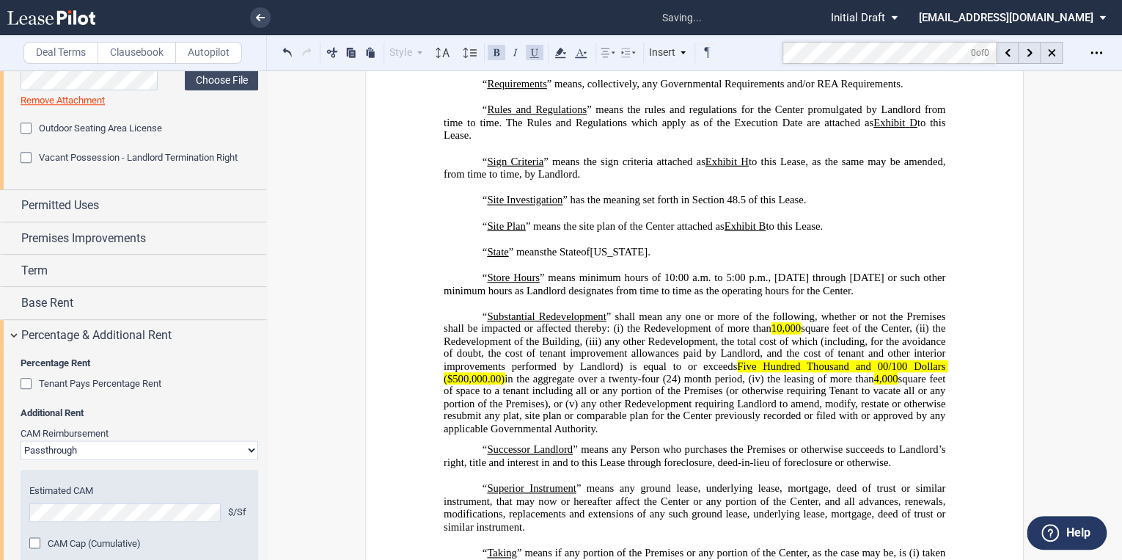
click at [603, 435] on p "“ Substantial Redevelopment ” shall mean any one or more of the following, whet…" at bounding box center [695, 372] width 502 height 125
click at [667, 435] on p "“ Substantial Redevelopment ” shall mean any one or more of the following, whet…" at bounding box center [695, 372] width 502 height 125
drag, startPoint x: 667, startPoint y: 466, endPoint x: 650, endPoint y: 465, distance: 16.9
click at [650, 435] on p "“ Substantial Redevelopment ” shall mean any one or more of the following, whet…" at bounding box center [695, 372] width 502 height 125
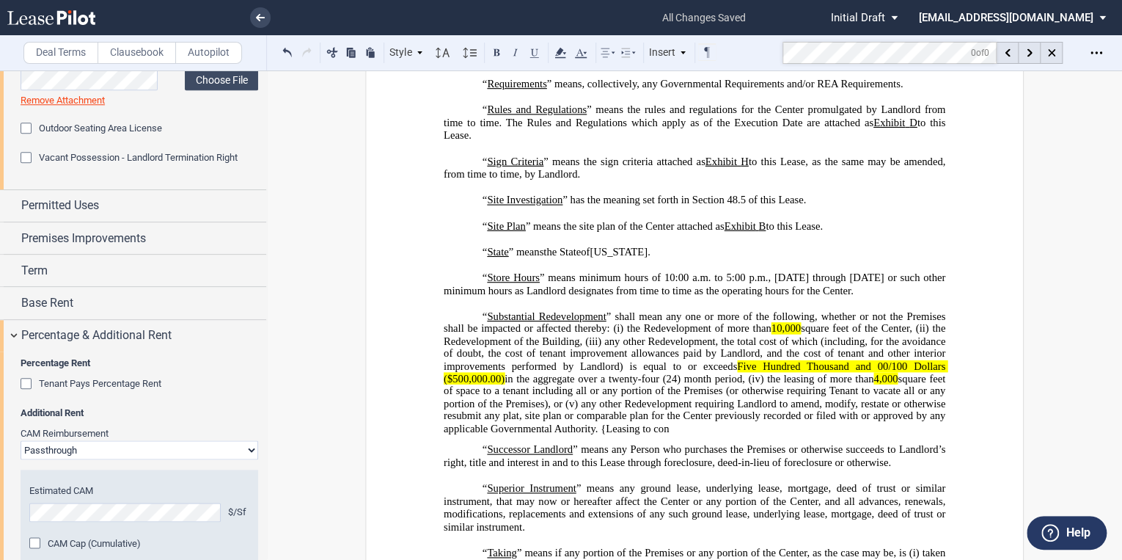
drag, startPoint x: 649, startPoint y: 465, endPoint x: 666, endPoint y: 466, distance: 16.9
click at [666, 435] on p "“ Substantial Redevelopment ” shall mean any one or more of the following, whet…" at bounding box center [695, 372] width 502 height 125
click at [667, 435] on p "“ Substantial Redevelopment ” shall mean any one or more of the following, whet…" at bounding box center [695, 372] width 502 height 125
drag, startPoint x: 804, startPoint y: 465, endPoint x: 607, endPoint y: 464, distance: 196.6
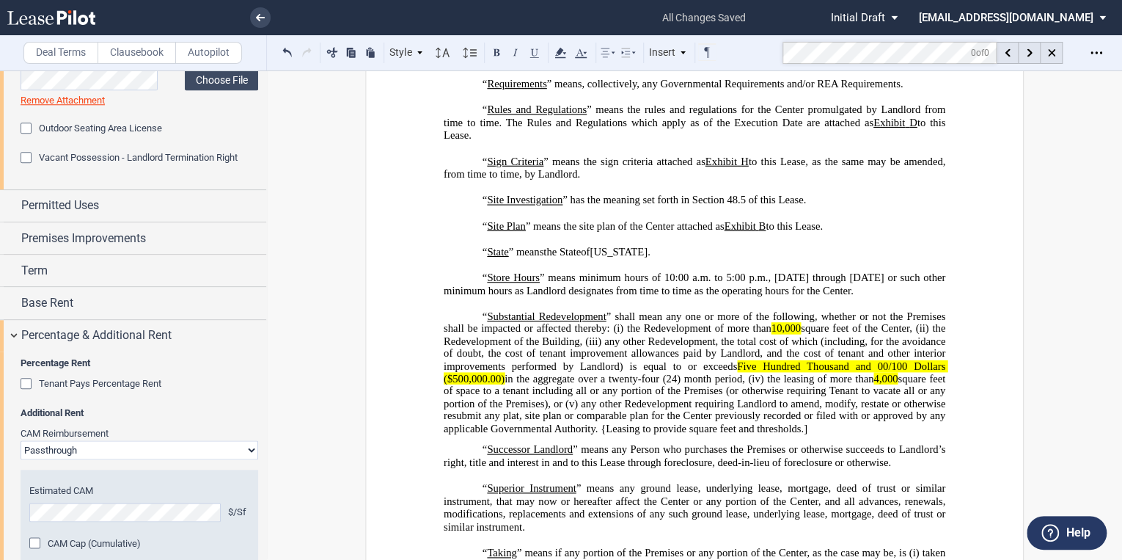
click at [607, 435] on p "“ Substantial Redevelopment ” shall mean any one or more of the following, whet…" at bounding box center [695, 372] width 502 height 125
click at [603, 435] on span "square feet of space to a tenant including all or any portion of the Premises (…" at bounding box center [696, 404] width 505 height 62
drag, startPoint x: 802, startPoint y: 464, endPoint x: 596, endPoint y: 465, distance: 206.1
click at [596, 435] on p "“ Substantial Redevelopment ” shall mean any one or more of the following, whet…" at bounding box center [695, 372] width 502 height 125
click at [561, 47] on icon at bounding box center [561, 53] width 18 height 18
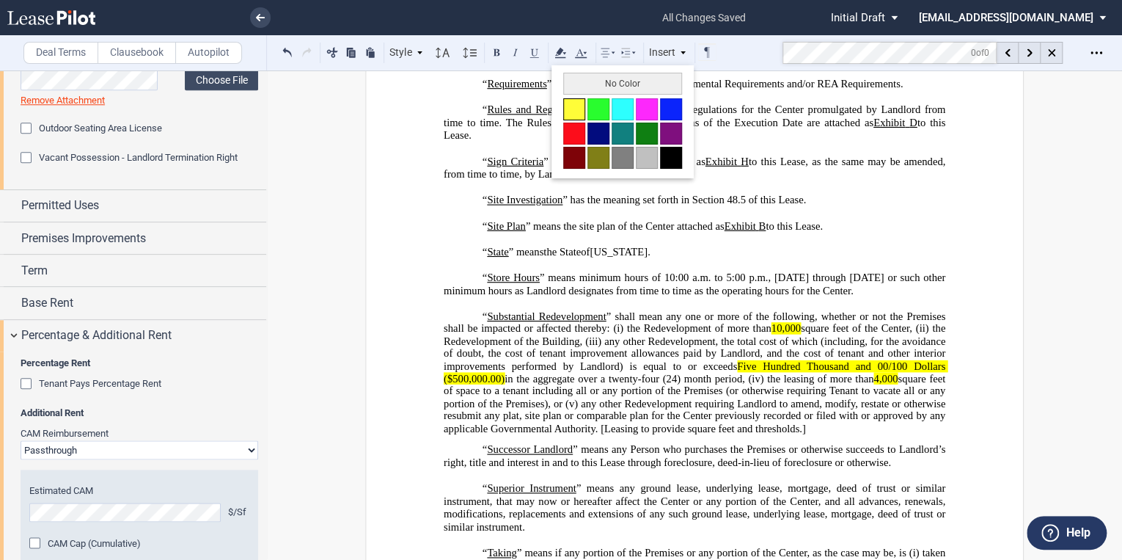
click at [575, 114] on button at bounding box center [574, 109] width 22 height 22
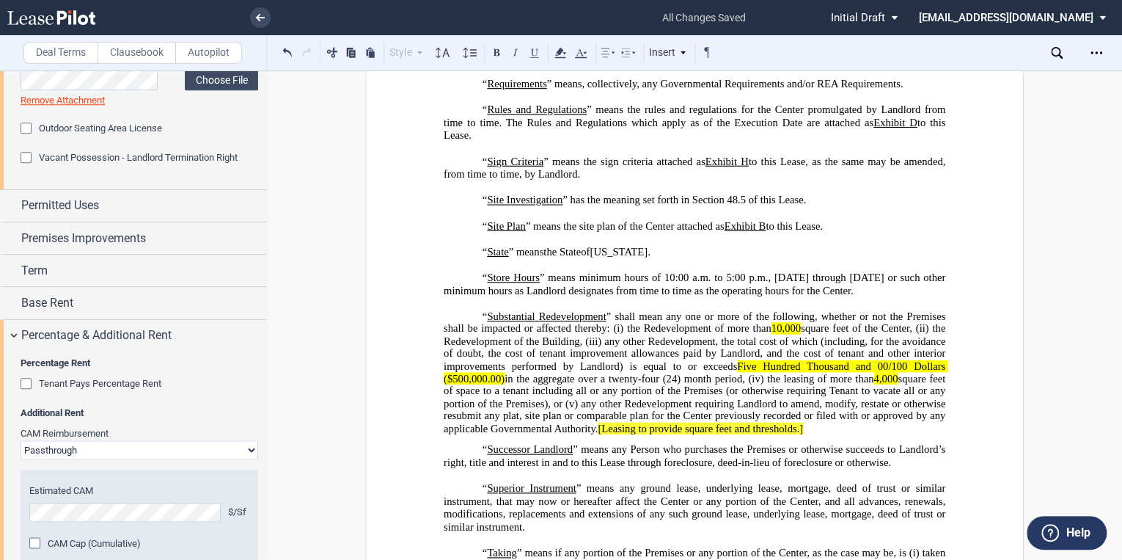
click at [719, 469] on div "“ Substantial Redevelopment ” shall mean any one or more of the following, whet…" at bounding box center [695, 389] width 502 height 159
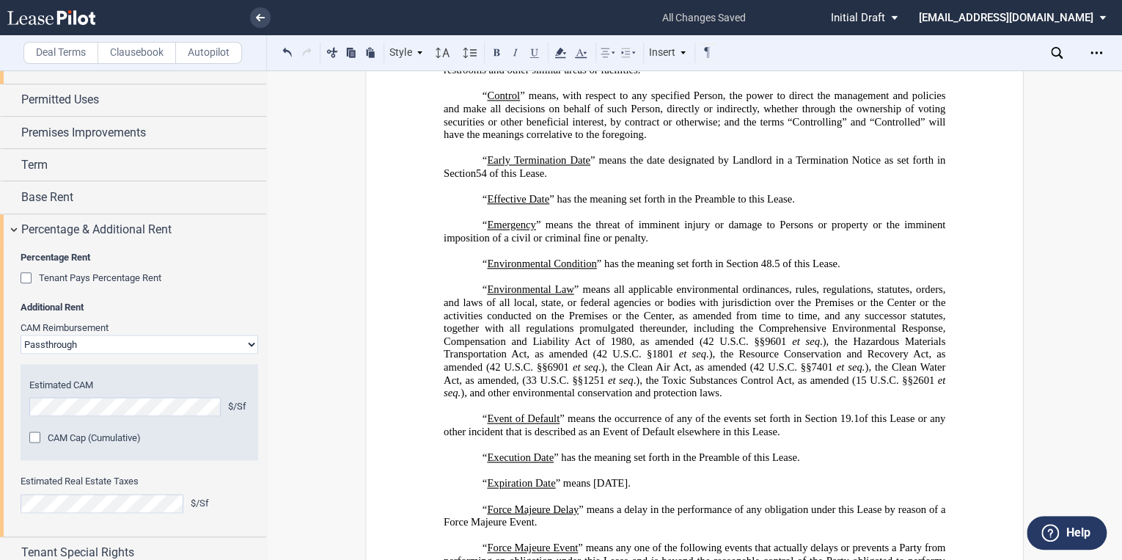
scroll to position [883, 0]
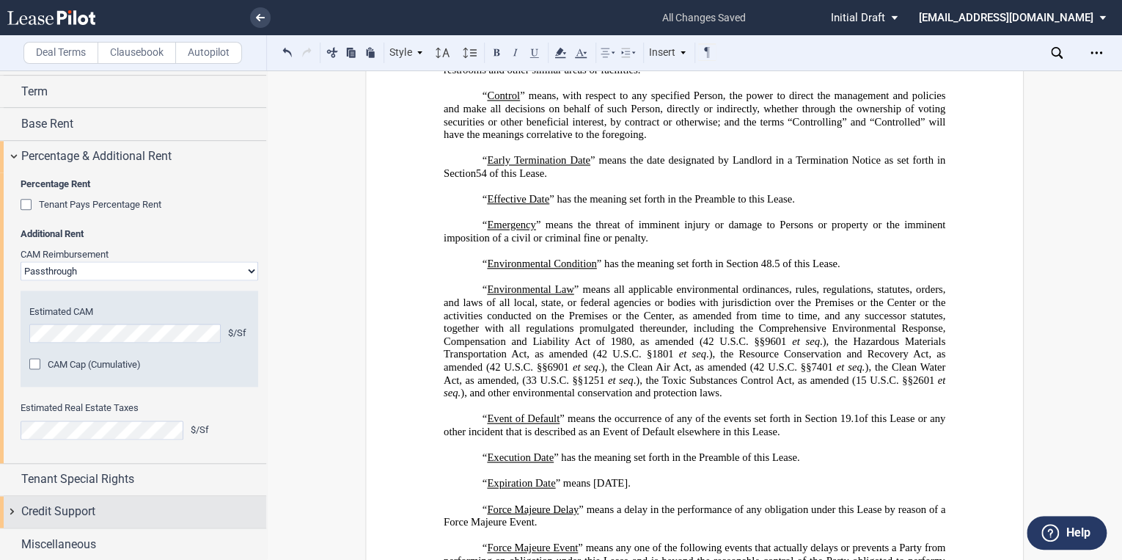
click at [59, 516] on span "Credit Support" at bounding box center [58, 511] width 74 height 18
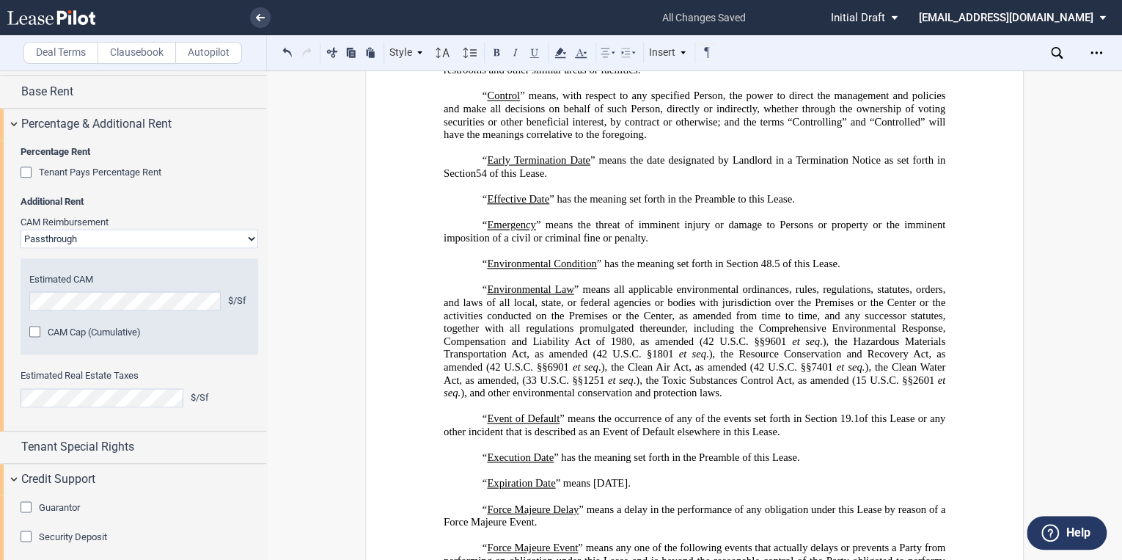
scroll to position [956, 0]
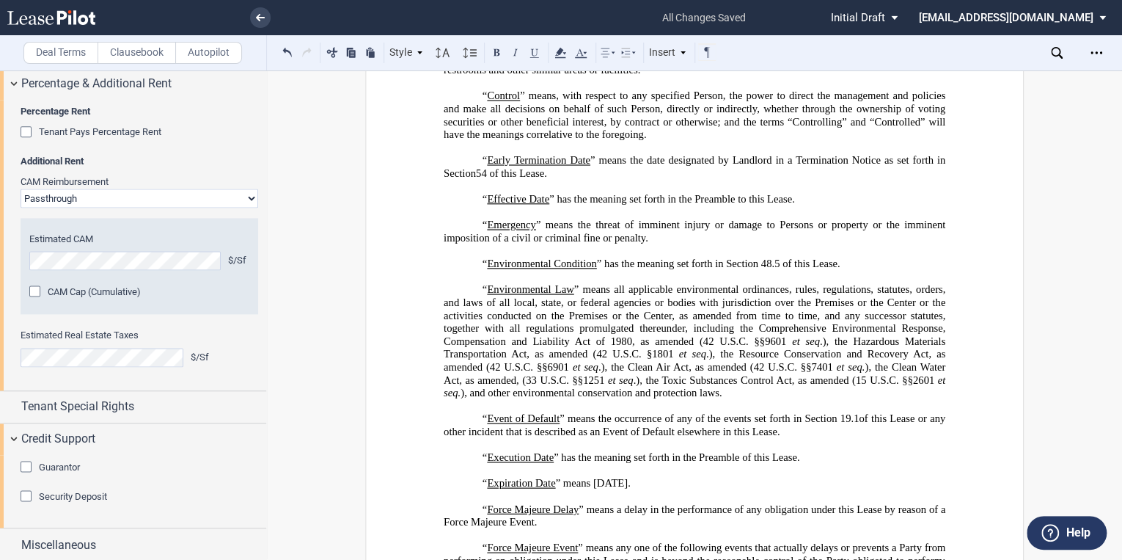
click at [26, 493] on div "Security Deposit" at bounding box center [28, 497] width 15 height 15
click at [100, 478] on div "Guarantor Guarantor Info: Individual (0) Entity (0) Rolling Guaranty Period Aft…" at bounding box center [140, 474] width 238 height 29
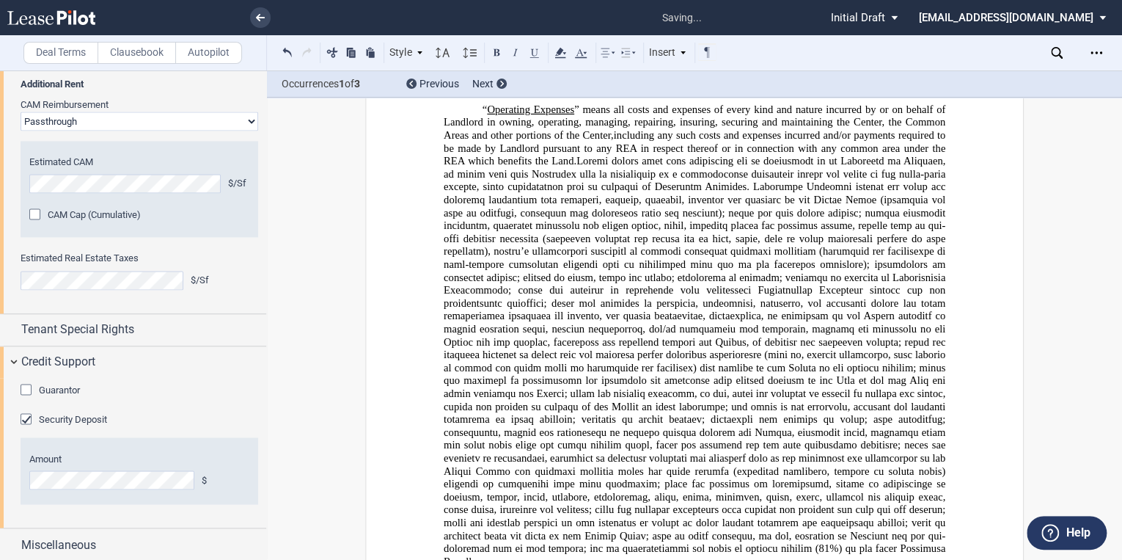
scroll to position [3365, 0]
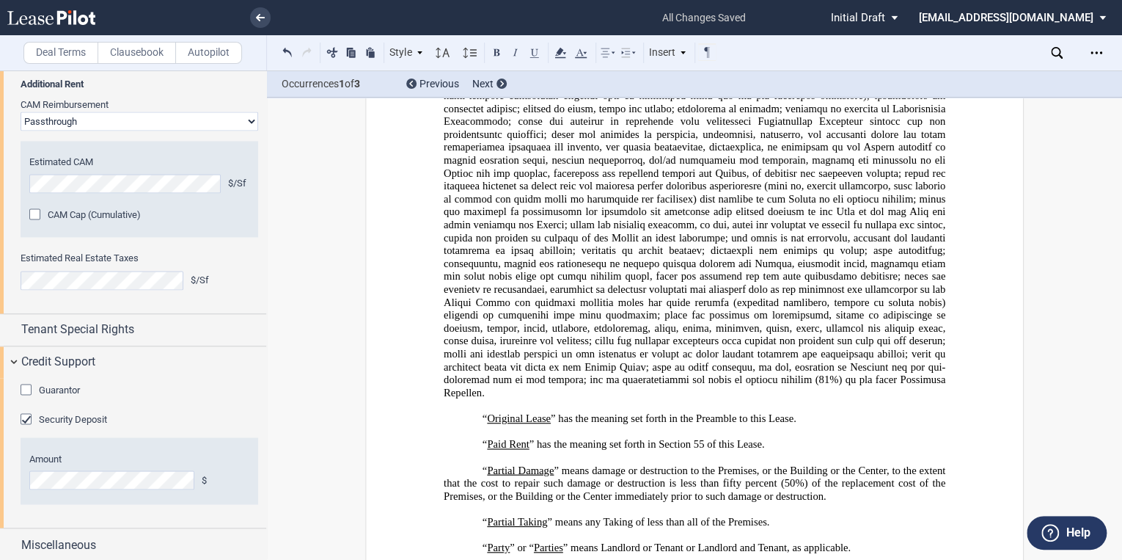
click at [662, 398] on span at bounding box center [696, 192] width 505 height 412
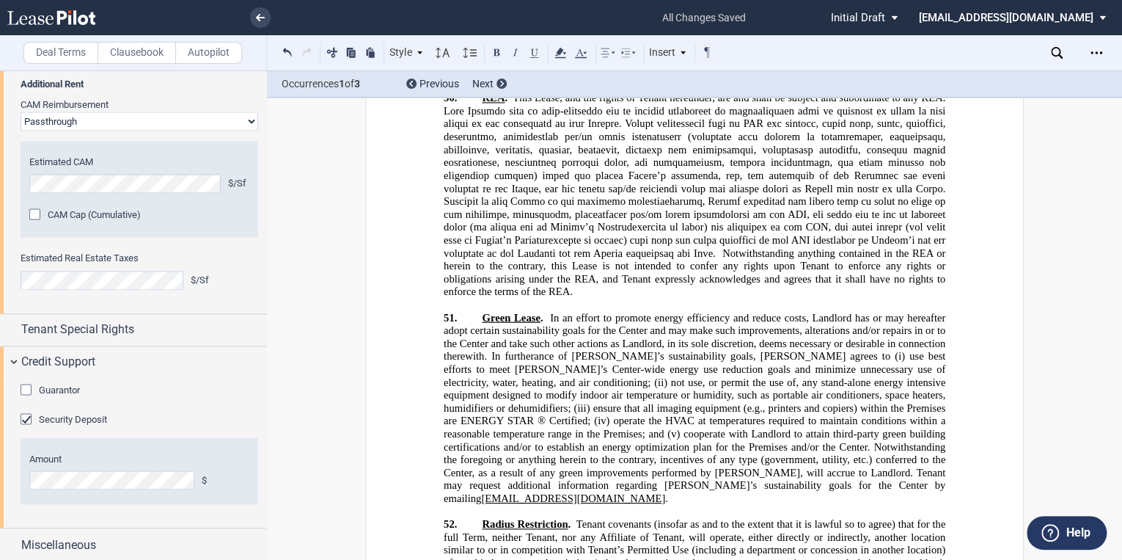
scroll to position [22929, 0]
click at [880, 518] on span "Tenant covenants (insofar as and to the extent that it is lawful so to agree) t…" at bounding box center [696, 556] width 505 height 77
click at [882, 518] on span "Tenant covenants (insofar as and to the extent that it is lawful so to agree) t…" at bounding box center [696, 556] width 505 height 77
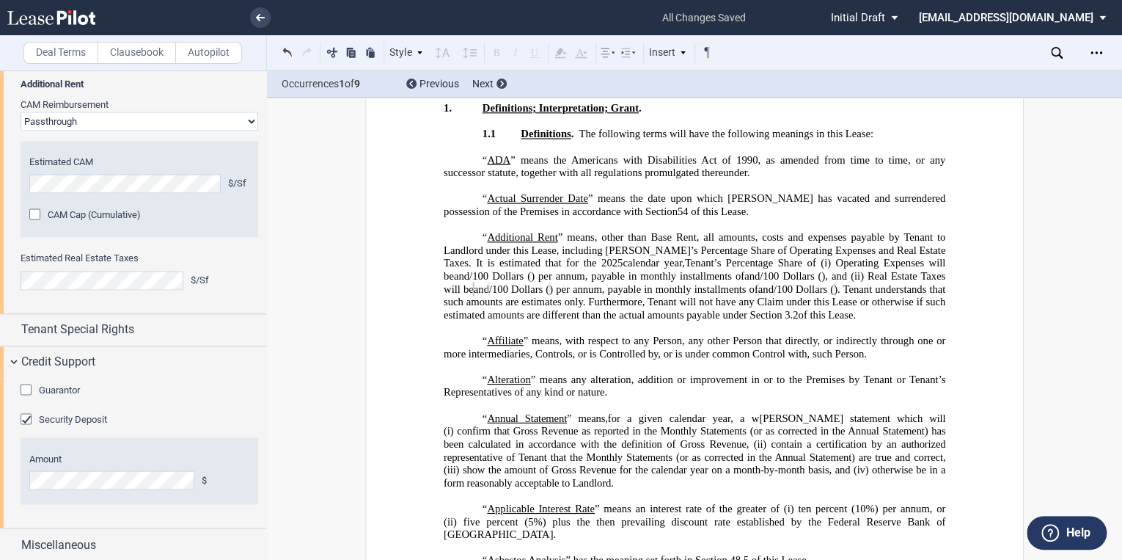
click at [23, 180] on div "Estimated CAM $/Sf CAM Cap (Cumulative) Amount % Initial Amount $/Sf Annual Esc…" at bounding box center [140, 189] width 238 height 96
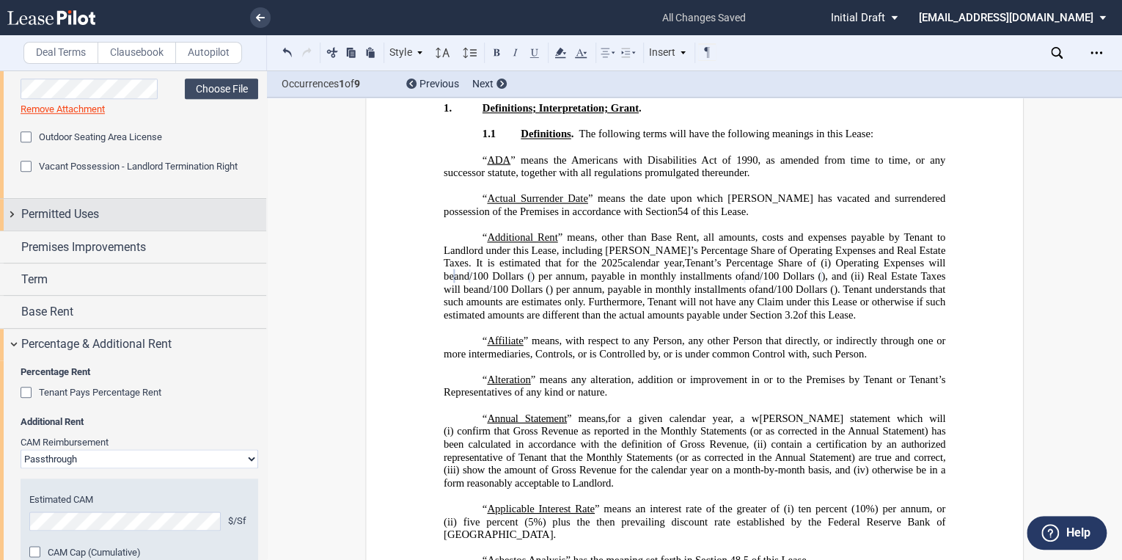
scroll to position [655, 0]
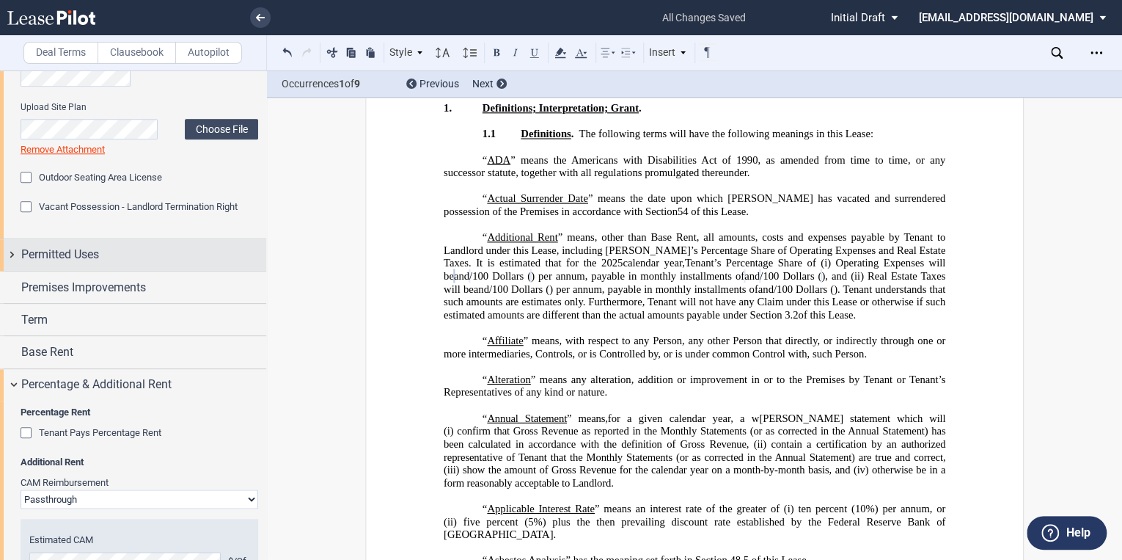
click at [37, 228] on div "Tenant Tenant Information Tenant Trade Name Tenant Name Tenant Type Entity Indi…" at bounding box center [133, 200] width 266 height 1476
click at [40, 251] on span "Permitted Uses" at bounding box center [60, 255] width 78 height 18
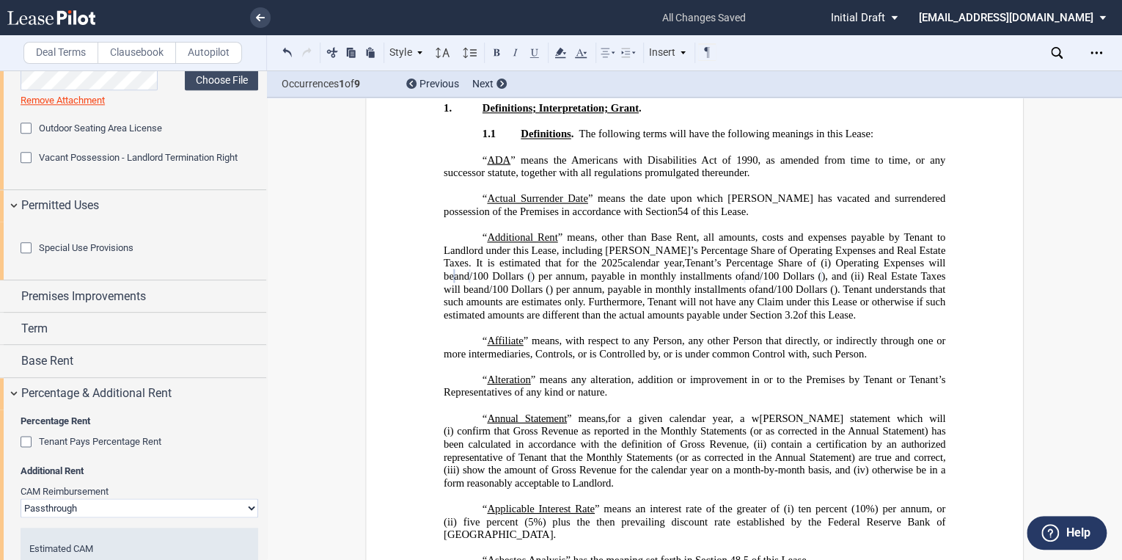
scroll to position [772, 0]
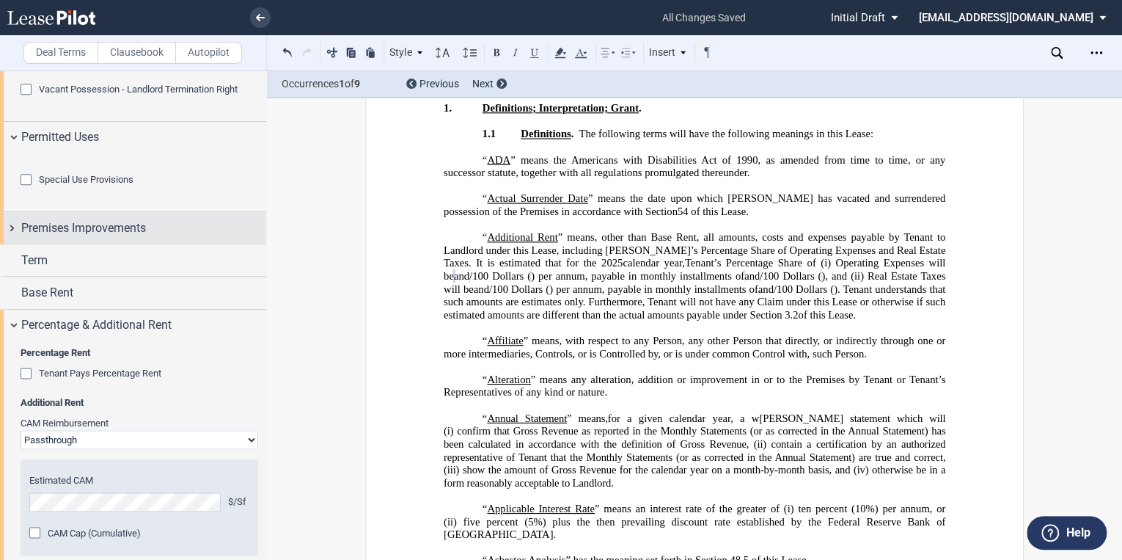
click at [66, 237] on span "Premises Improvements" at bounding box center [83, 228] width 125 height 18
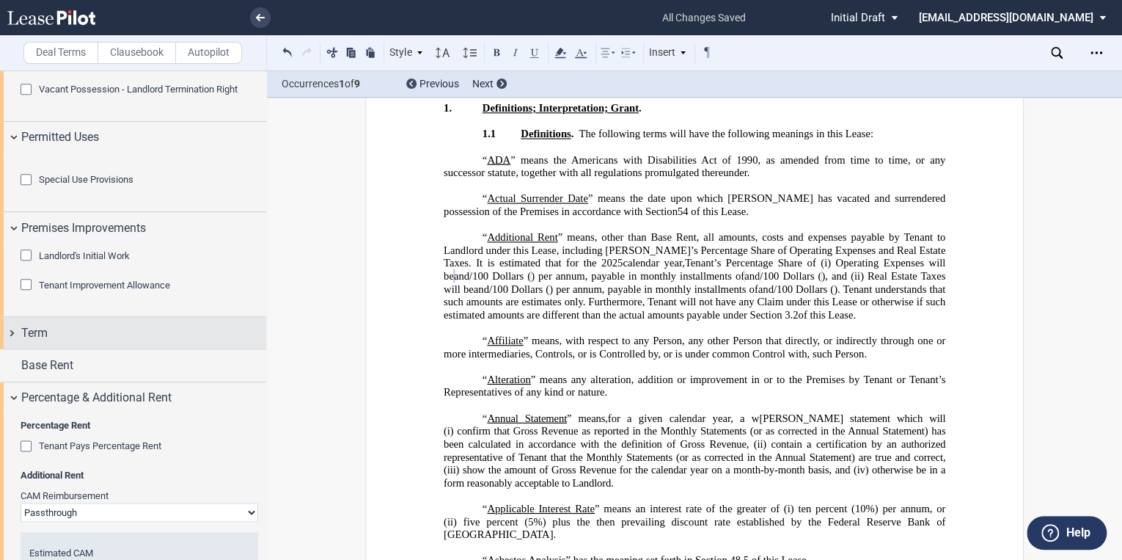
scroll to position [890, 0]
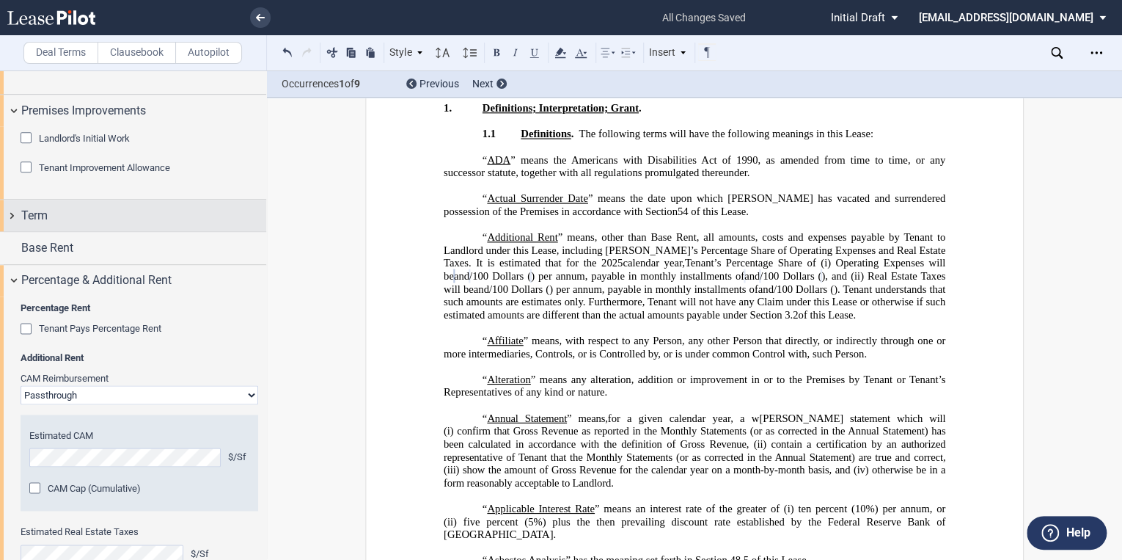
click at [70, 224] on div "Term" at bounding box center [143, 216] width 245 height 18
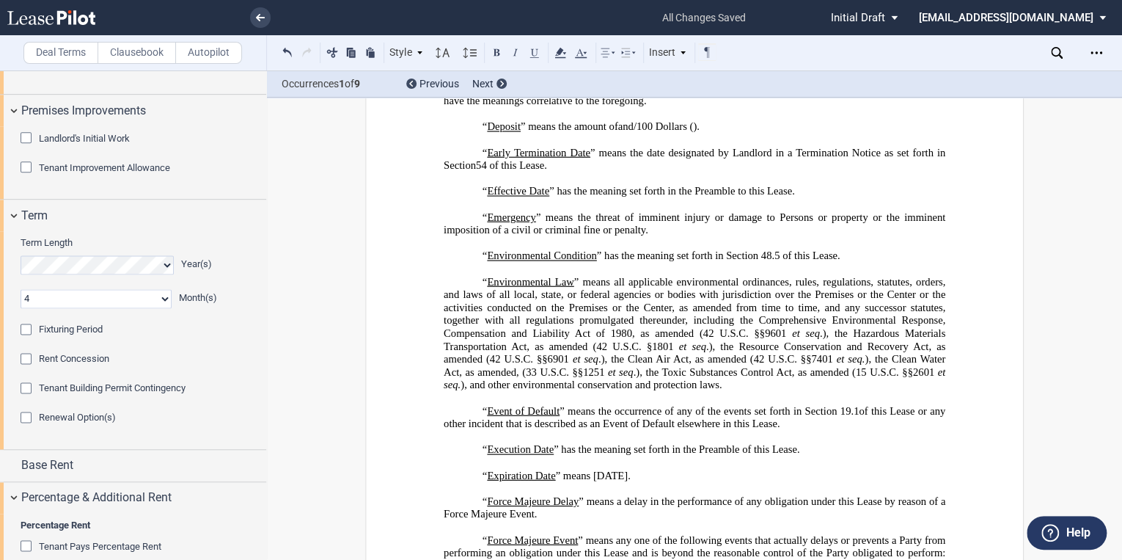
scroll to position [1592, 0]
